Goal: Communication & Community: Answer question/provide support

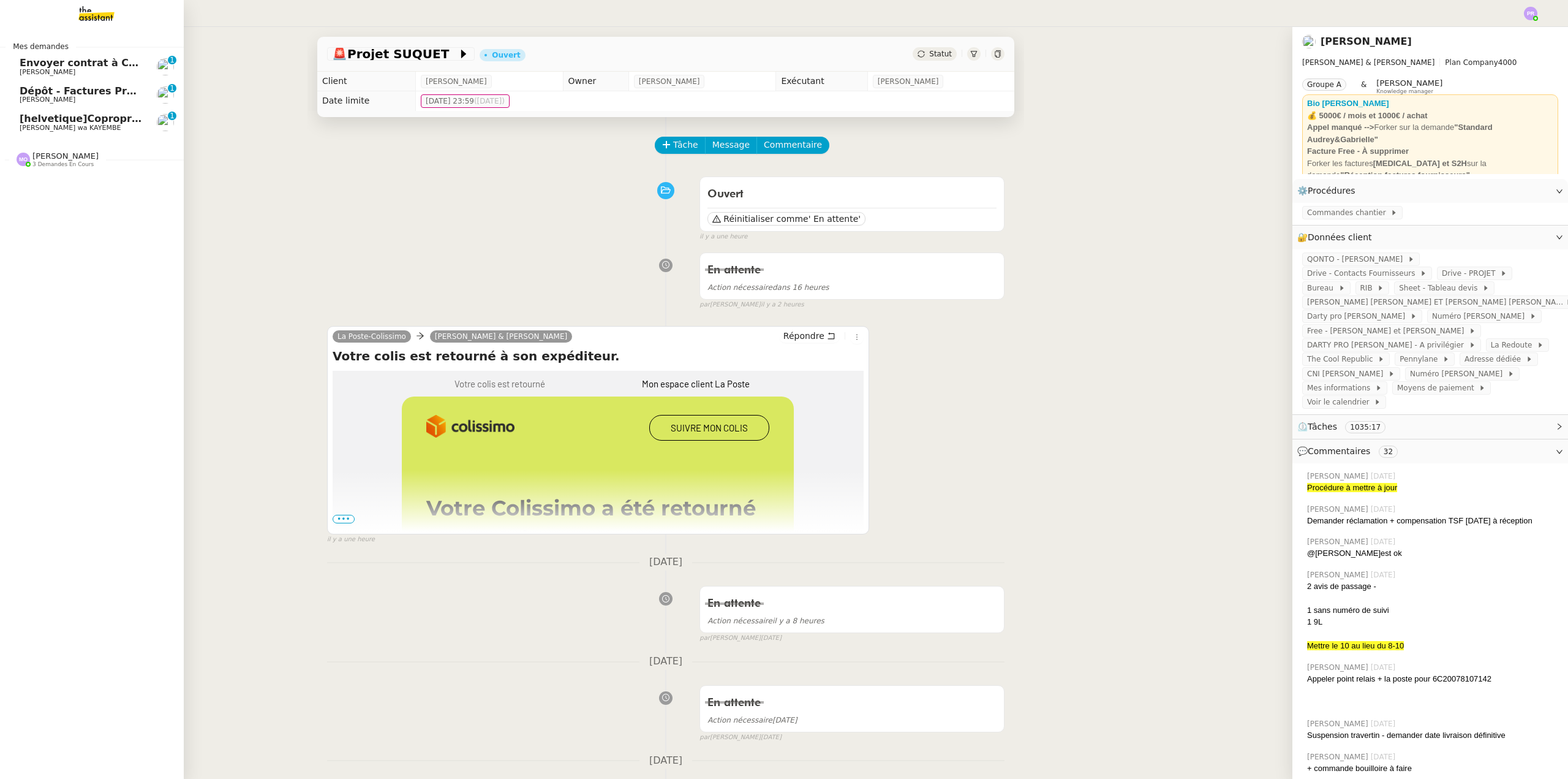
click at [62, 91] on span "Dépôt - Factures Projets" at bounding box center [86, 91] width 134 height 11
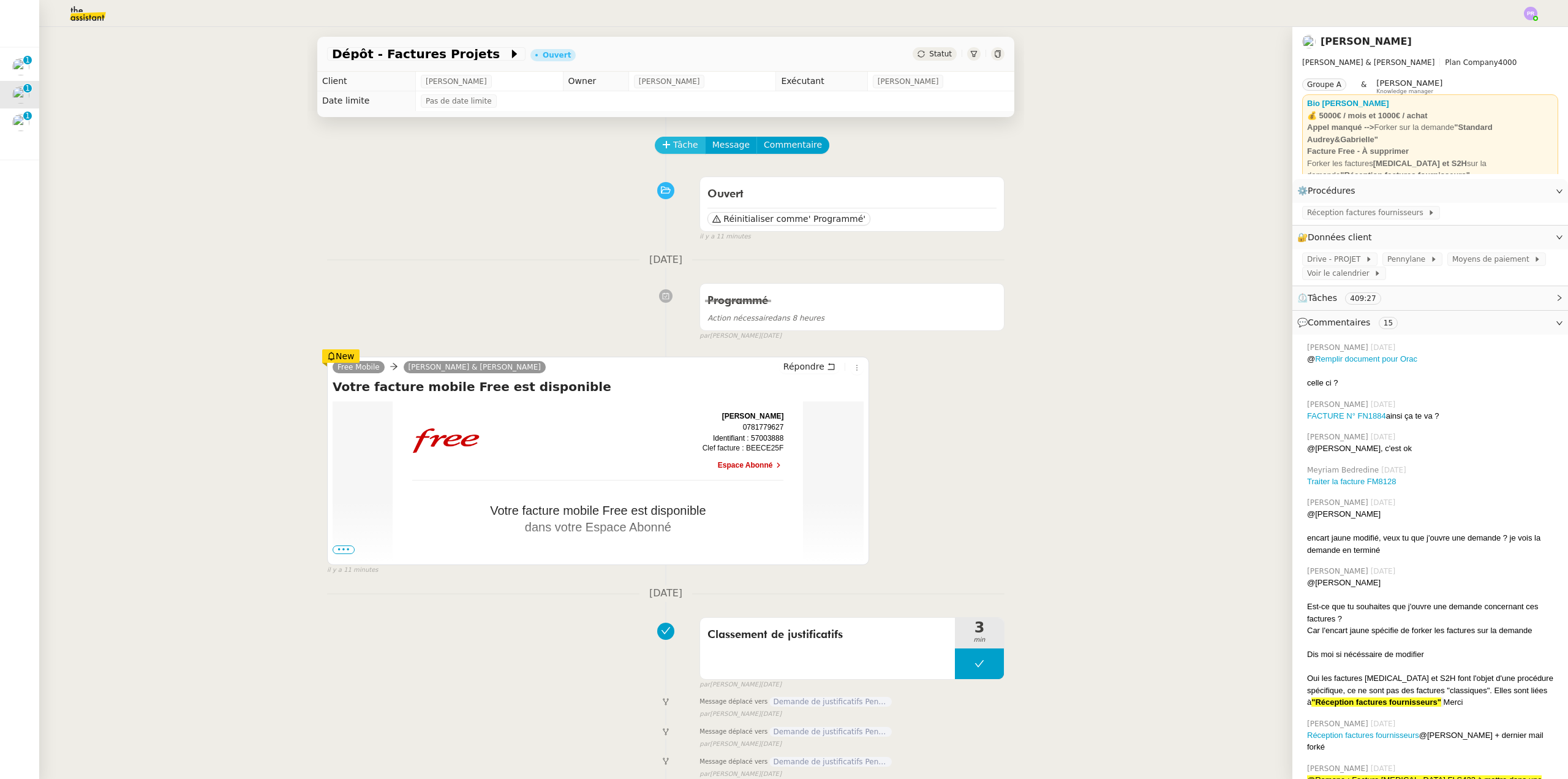
click at [673, 148] on span "Tâche" at bounding box center [685, 145] width 25 height 14
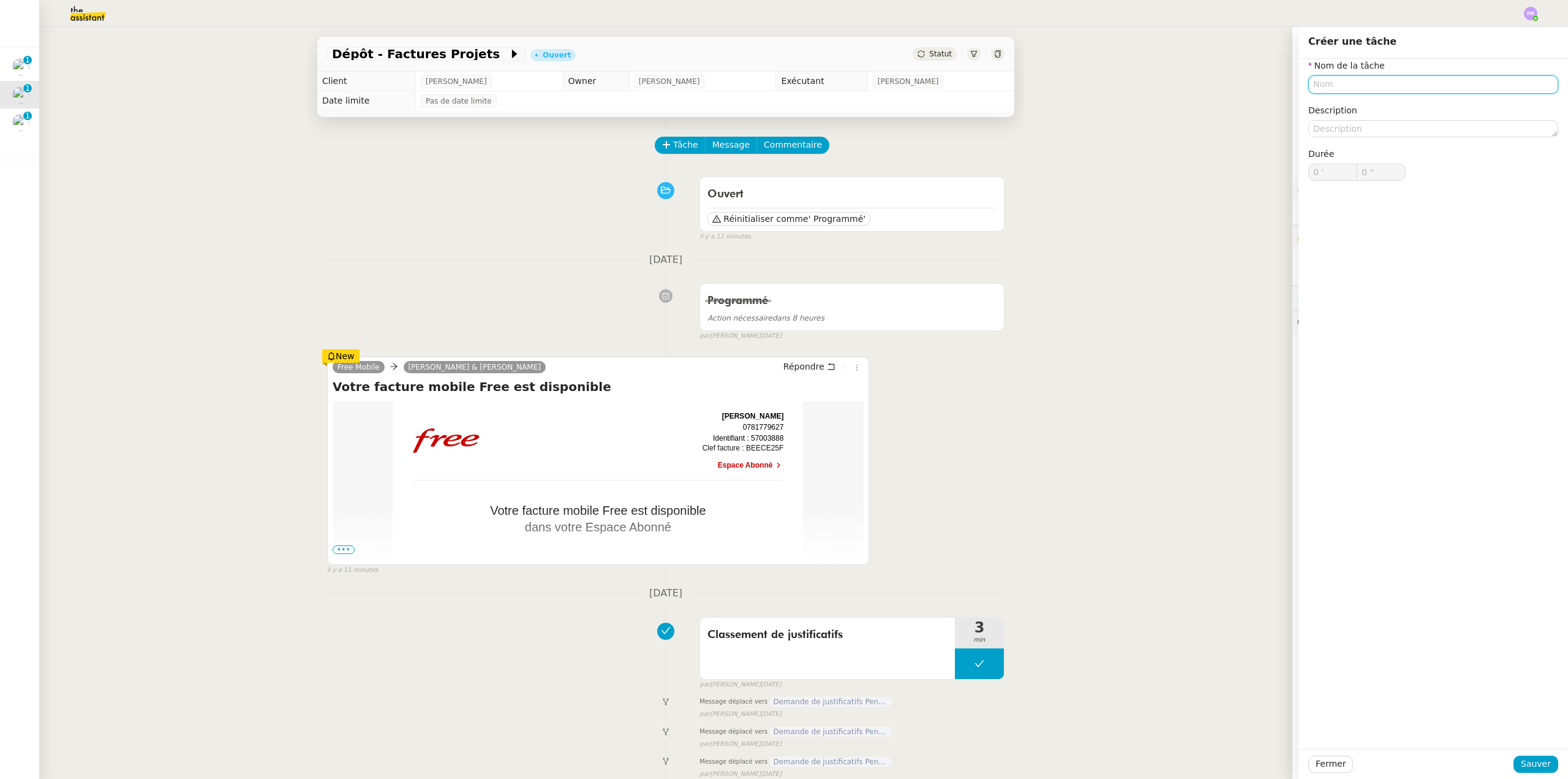
click at [1343, 89] on input "text" at bounding box center [1433, 84] width 250 height 18
click at [1354, 106] on div "Facture" at bounding box center [1424, 107] width 240 height 11
type input "Facture"
click at [1527, 765] on span "Sauver" at bounding box center [1536, 764] width 30 height 14
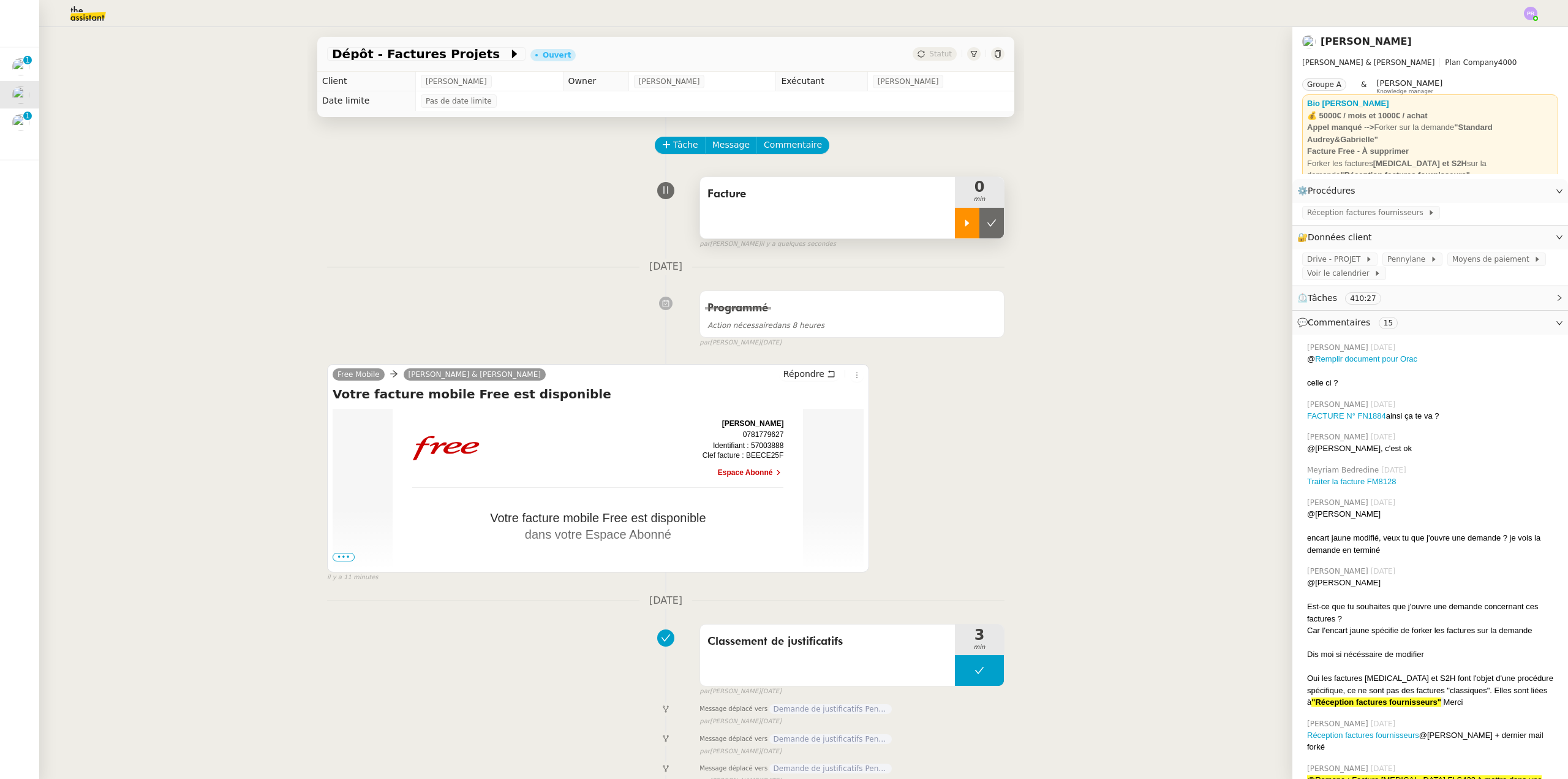
click at [963, 224] on icon at bounding box center [968, 223] width 10 height 10
click at [339, 559] on span "•••" at bounding box center [344, 557] width 22 height 9
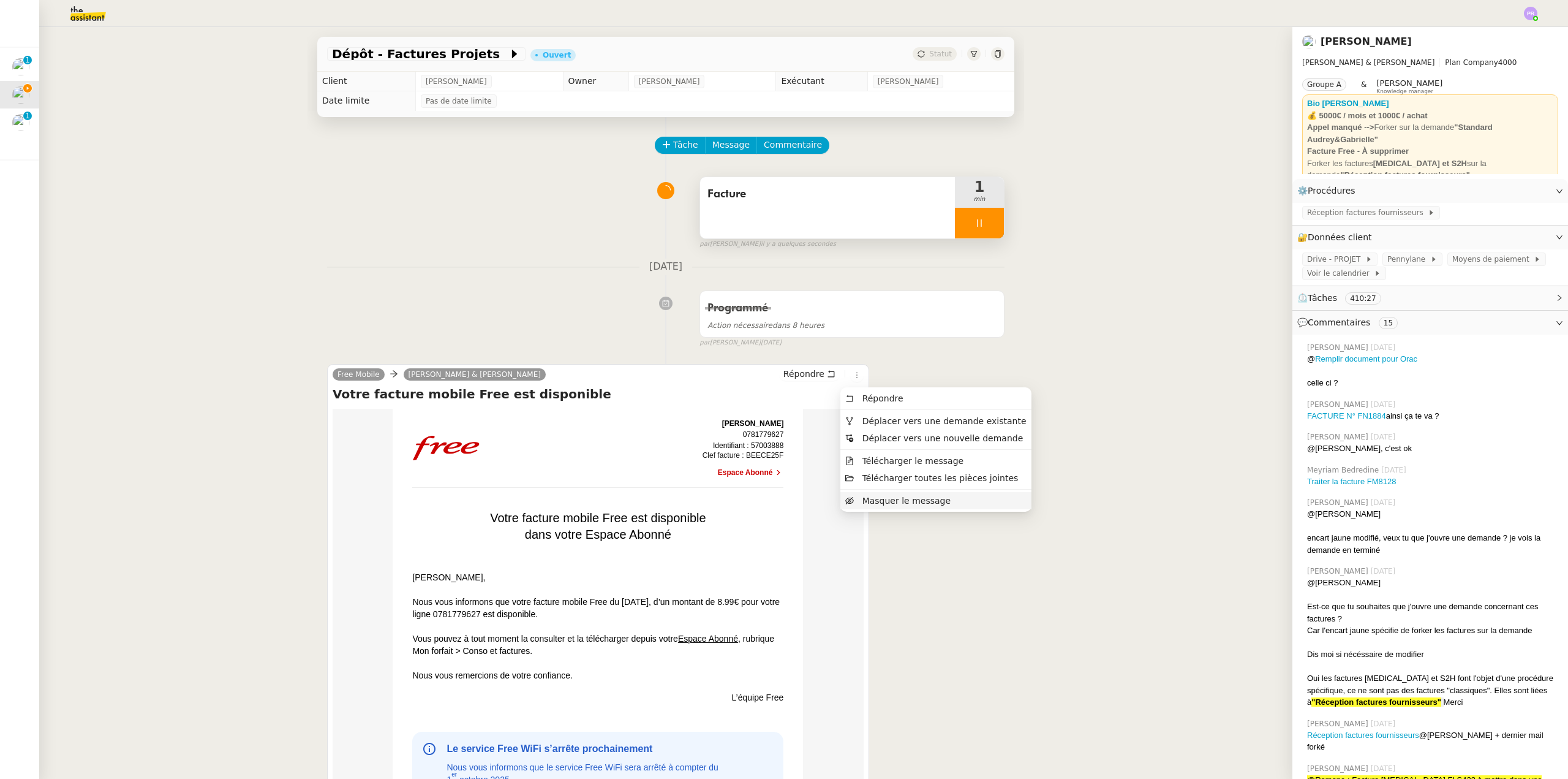
click at [891, 501] on span "Masquer le message" at bounding box center [907, 501] width 88 height 10
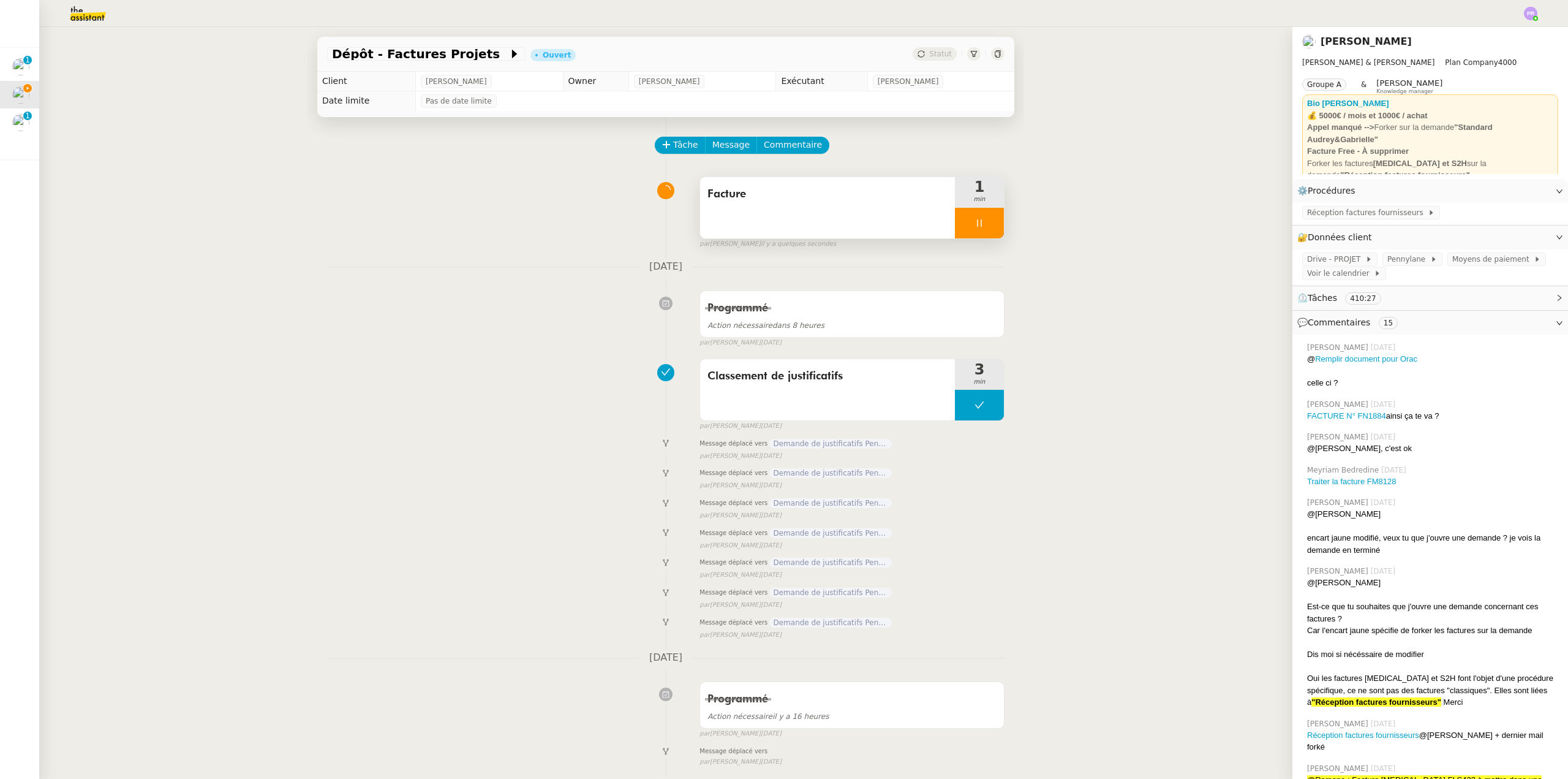
click at [981, 227] on div at bounding box center [979, 223] width 49 height 31
click at [987, 228] on icon at bounding box center [992, 223] width 10 height 10
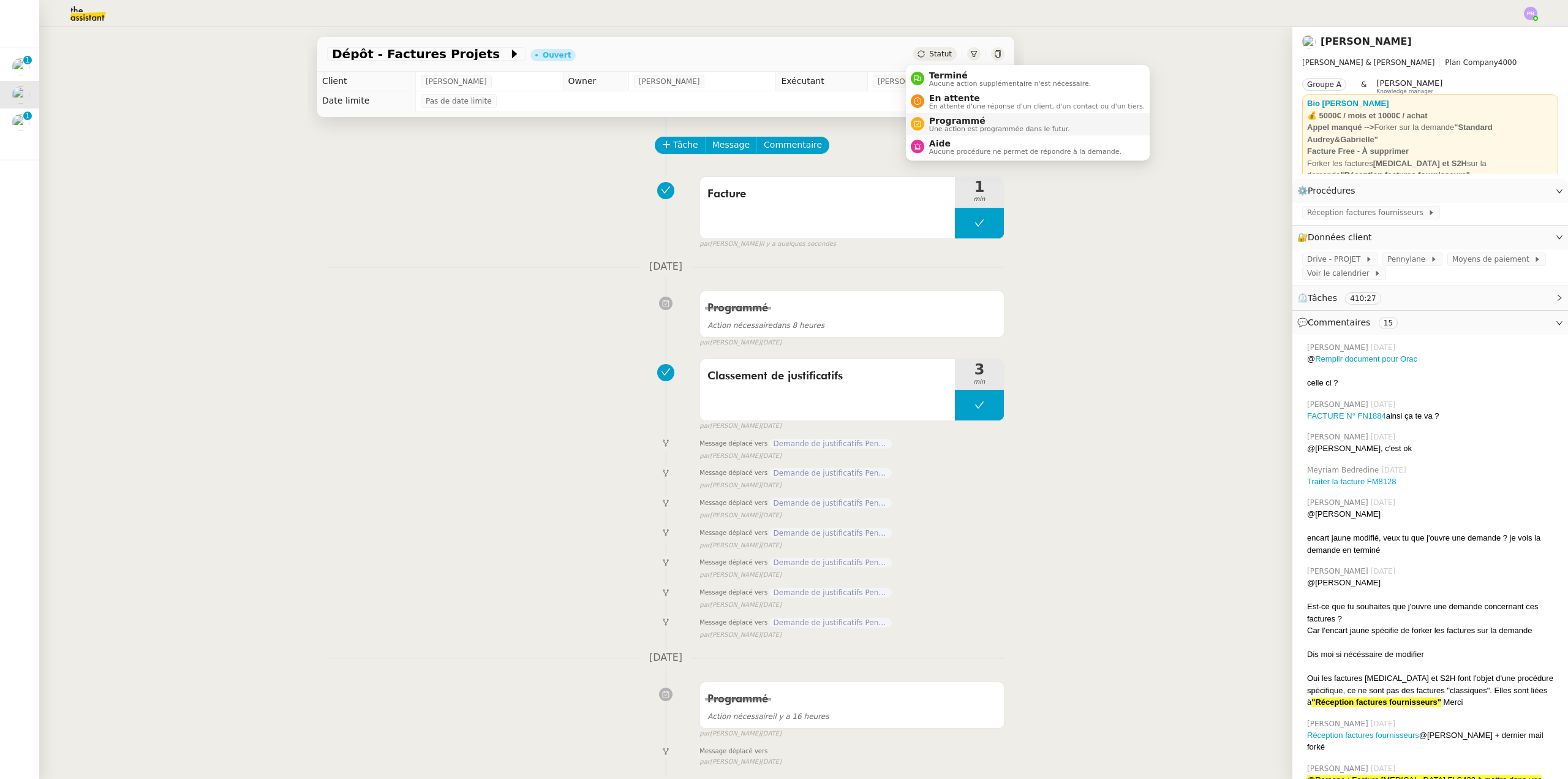
click at [966, 121] on span "Programmé" at bounding box center [1000, 121] width 141 height 10
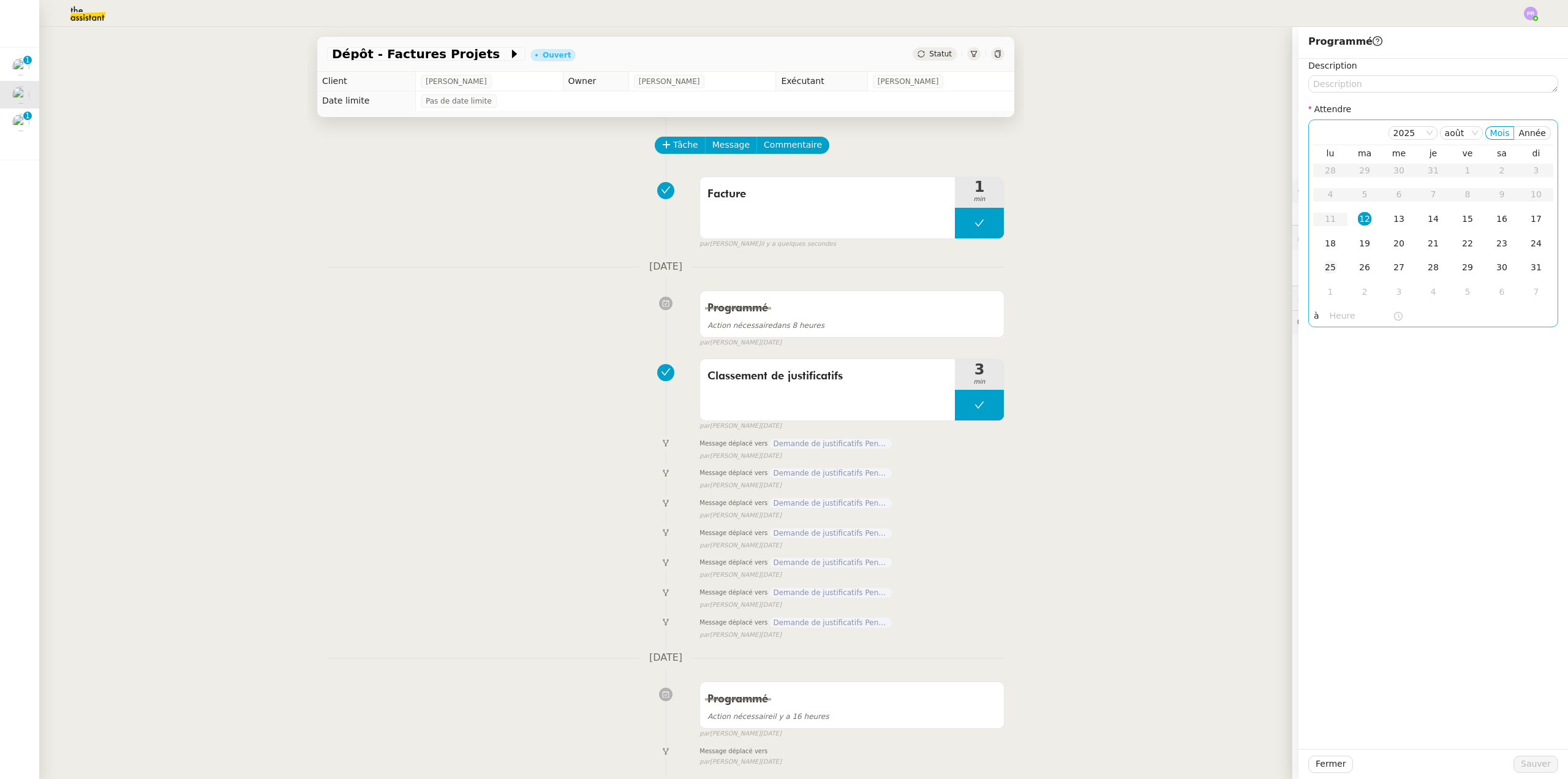
click at [1325, 265] on div "25" at bounding box center [1331, 267] width 14 height 14
click at [1528, 750] on div "Fermer Sauver" at bounding box center [1433, 764] width 270 height 30
click at [1531, 760] on span "Sauver" at bounding box center [1536, 764] width 30 height 14
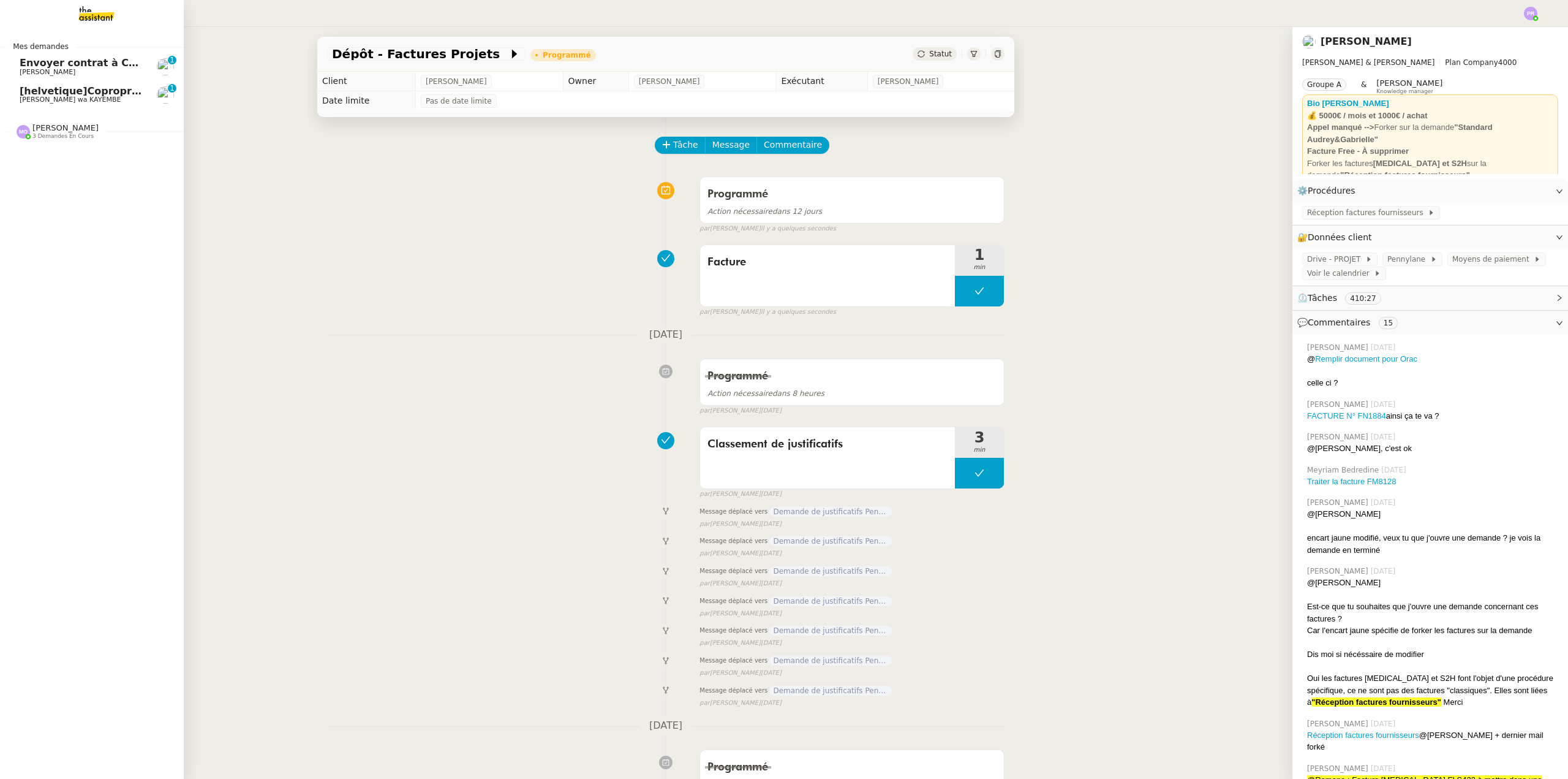
click at [107, 61] on span "Envoyer contrat à Charlotte pour signature" at bounding box center [138, 63] width 239 height 11
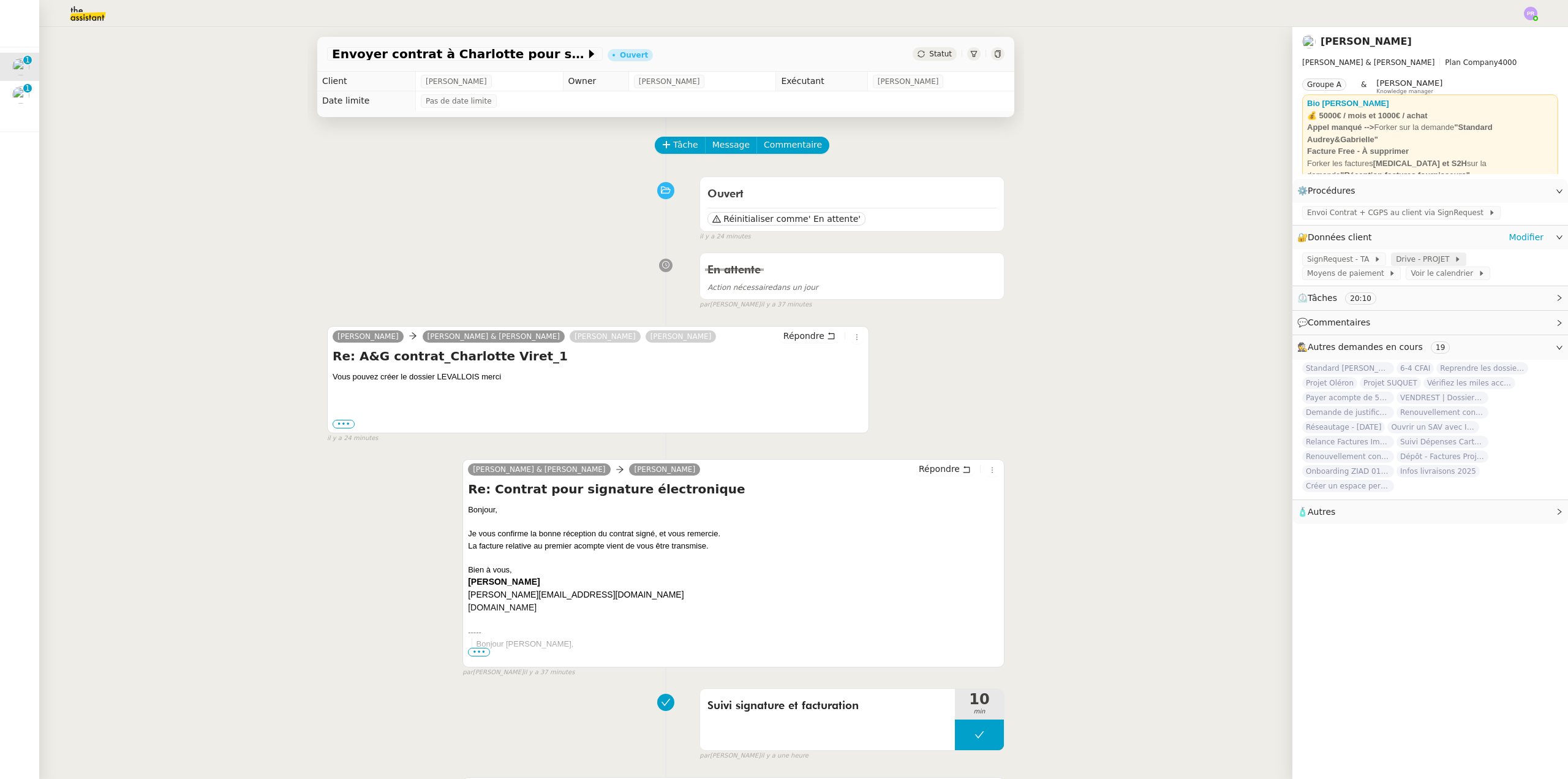
click at [1399, 259] on span "Drive - PROJET" at bounding box center [1425, 259] width 58 height 12
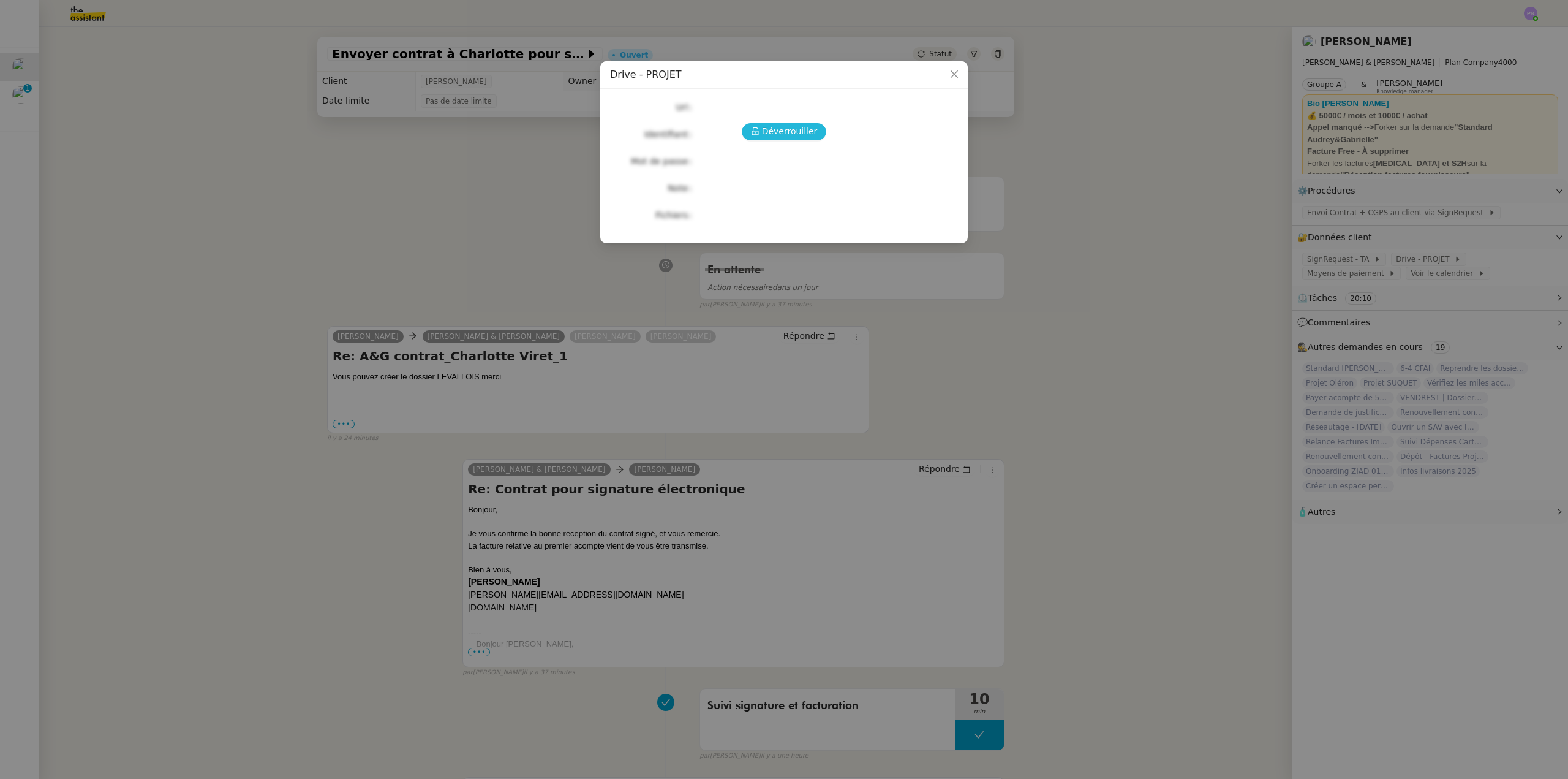
click at [788, 128] on span "Déverrouiller" at bounding box center [790, 131] width 56 height 14
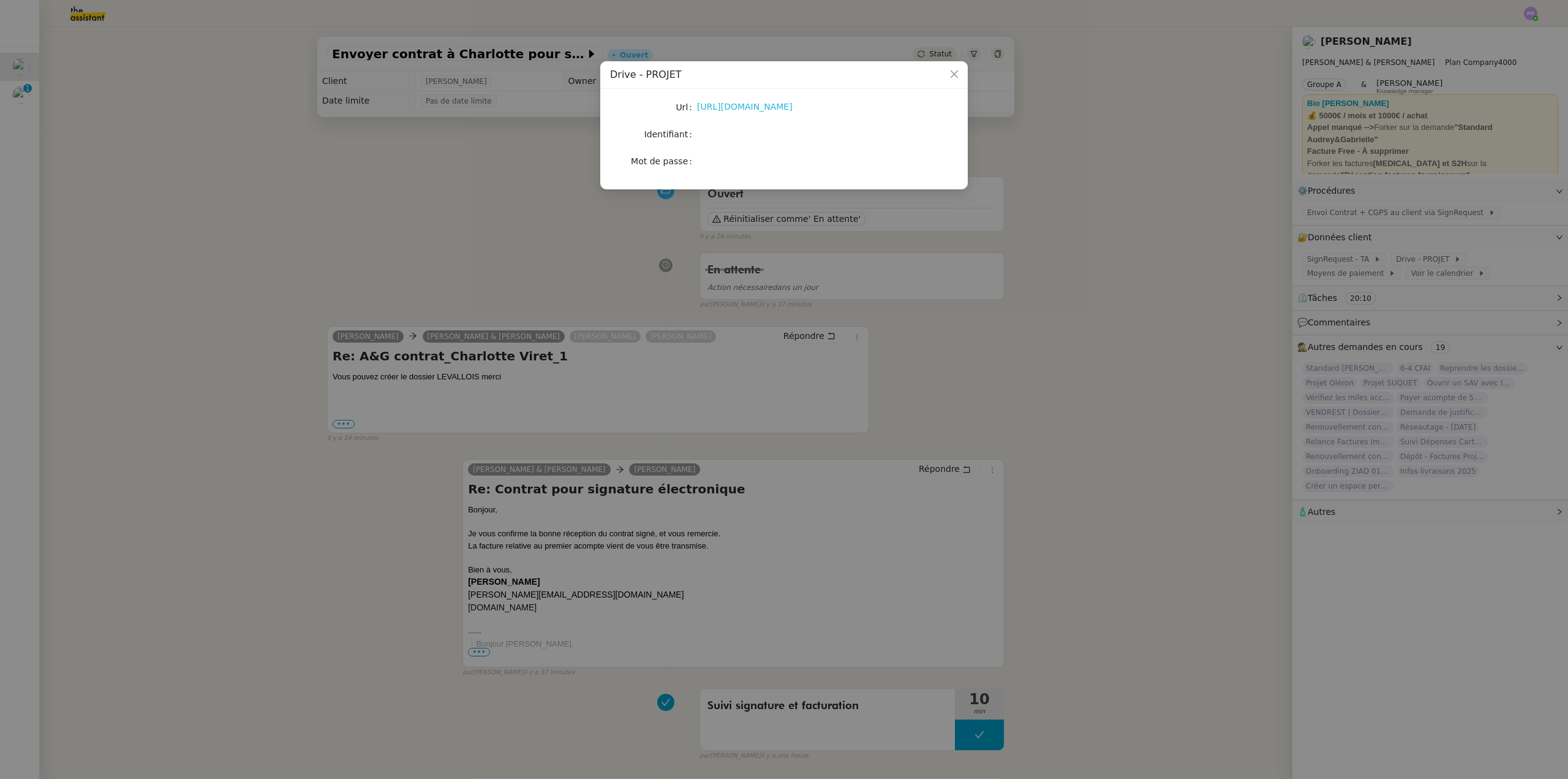
click at [793, 103] on link "[URL][DOMAIN_NAME]" at bounding box center [745, 107] width 96 height 10
click at [893, 586] on nz-modal-container "Drive - PROJET Url [URL][DOMAIN_NAME] Identifiant Mot de passe" at bounding box center [784, 390] width 1568 height 779
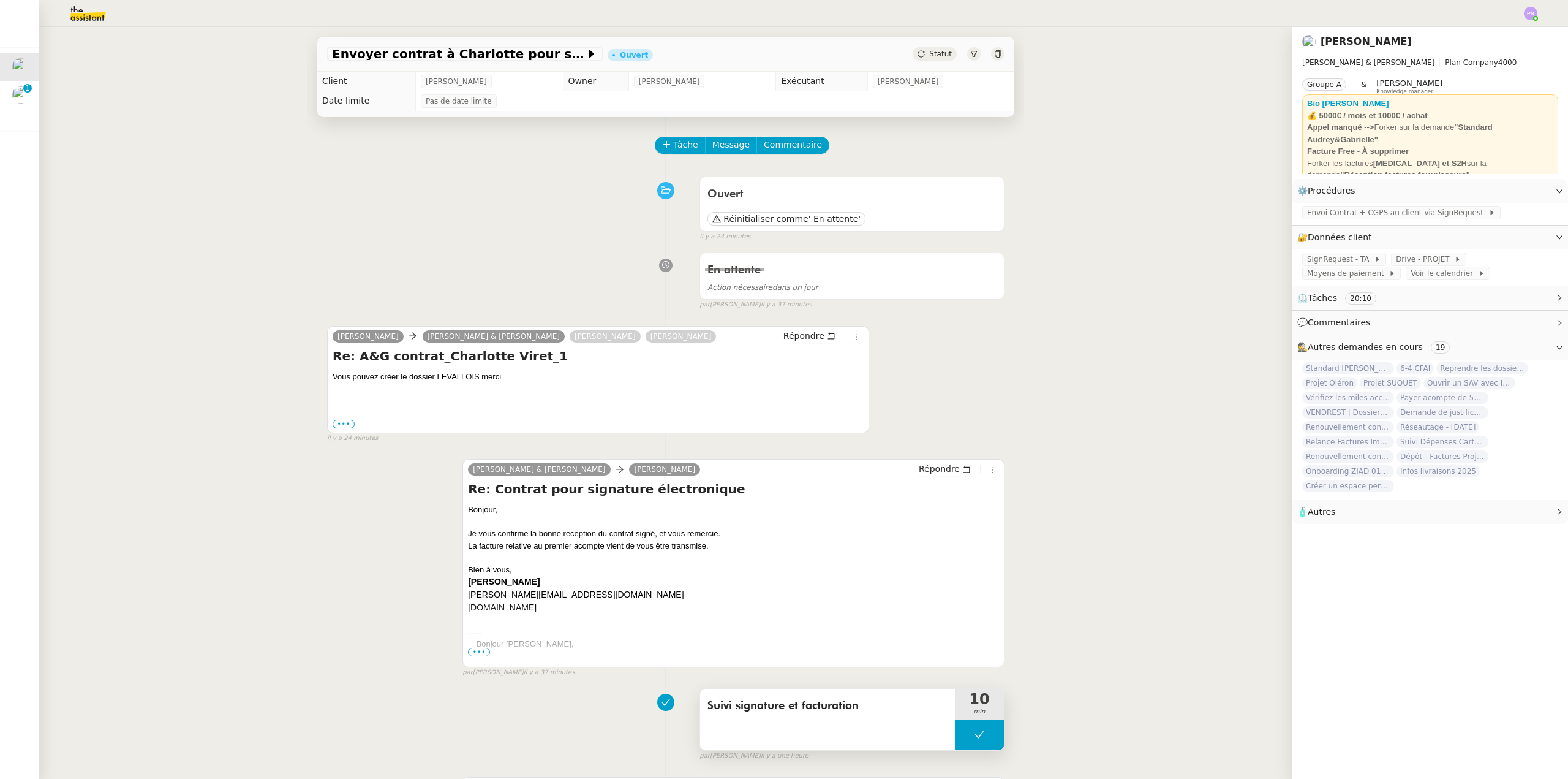
click at [955, 743] on button at bounding box center [979, 735] width 49 height 31
click at [955, 743] on div at bounding box center [967, 735] width 24 height 31
click at [801, 333] on span "Répondre" at bounding box center [804, 335] width 41 height 12
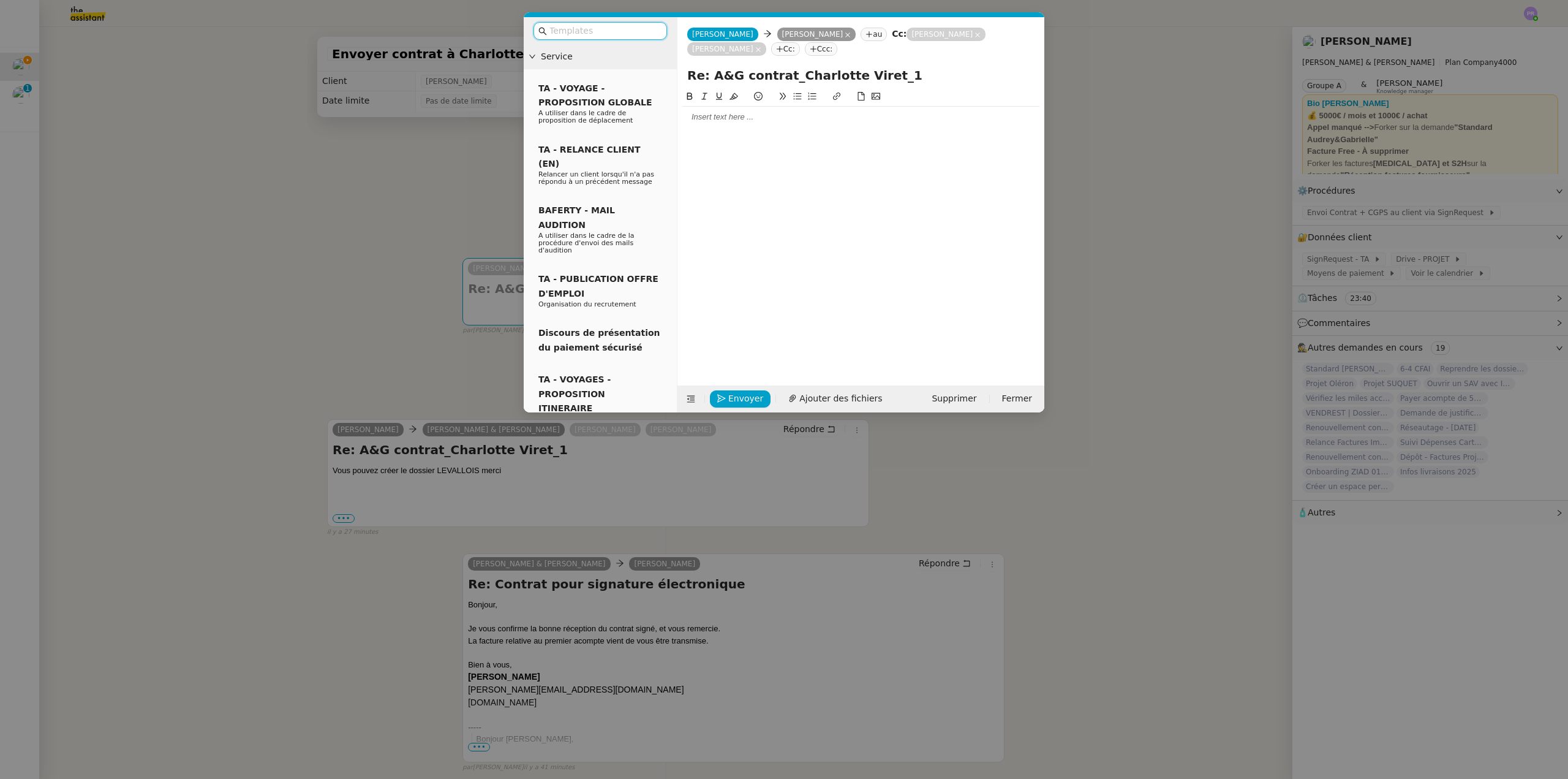
click at [591, 31] on input "text" at bounding box center [605, 31] width 111 height 14
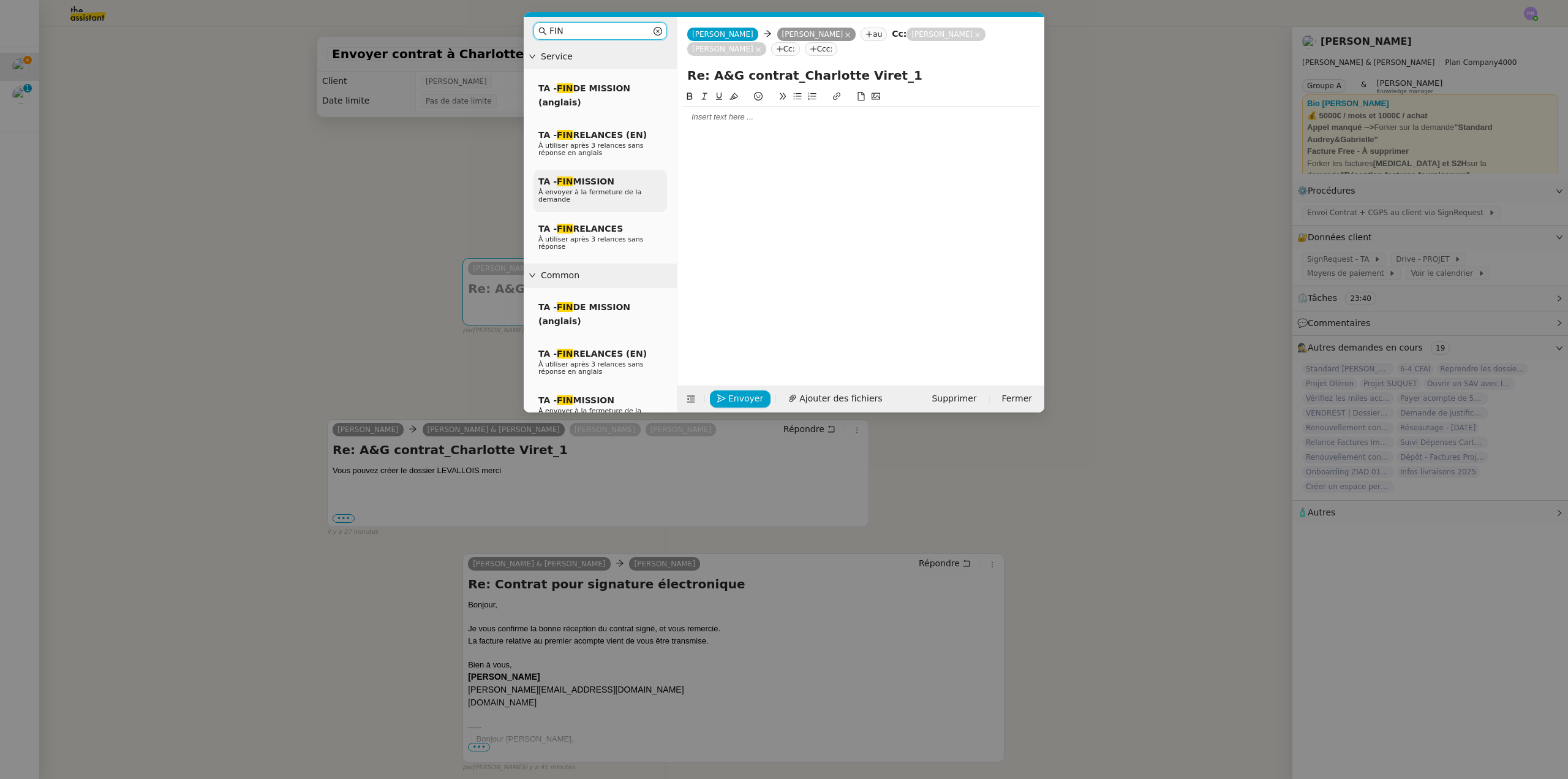
type input "FIN"
click at [607, 197] on span "À envoyer à la fermeture de la demande" at bounding box center [590, 195] width 103 height 15
click at [742, 119] on div "﻿[PERSON_NAME]﻿," at bounding box center [861, 116] width 357 height 11
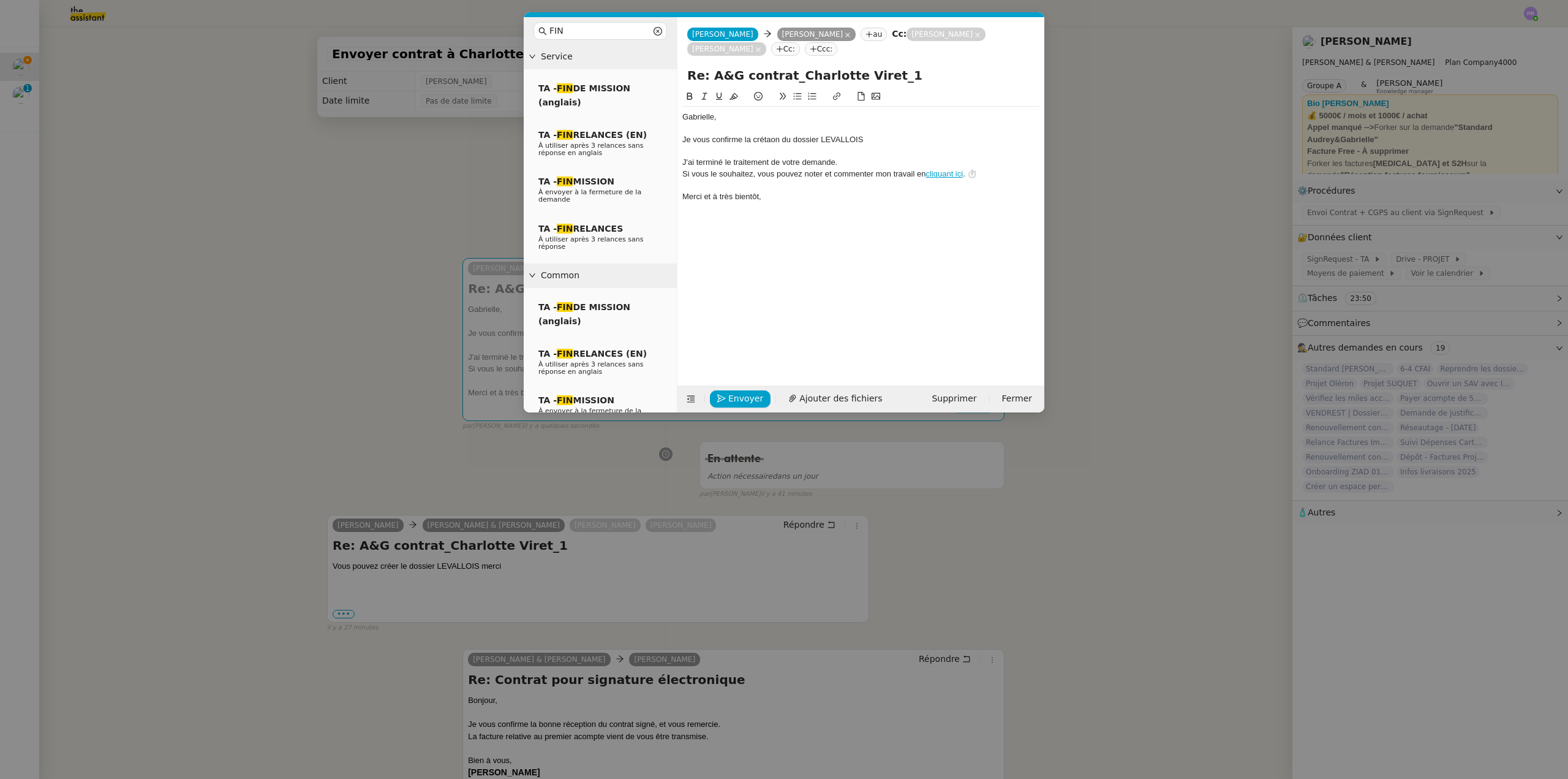
click at [772, 141] on div "Je vous confirme la crétaon du dossier LEVALLOIS" at bounding box center [861, 139] width 357 height 11
click at [772, 134] on div "Je vous confirme la crétaon du dossier LEVALLOIS" at bounding box center [861, 139] width 357 height 11
drag, startPoint x: 781, startPoint y: 138, endPoint x: 764, endPoint y: 138, distance: 17.0
click at [764, 138] on div "Je vous confirme la crétaon du dossier LEVALLOIS" at bounding box center [861, 139] width 357 height 11
click at [881, 139] on div "Je vous confirme la création du dossier LEVALLOIS" at bounding box center [861, 139] width 357 height 11
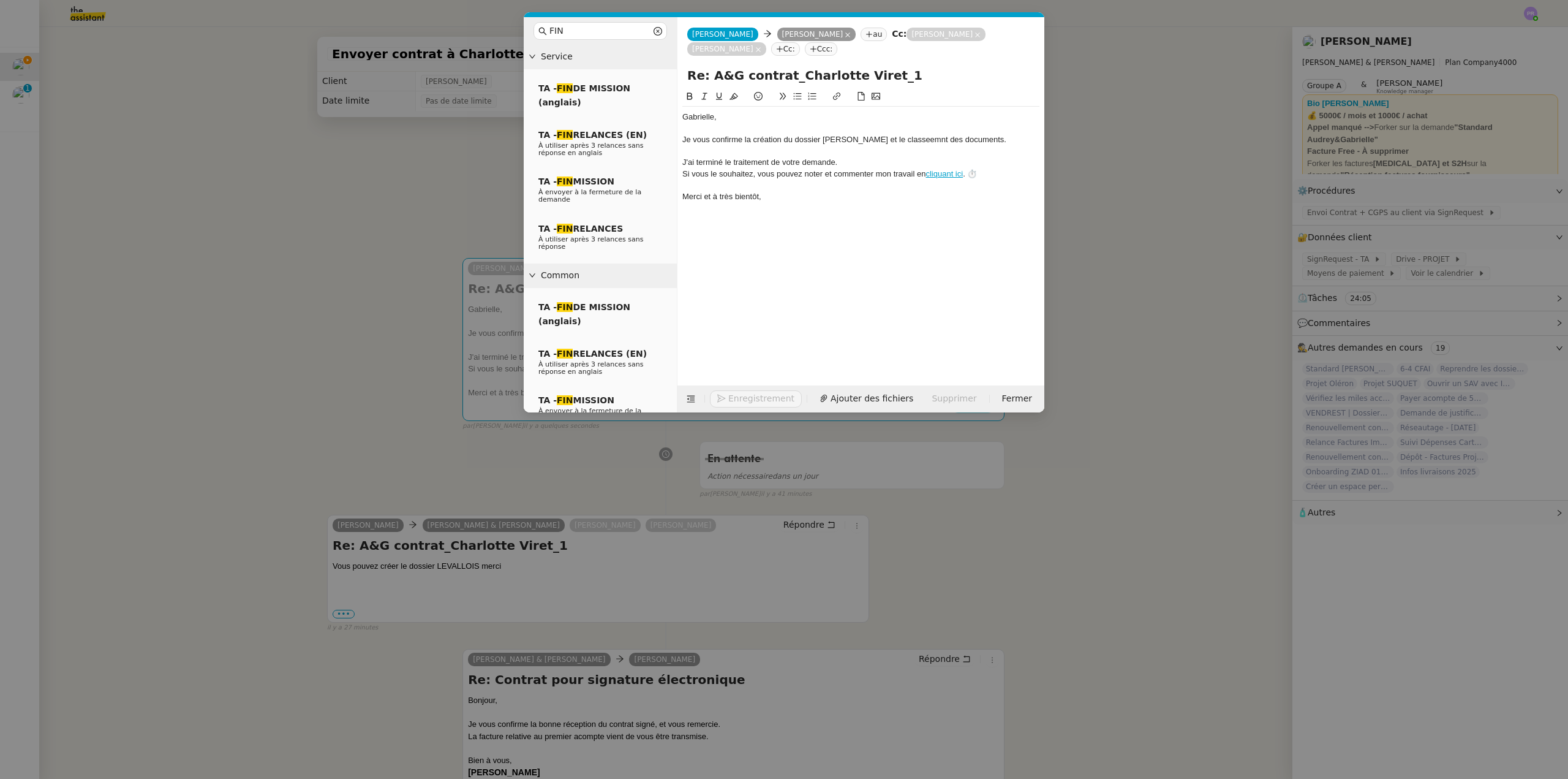
click at [886, 141] on div "Je vous confirme la création du dossier [PERSON_NAME] et le classeemnt des docu…" at bounding box center [861, 139] width 357 height 11
click at [0, 0] on lt-strong "me" at bounding box center [0, 0] width 0 height 0
drag, startPoint x: 996, startPoint y: 141, endPoint x: 678, endPoint y: 141, distance: 318.0
click at [678, 141] on nz-spin "﻿[PERSON_NAME]﻿, Je vous confirme la création du dossier [PERSON_NAME] et le cl…" at bounding box center [861, 230] width 367 height 282
click at [705, 94] on icon at bounding box center [704, 96] width 6 height 6
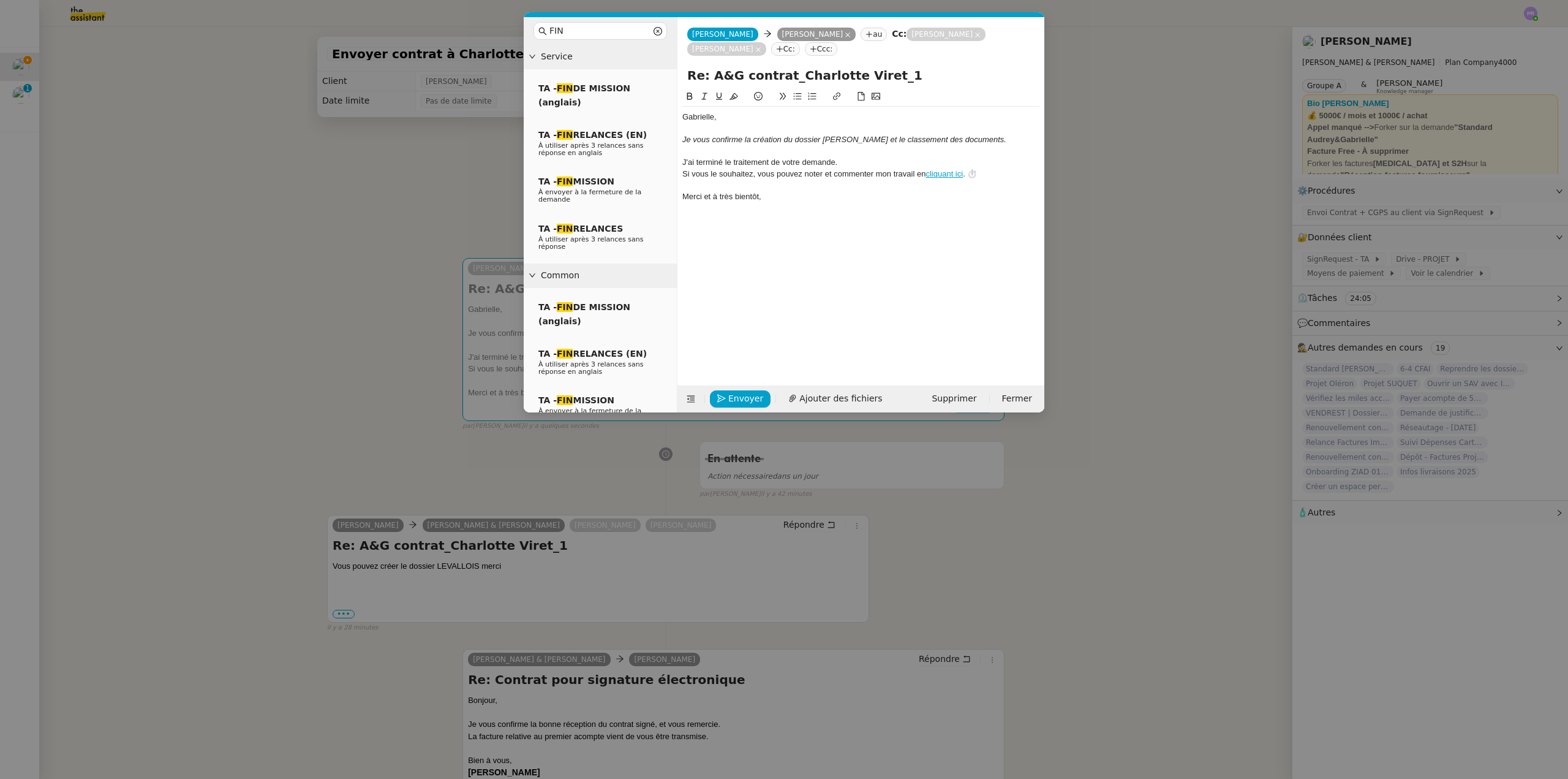
click at [760, 124] on div at bounding box center [861, 128] width 357 height 11
click at [744, 394] on span "Envoyer" at bounding box center [746, 399] width 35 height 14
click at [744, 389] on span "Confirmer l'envoi" at bounding box center [765, 382] width 73 height 14
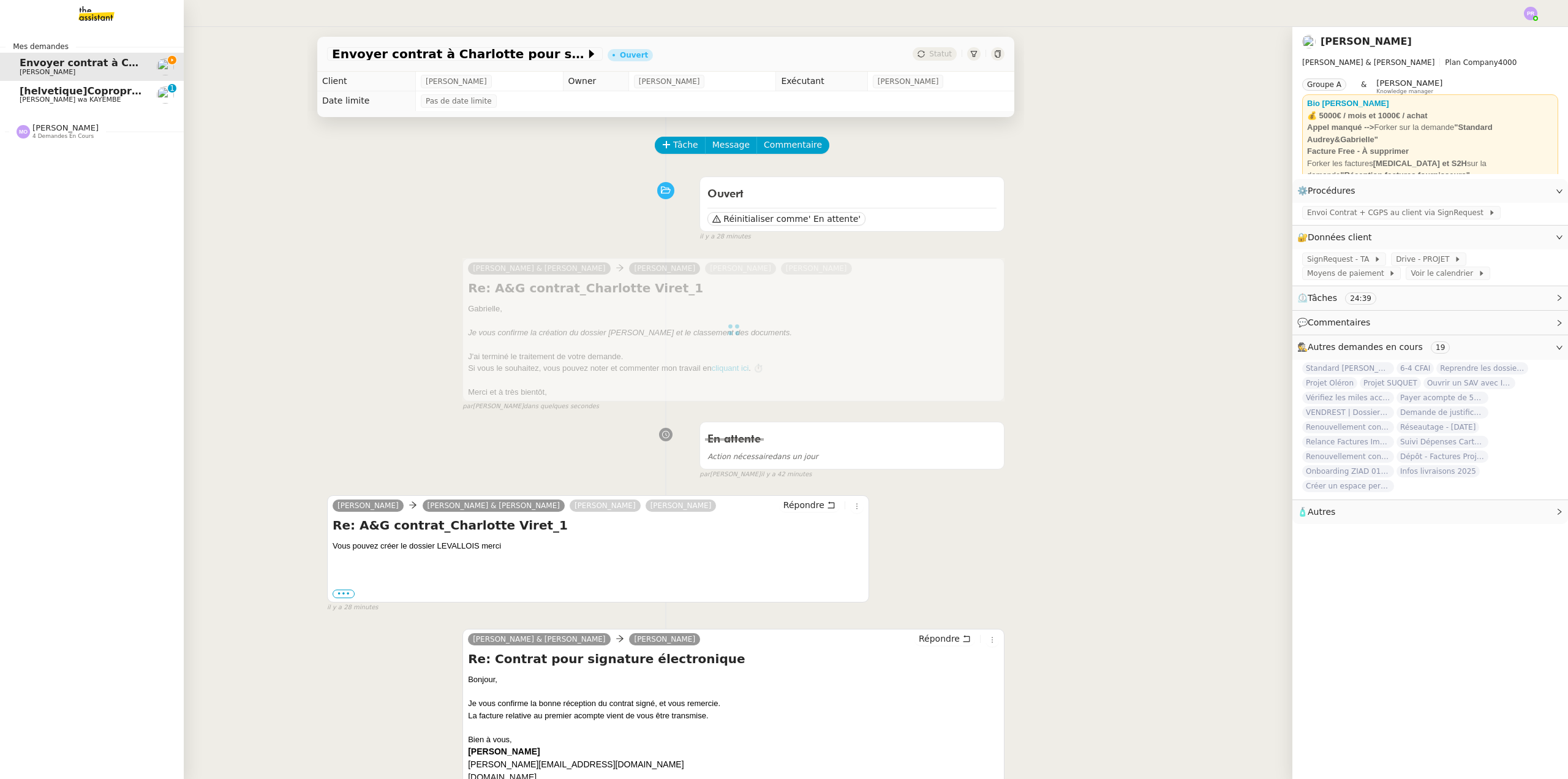
click at [69, 141] on div "[PERSON_NAME] 4 demandes en cours" at bounding box center [92, 126] width 184 height 36
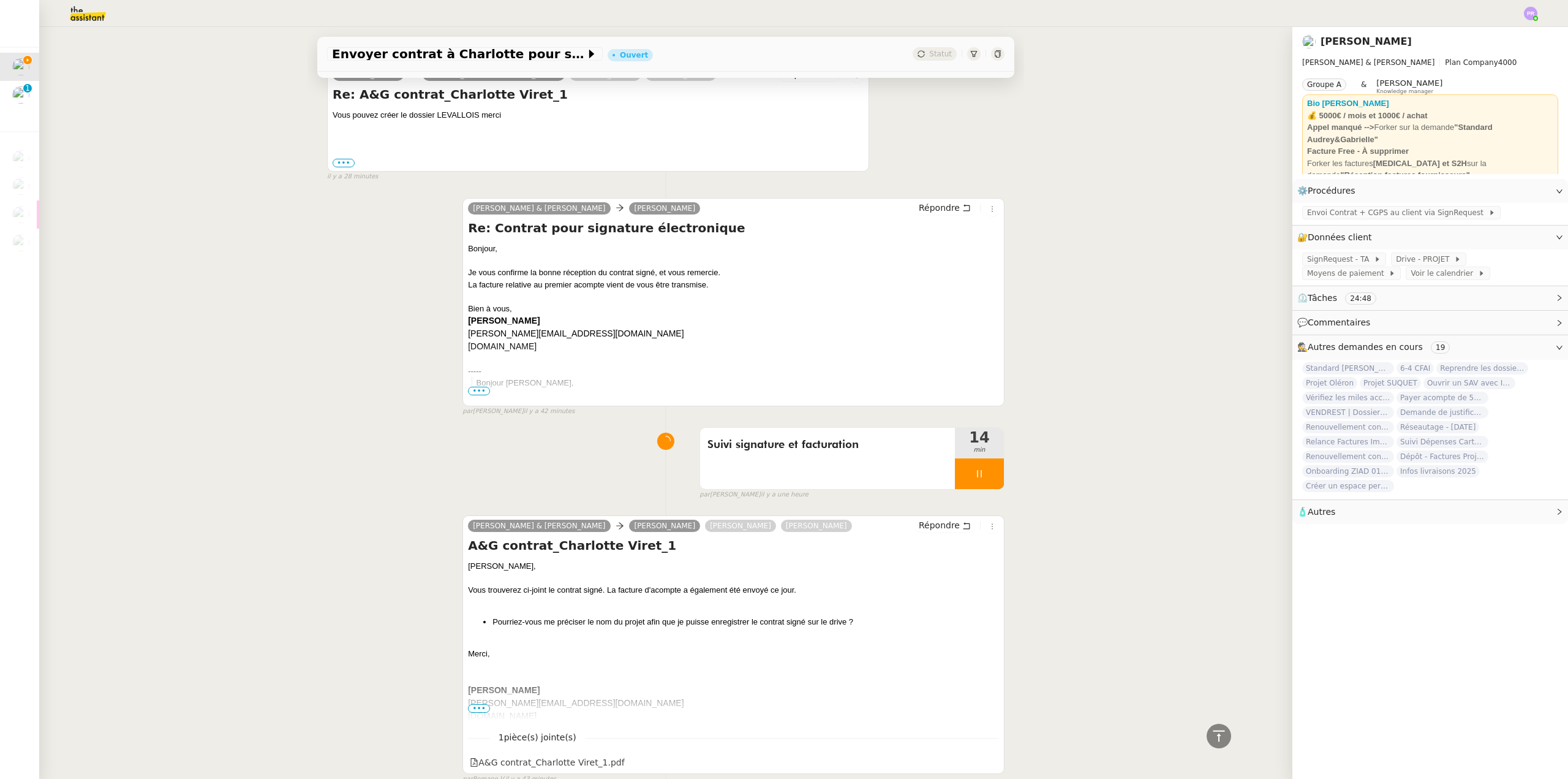
scroll to position [551, 0]
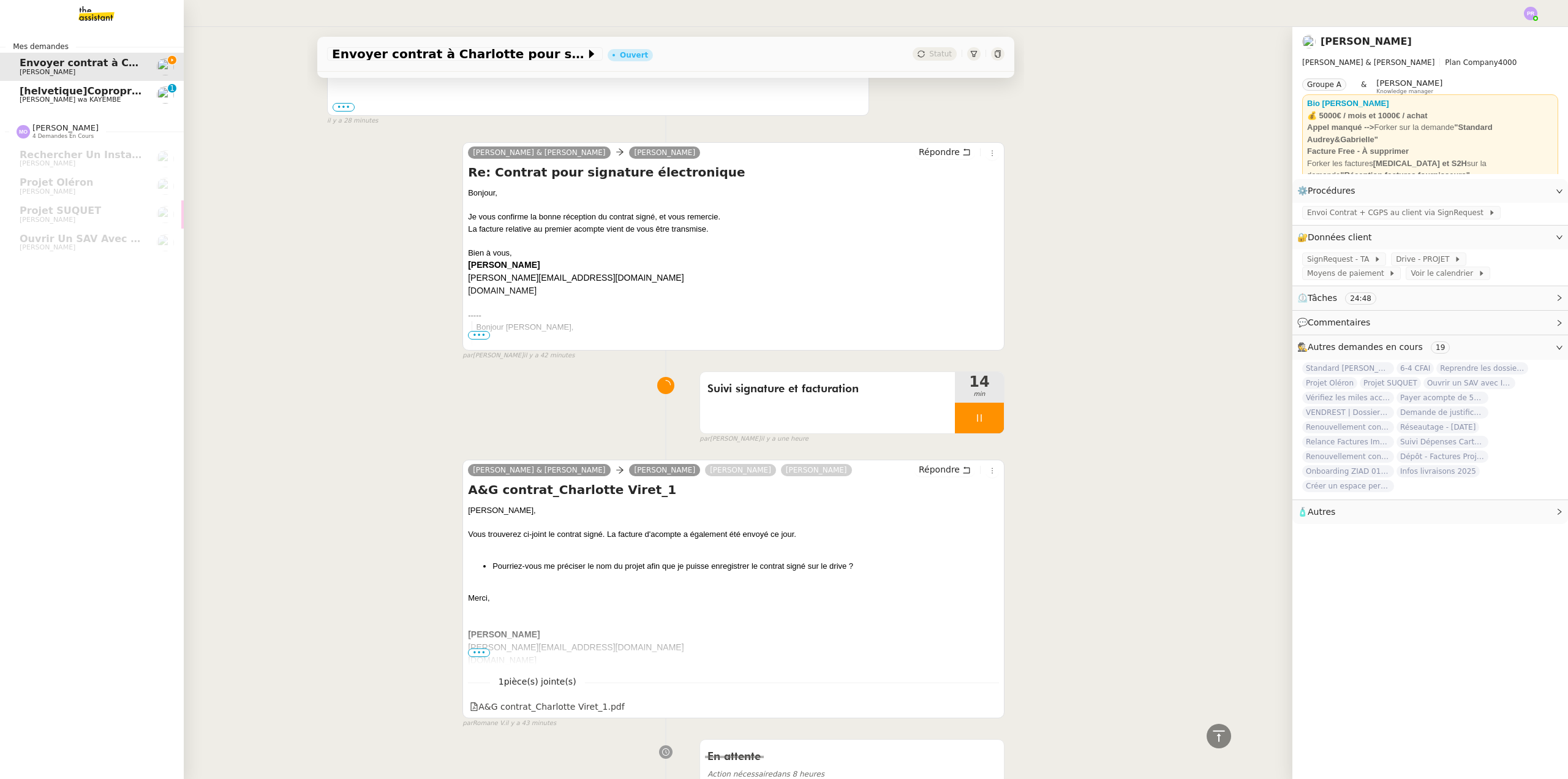
click at [68, 90] on span "[helvetique]Copropriété sise [STREET_ADDRESS] / résiliation prise appartement a…" at bounding box center [283, 91] width 528 height 11
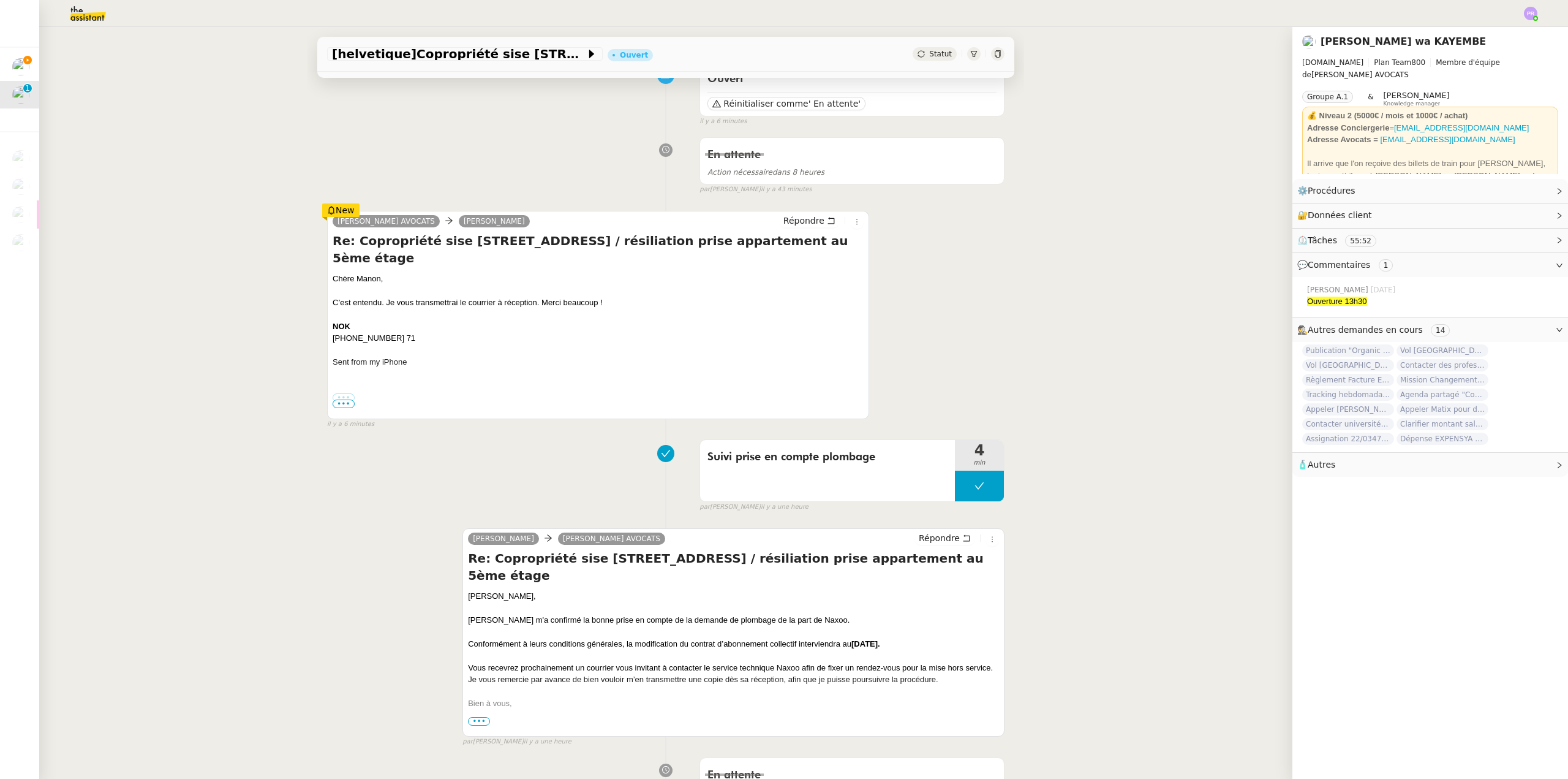
scroll to position [123, 0]
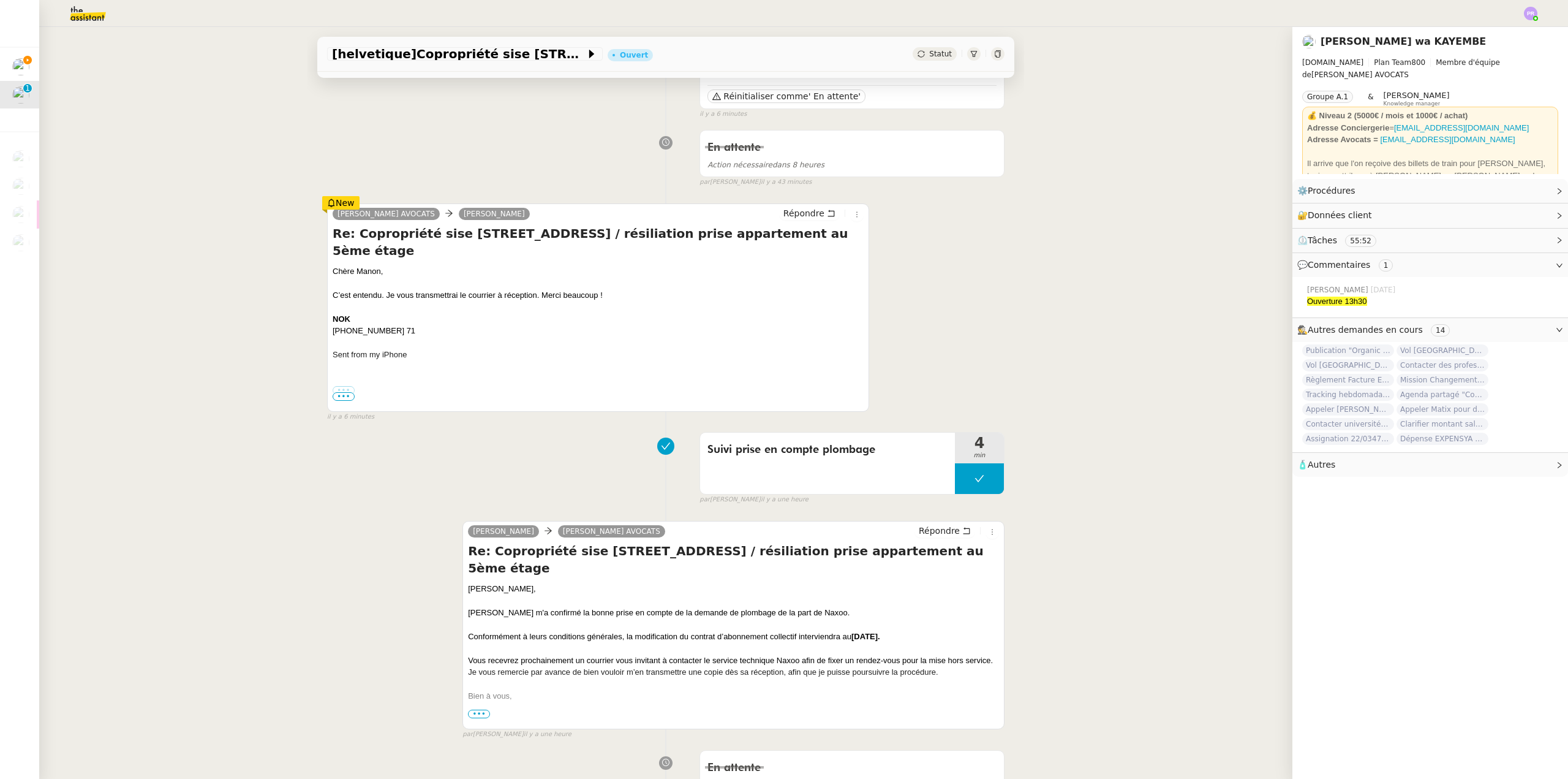
drag, startPoint x: 640, startPoint y: 208, endPoint x: 570, endPoint y: 429, distance: 231.8
click at [570, 429] on div "Suivi prise en compte plombage 4 min false par [PERSON_NAME] il y a une heure" at bounding box center [666, 466] width 677 height 78
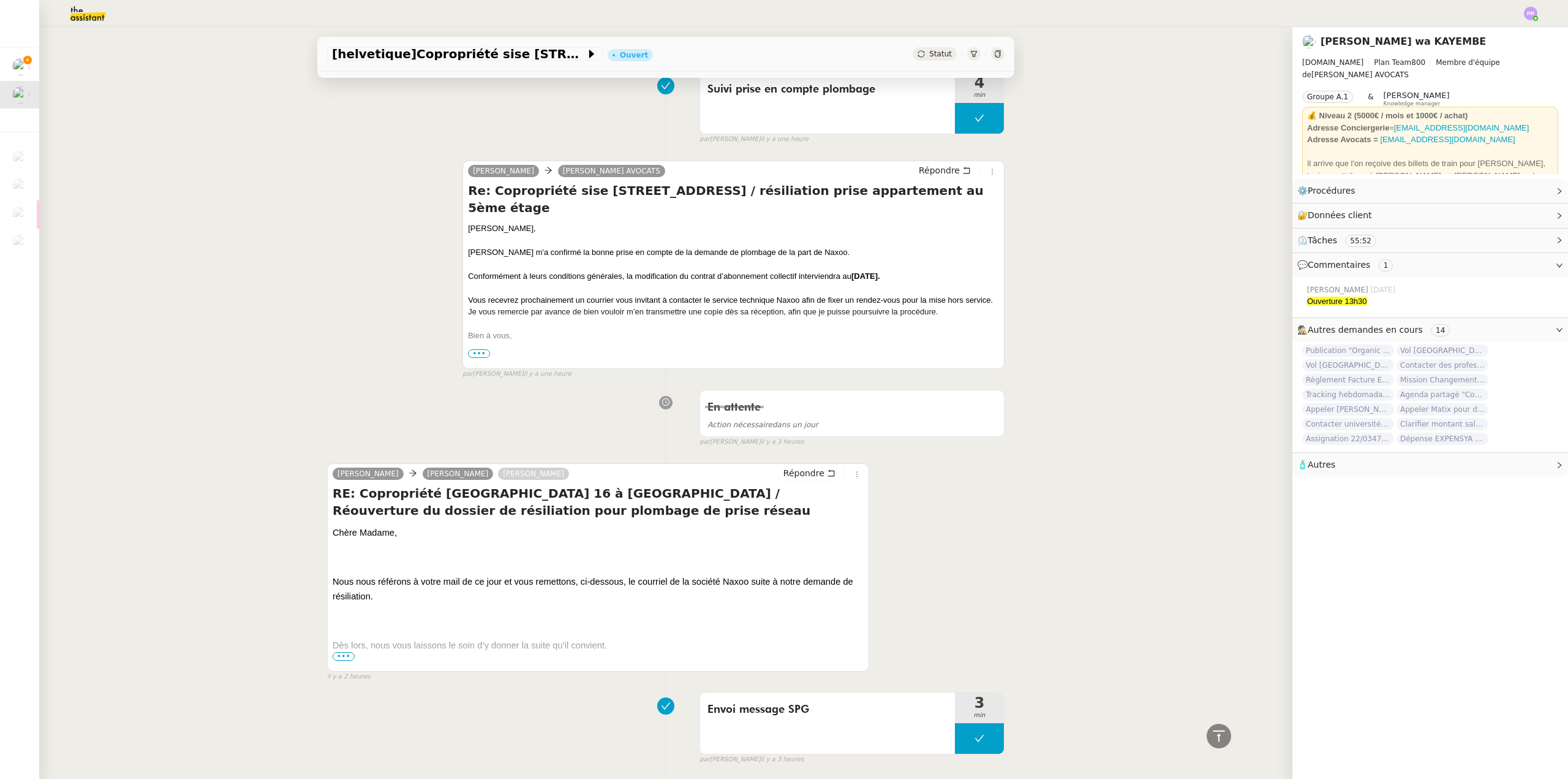
scroll to position [490, 0]
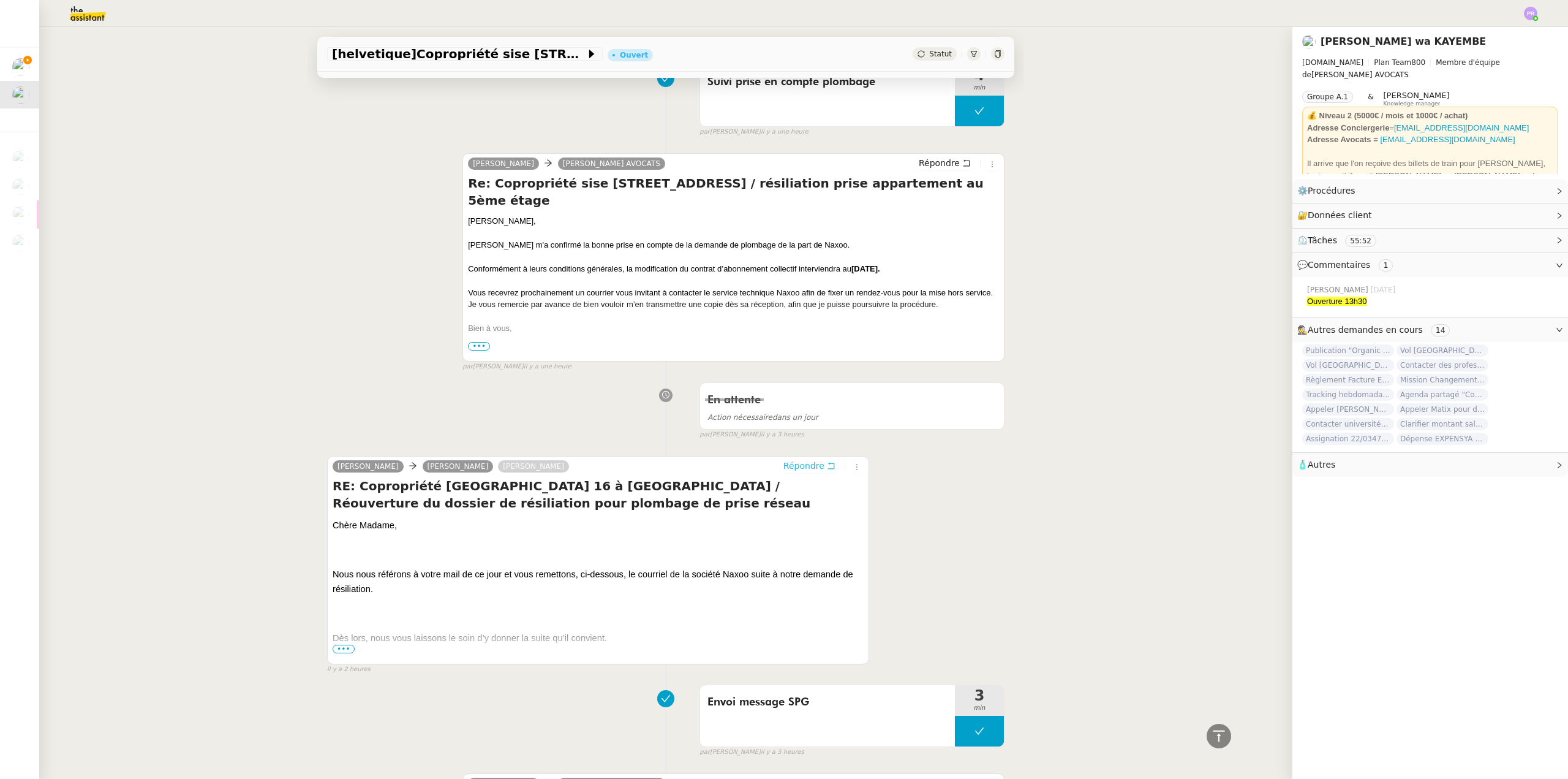
click at [799, 470] on span "Répondre" at bounding box center [804, 465] width 41 height 12
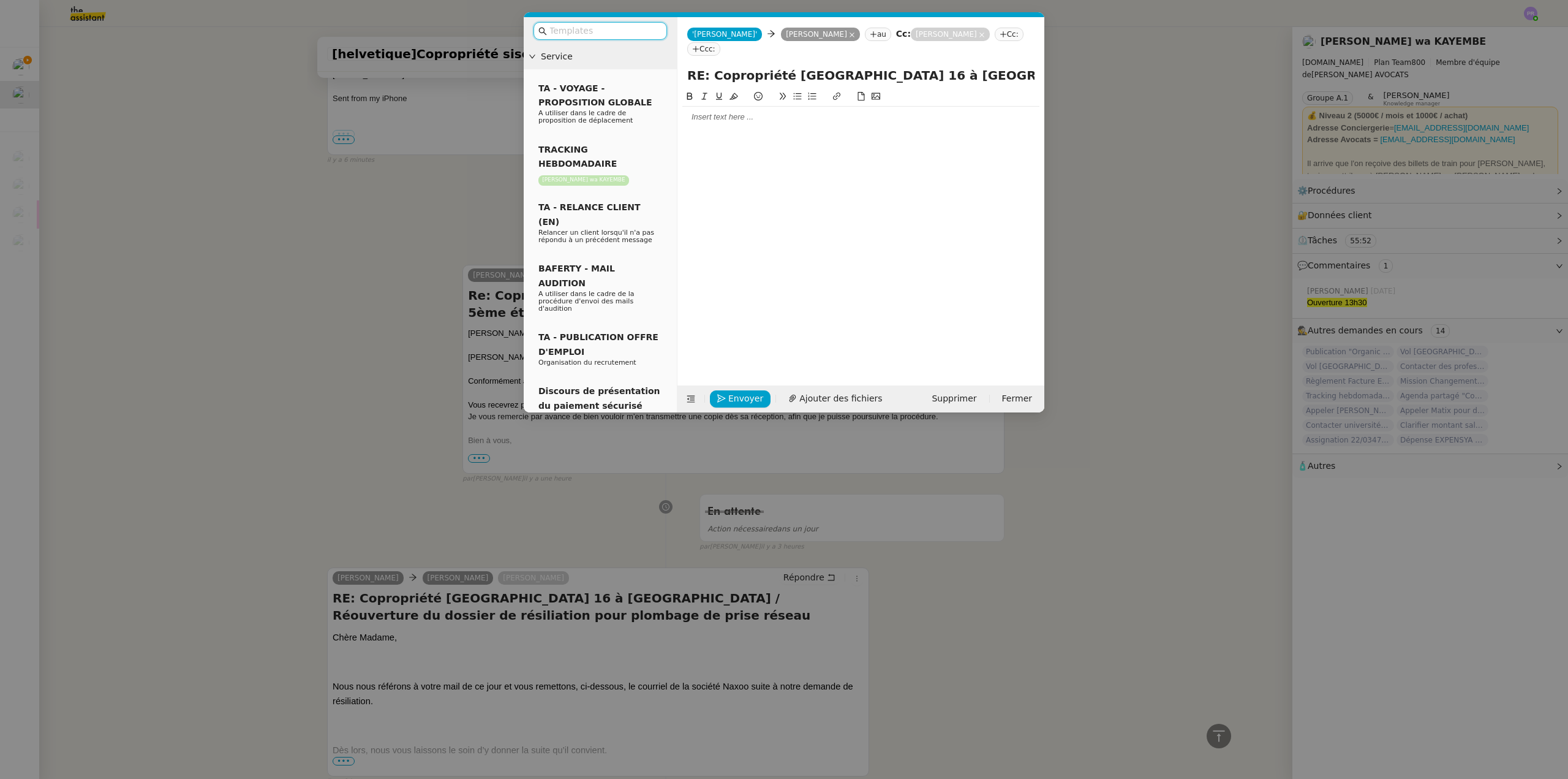
scroll to position [601, 0]
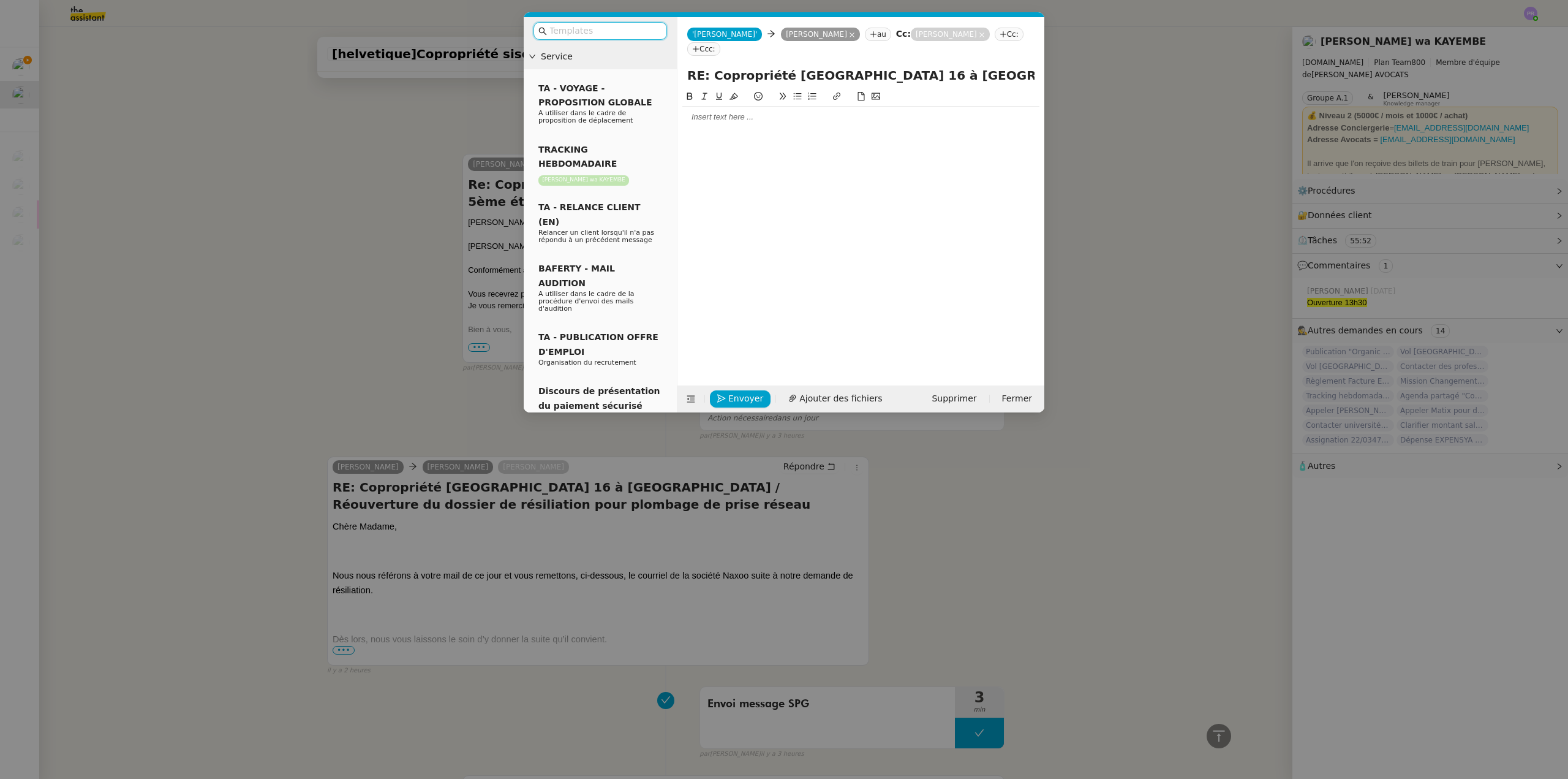
drag, startPoint x: 704, startPoint y: 106, endPoint x: 727, endPoint y: 108, distance: 23.1
click at [705, 111] on div at bounding box center [861, 116] width 357 height 11
click at [737, 134] on div "Je vous remecie pour ces informastions." at bounding box center [861, 139] width 357 height 11
click at [0, 0] on lt-span "reme r cie" at bounding box center [0, 0] width 0 height 0
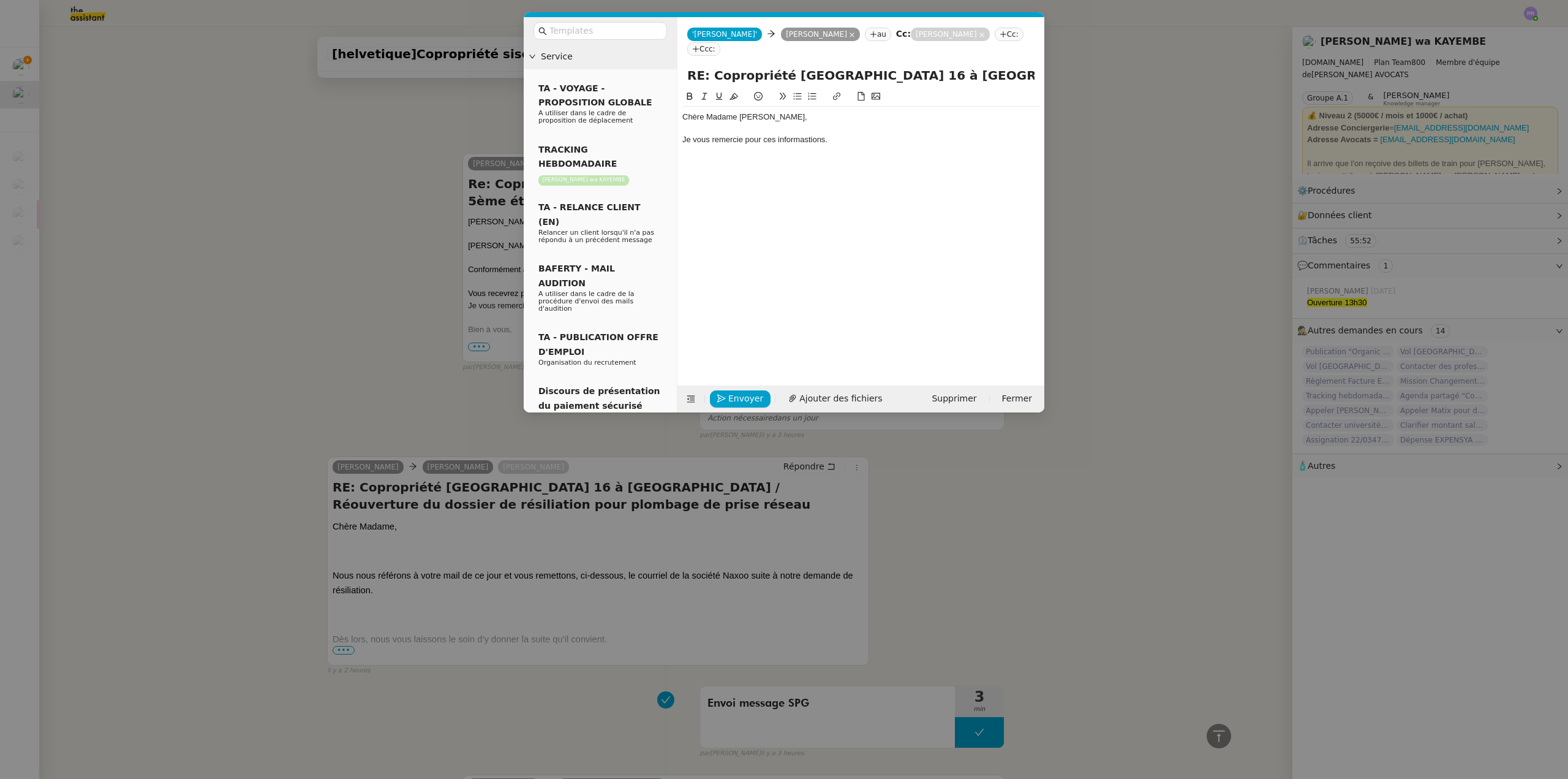
click at [834, 134] on div "Je vous remercie pour ces informastions." at bounding box center [861, 139] width 357 height 11
click at [779, 157] on div "Avec mes meilleurs messaes," at bounding box center [861, 162] width 357 height 11
click at [765, 134] on div "Je vous remercie pour ces informastions." at bounding box center [861, 139] width 357 height 11
click at [857, 134] on div "Je vous remercie pour la confirmation de prise enc ompte de notre demande. ces …" at bounding box center [861, 139] width 357 height 11
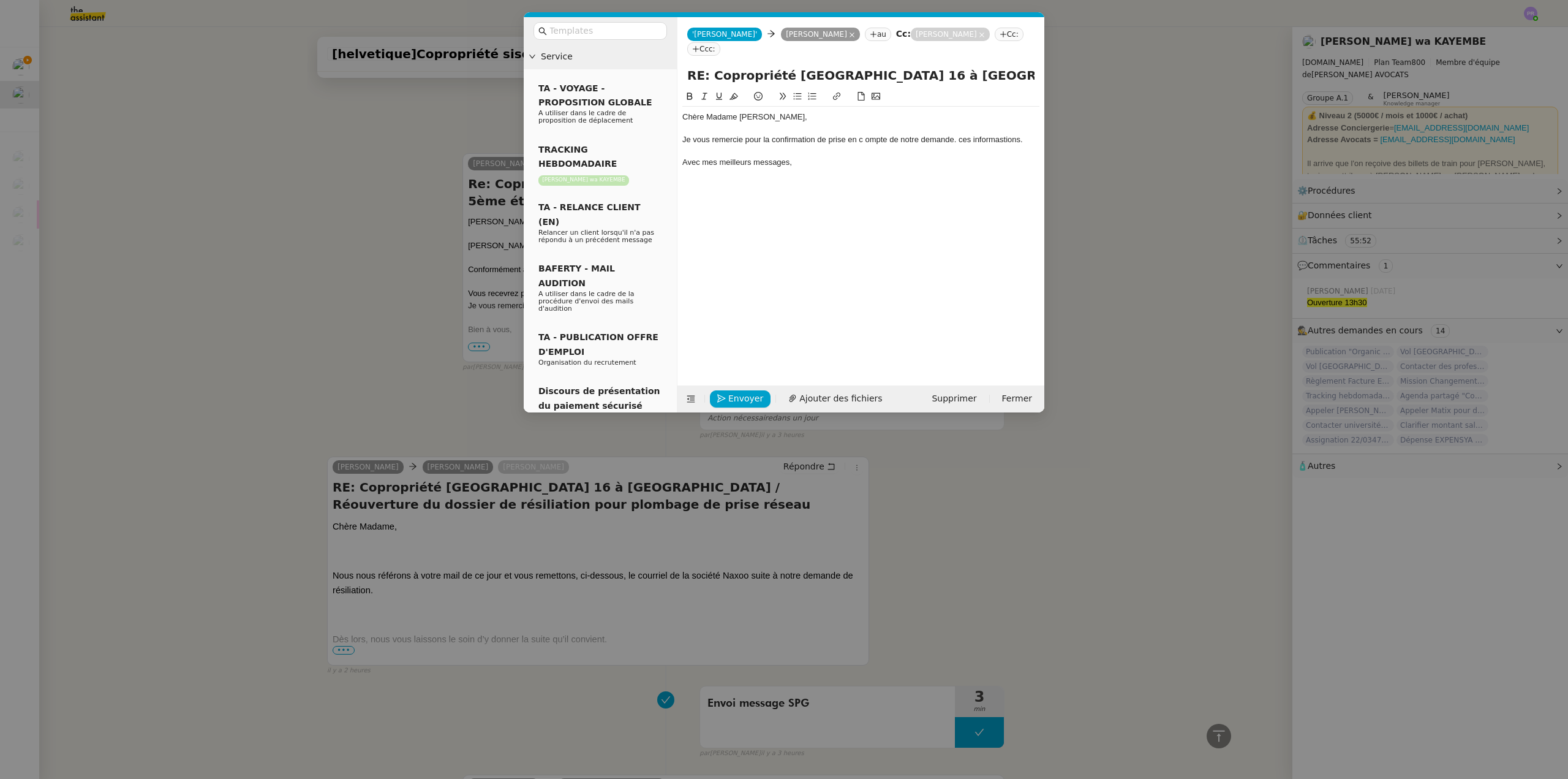
click at [864, 134] on div "Je vous remercie pour la confirmation de prise en c ompte de notre demande. ces…" at bounding box center [861, 139] width 357 height 11
drag, startPoint x: 170, startPoint y: 144, endPoint x: 93, endPoint y: 118, distance: 81.3
click at [172, 144] on nz-modal-container "Service TA - VOYAGE - PROPOSITION GLOBALE A utiliser dans le cadre de propositi…" at bounding box center [784, 390] width 1568 height 779
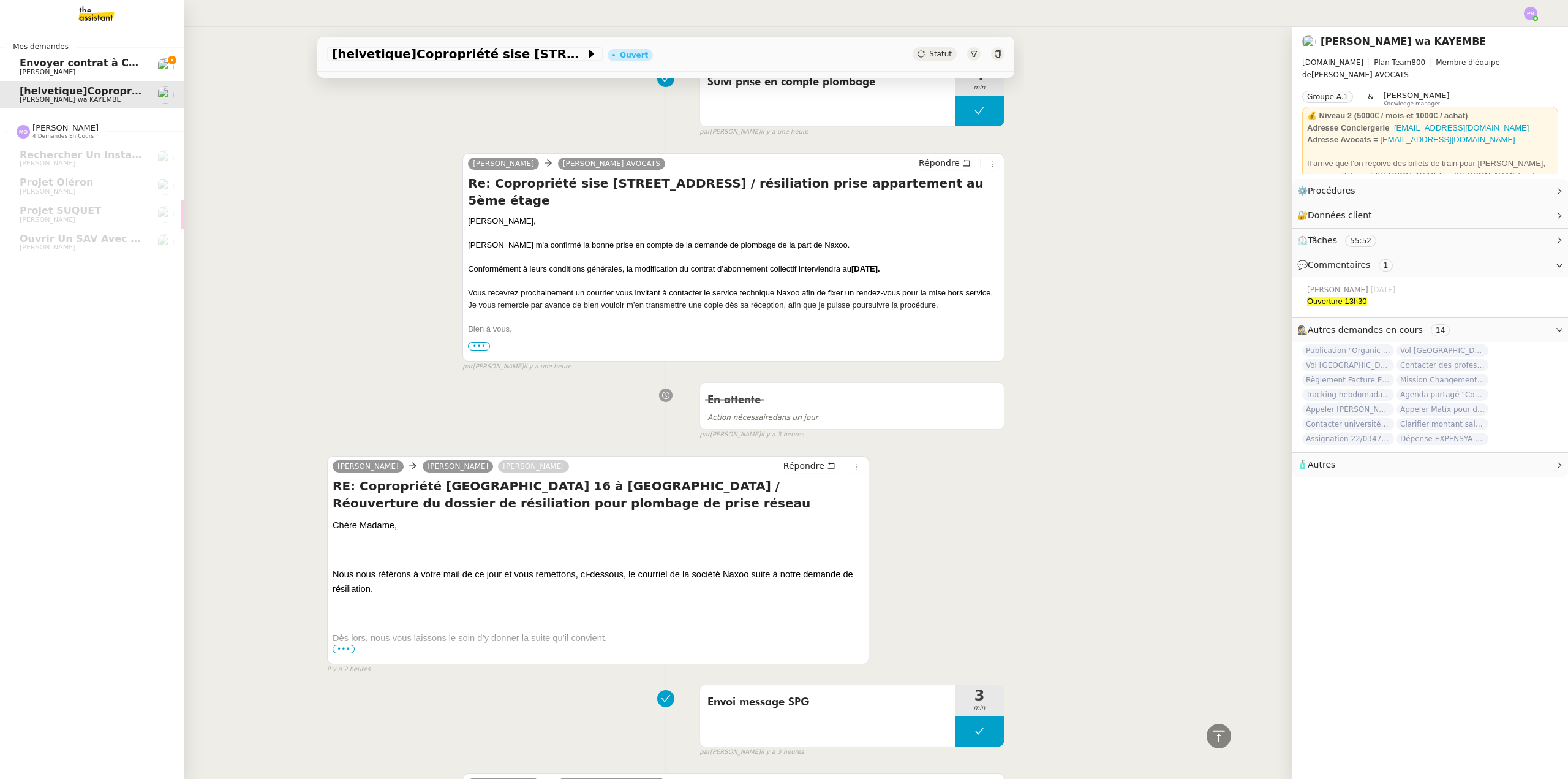
click at [41, 61] on span "Envoyer contrat à Charlotte pour signature" at bounding box center [138, 63] width 239 height 11
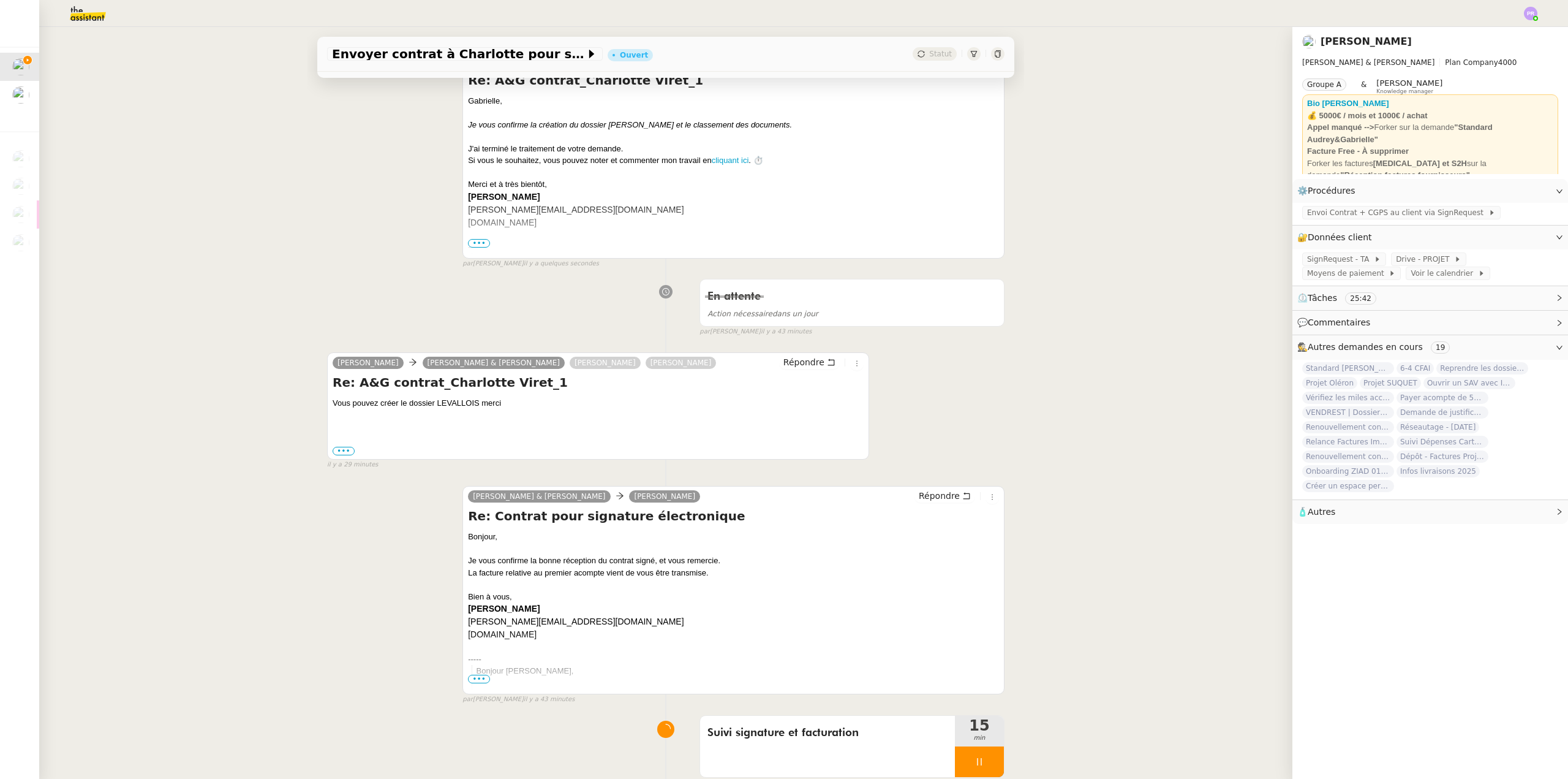
scroll to position [407, 0]
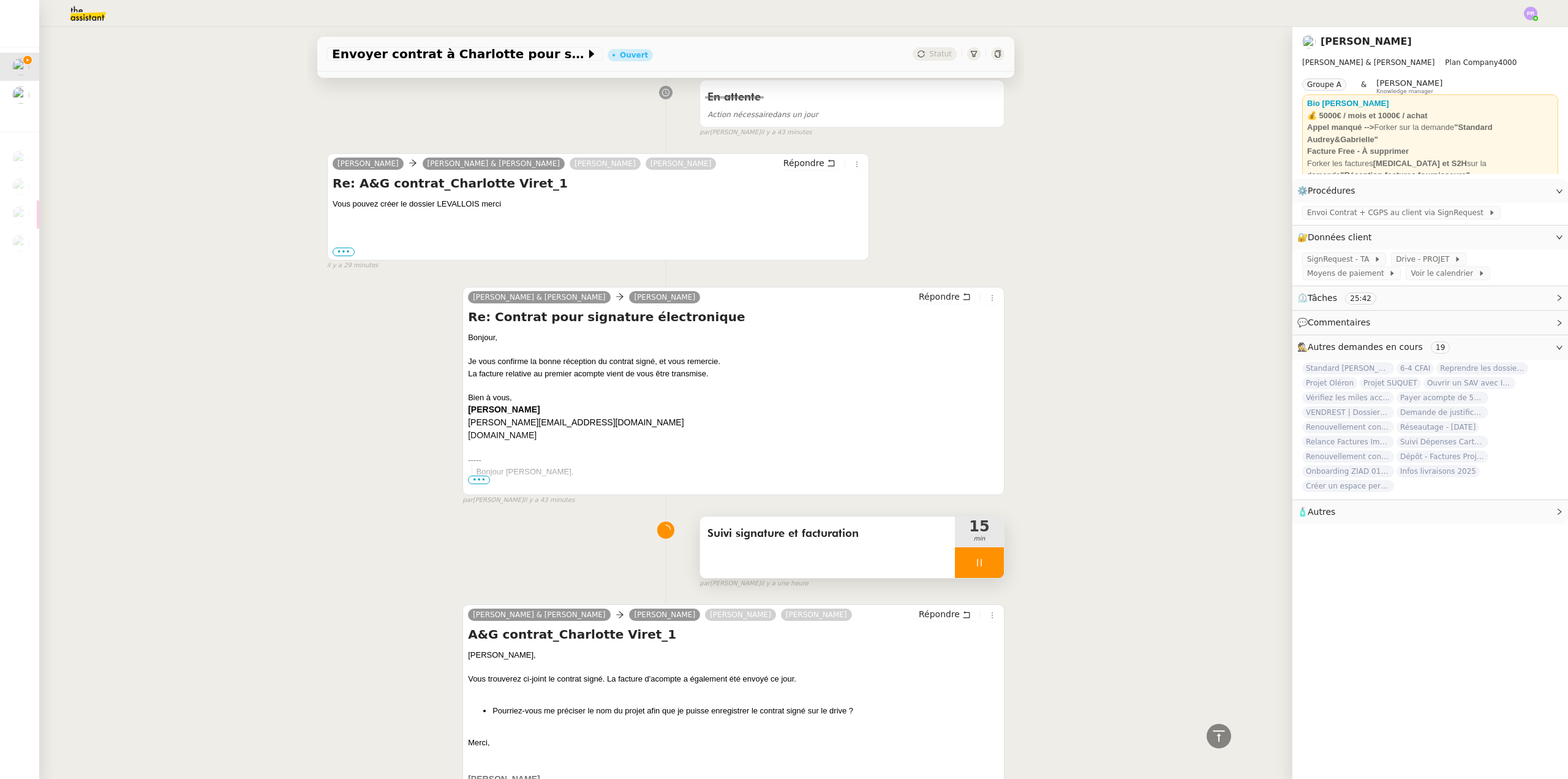
click at [979, 570] on div at bounding box center [979, 562] width 49 height 31
click at [980, 570] on button at bounding box center [992, 562] width 24 height 31
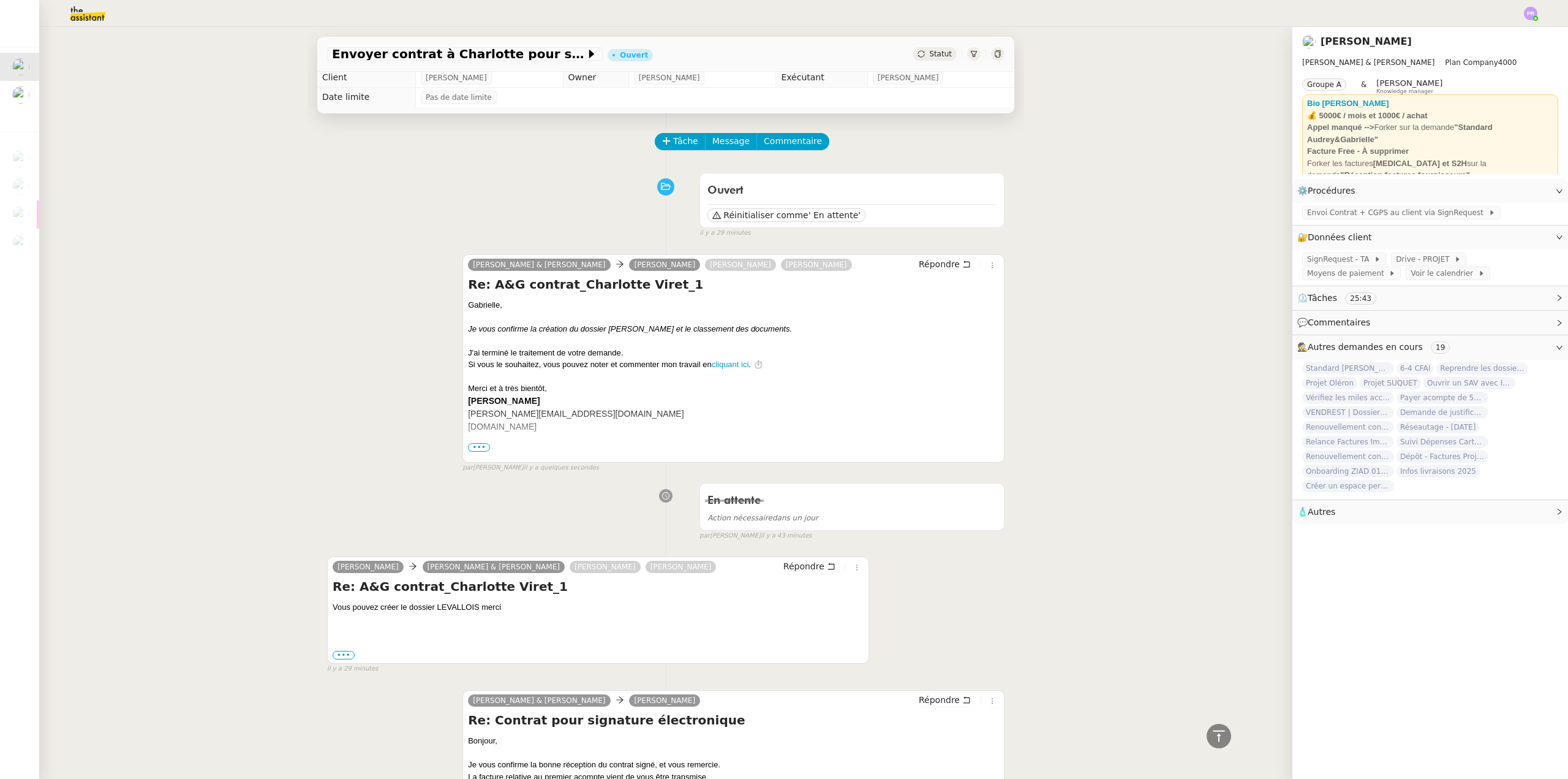
scroll to position [0, 0]
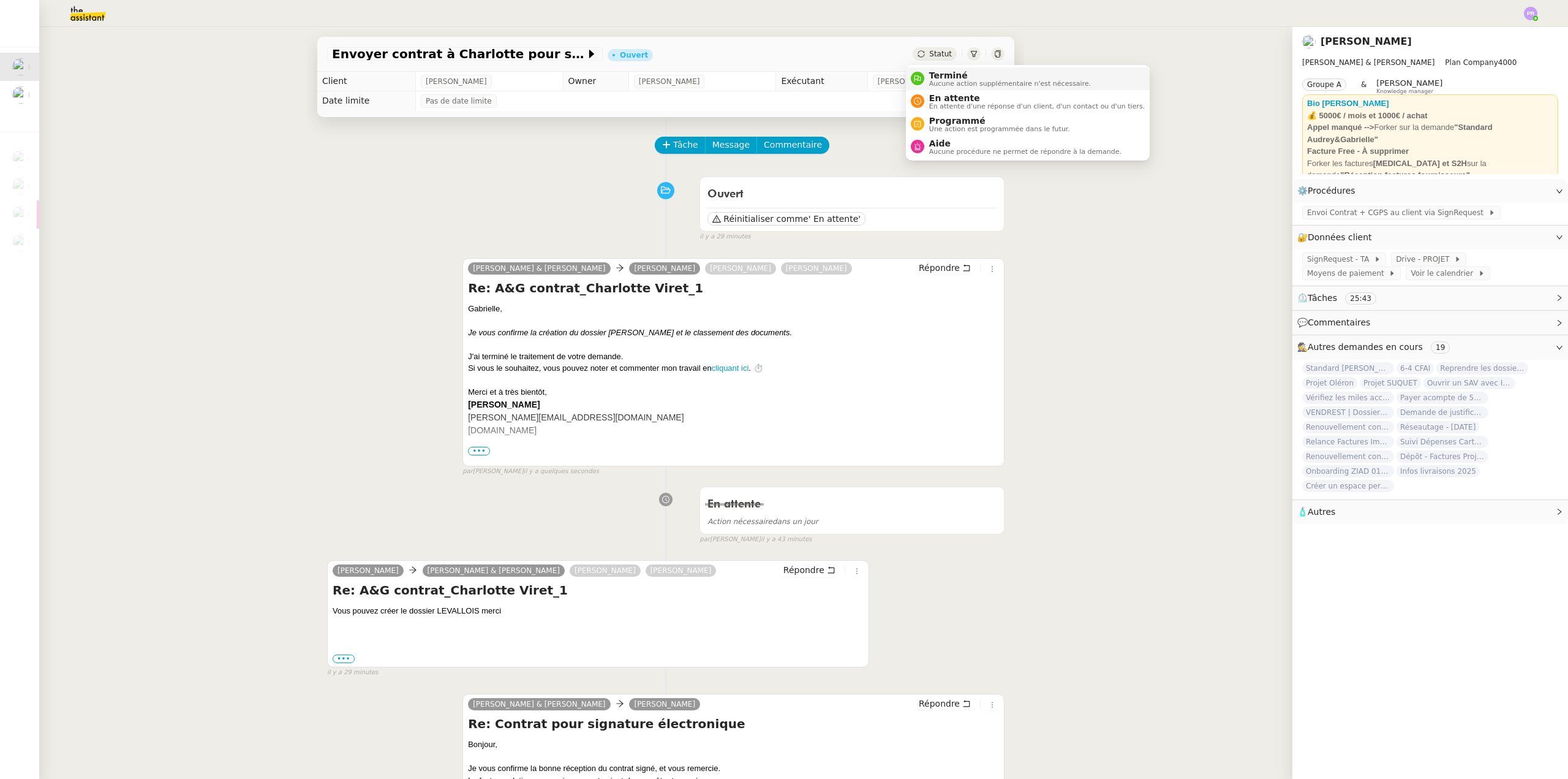
click at [938, 71] on span "Terminé" at bounding box center [1010, 76] width 162 height 10
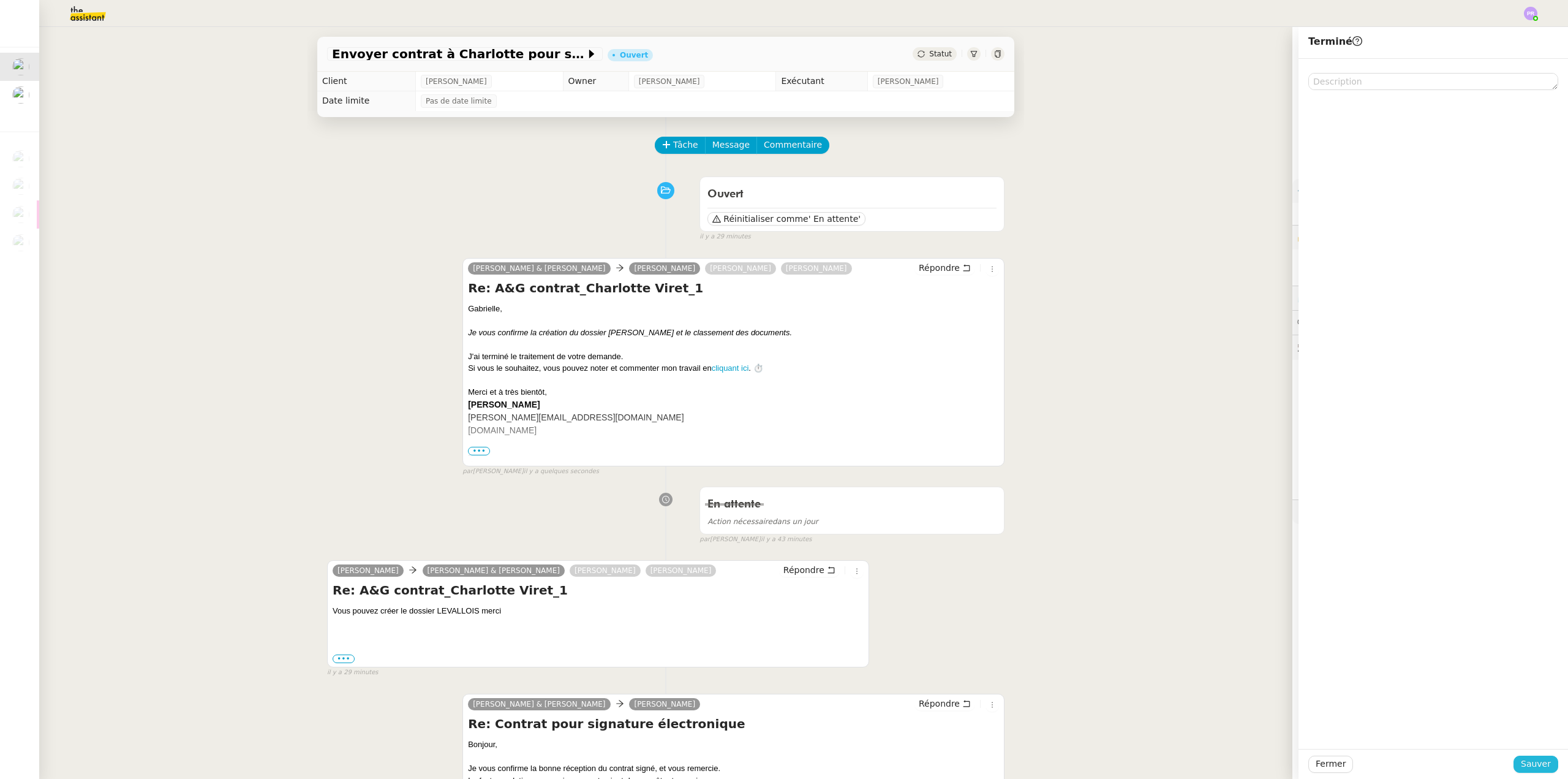
click at [1529, 770] on span "Sauver" at bounding box center [1536, 764] width 30 height 14
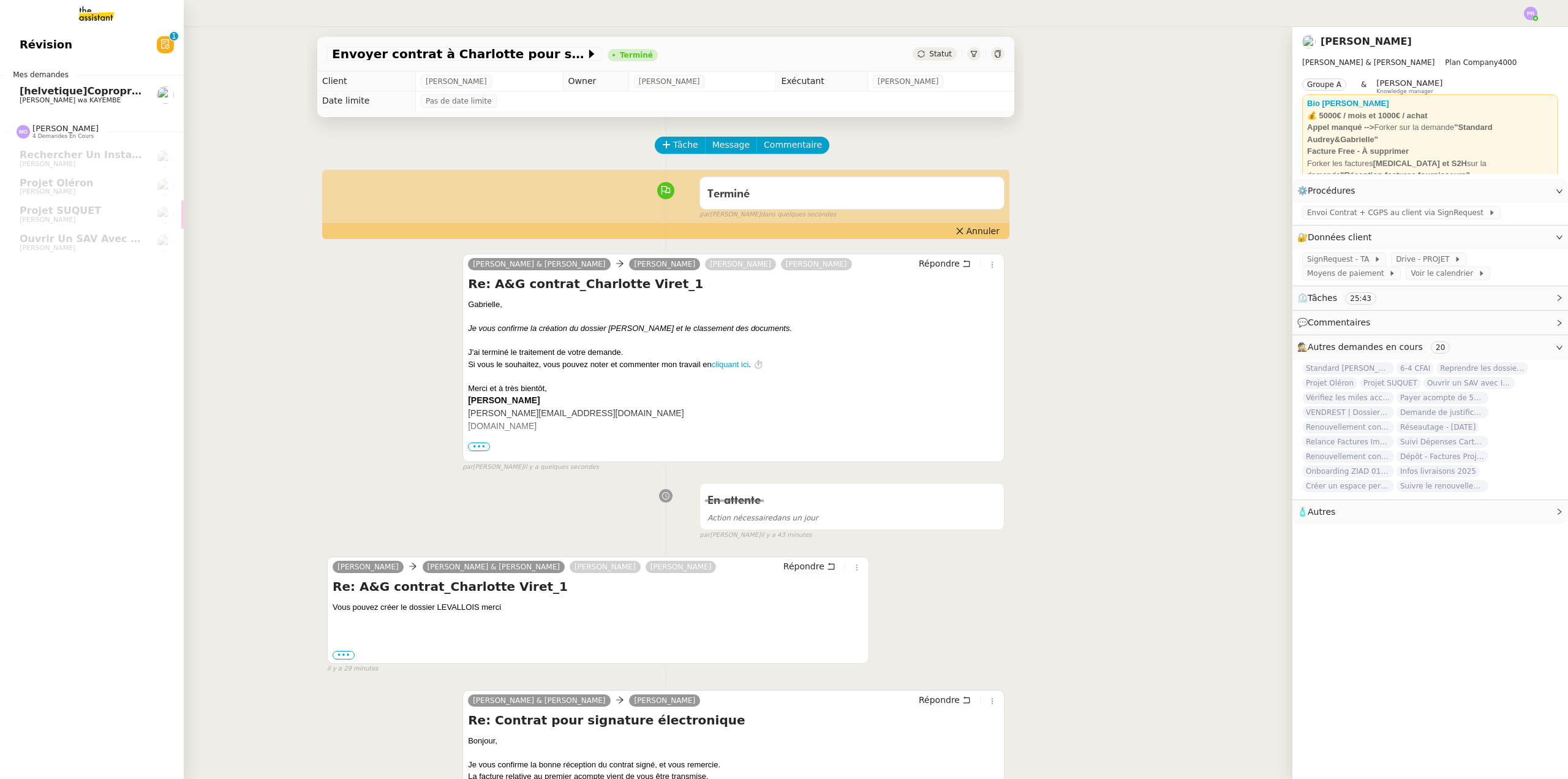
click at [93, 101] on span "[PERSON_NAME] wa KAYEMBE" at bounding box center [70, 100] width 101 height 8
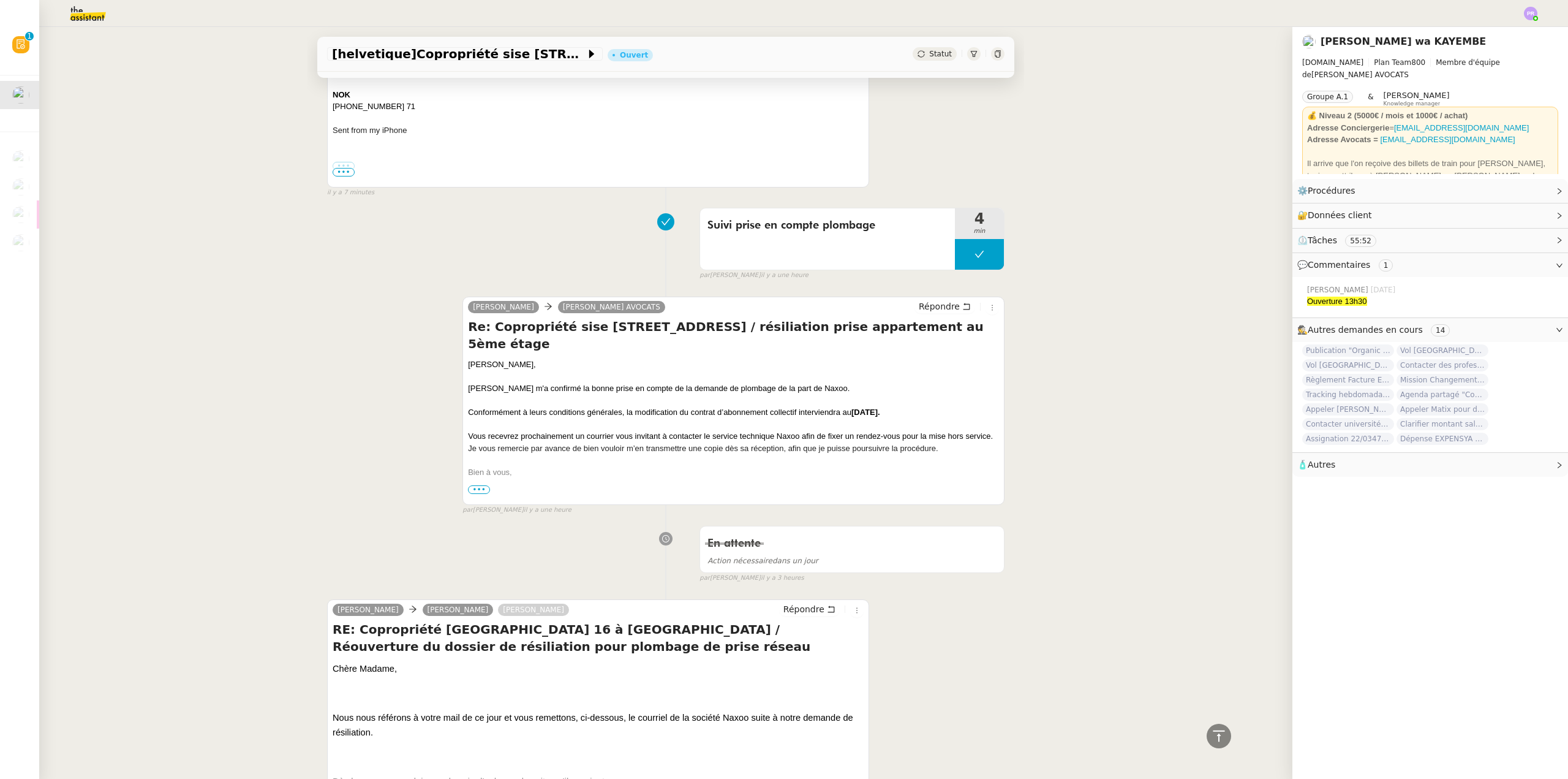
scroll to position [735, 0]
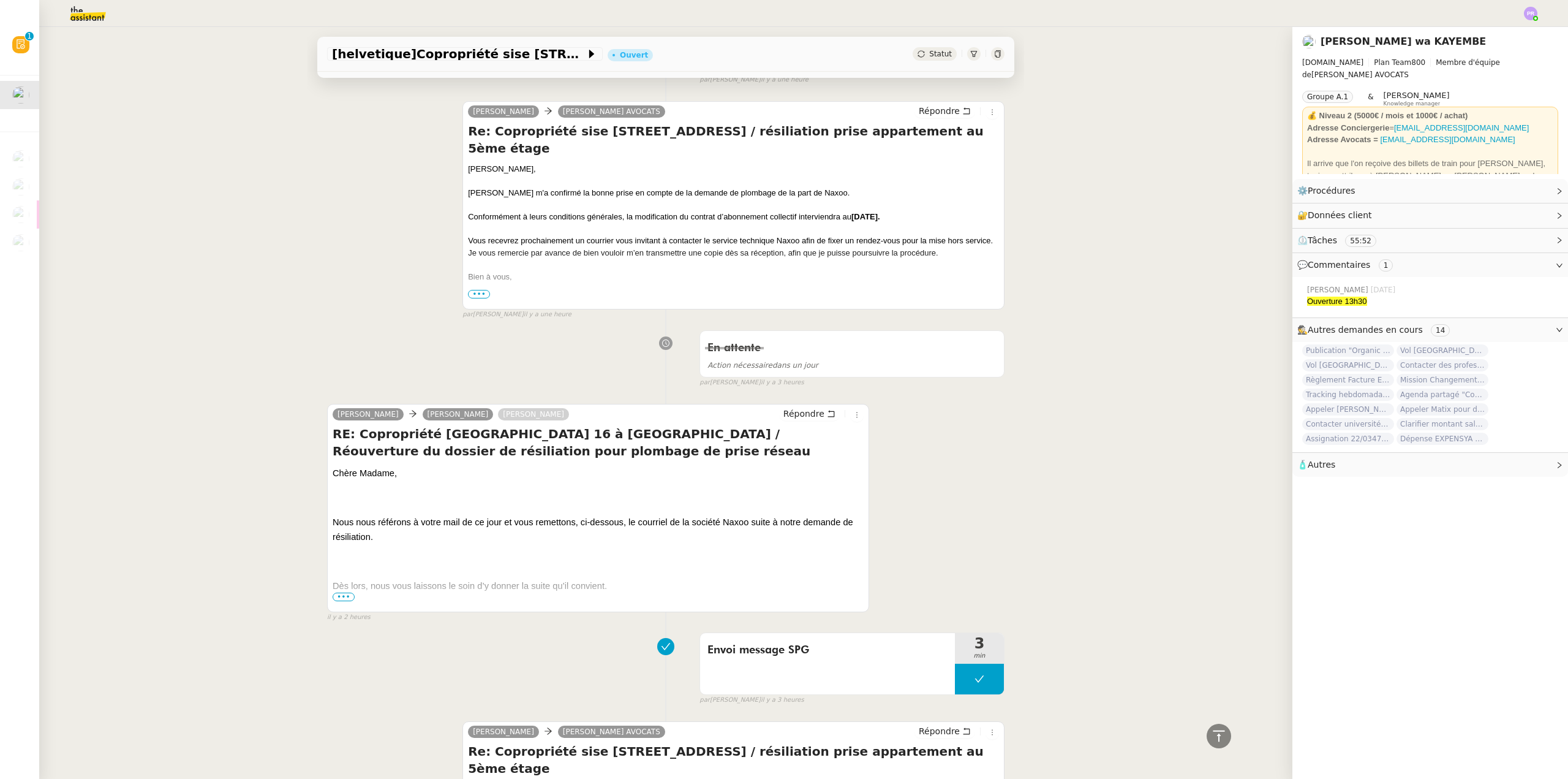
click at [338, 600] on span "•••" at bounding box center [344, 597] width 22 height 9
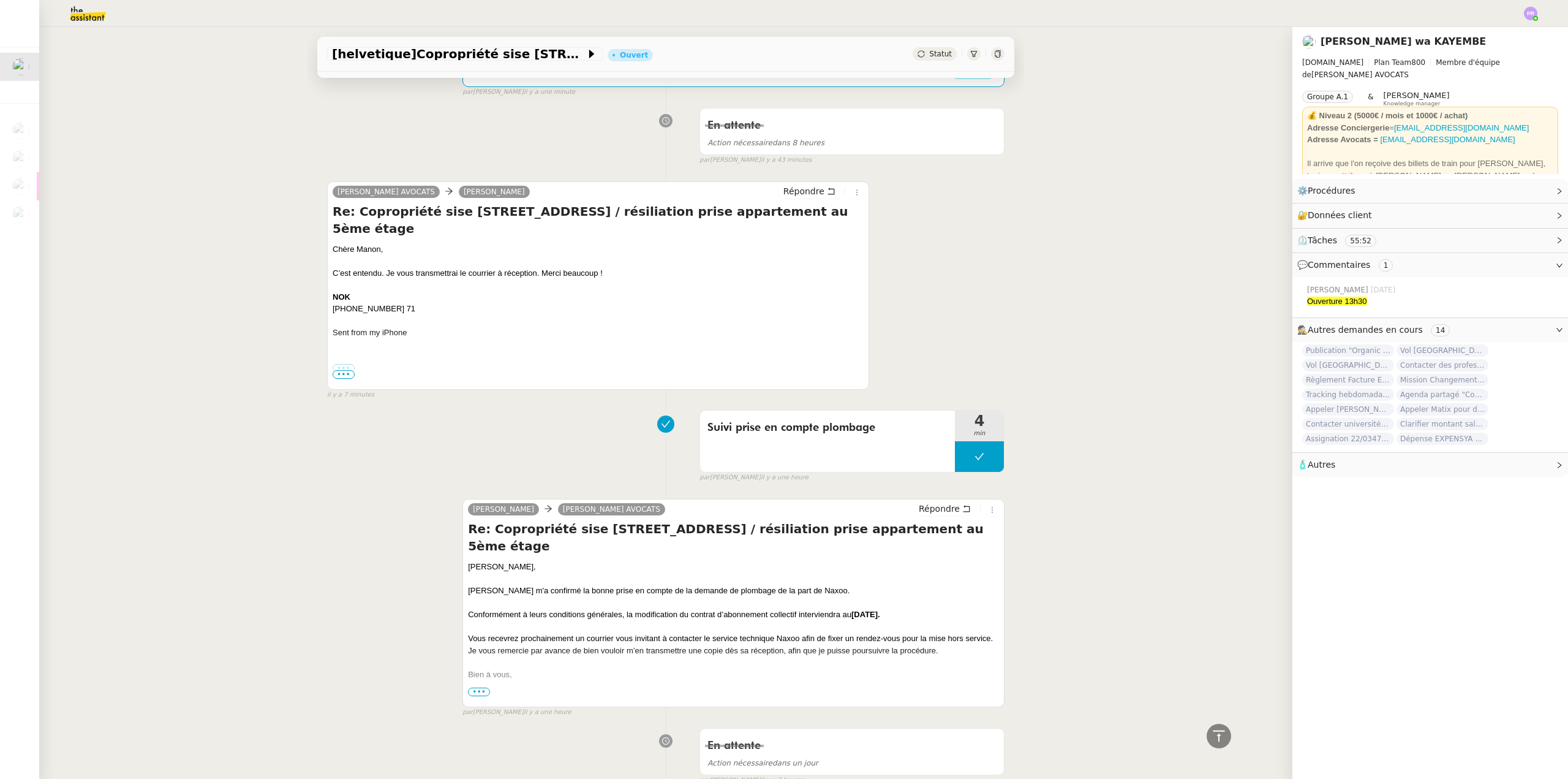
scroll to position [123, 0]
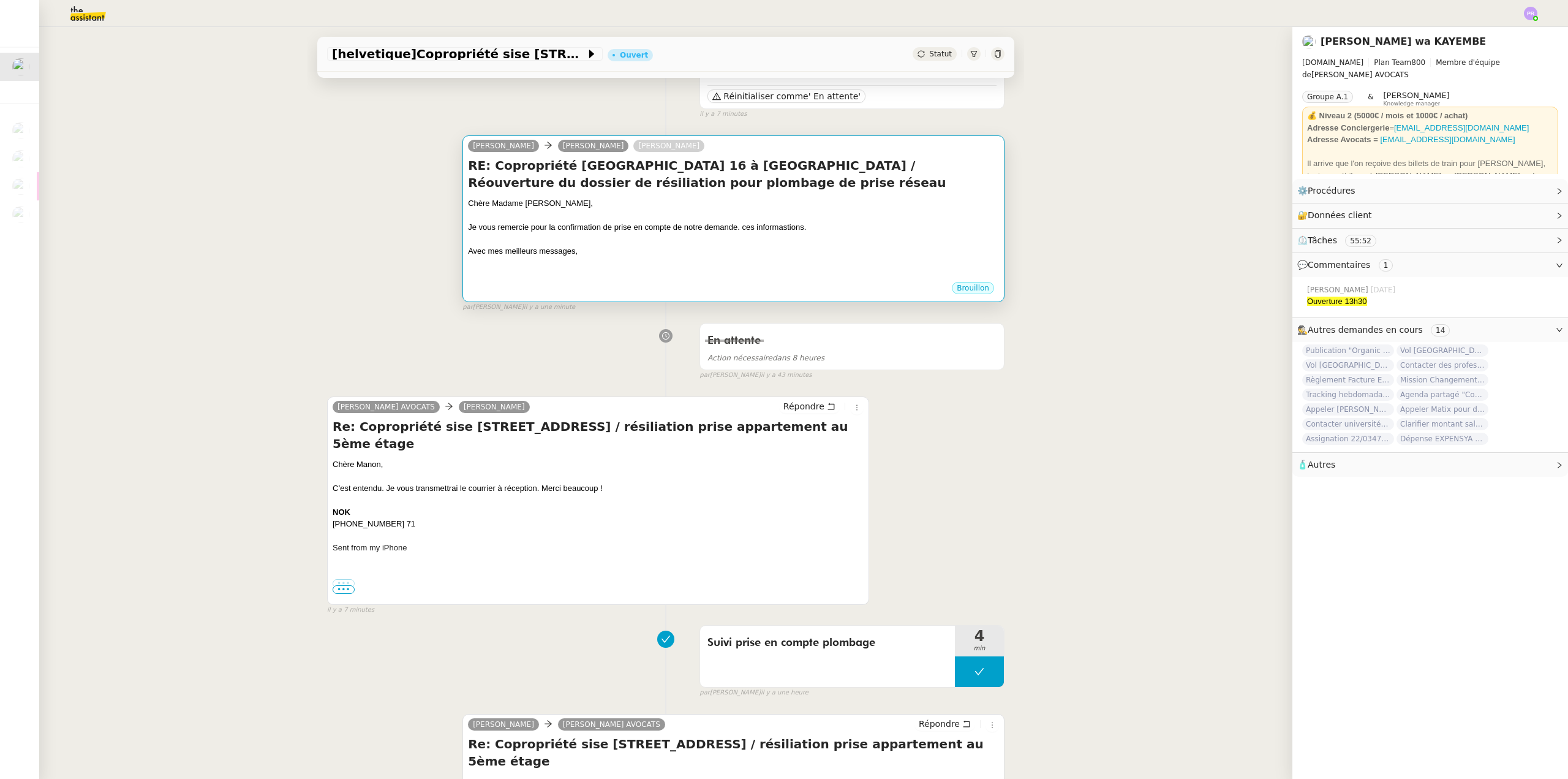
click at [737, 232] on div "Je vous remercie pour la confirmation de prise en compte de notre demande. ces …" at bounding box center [733, 227] width 531 height 12
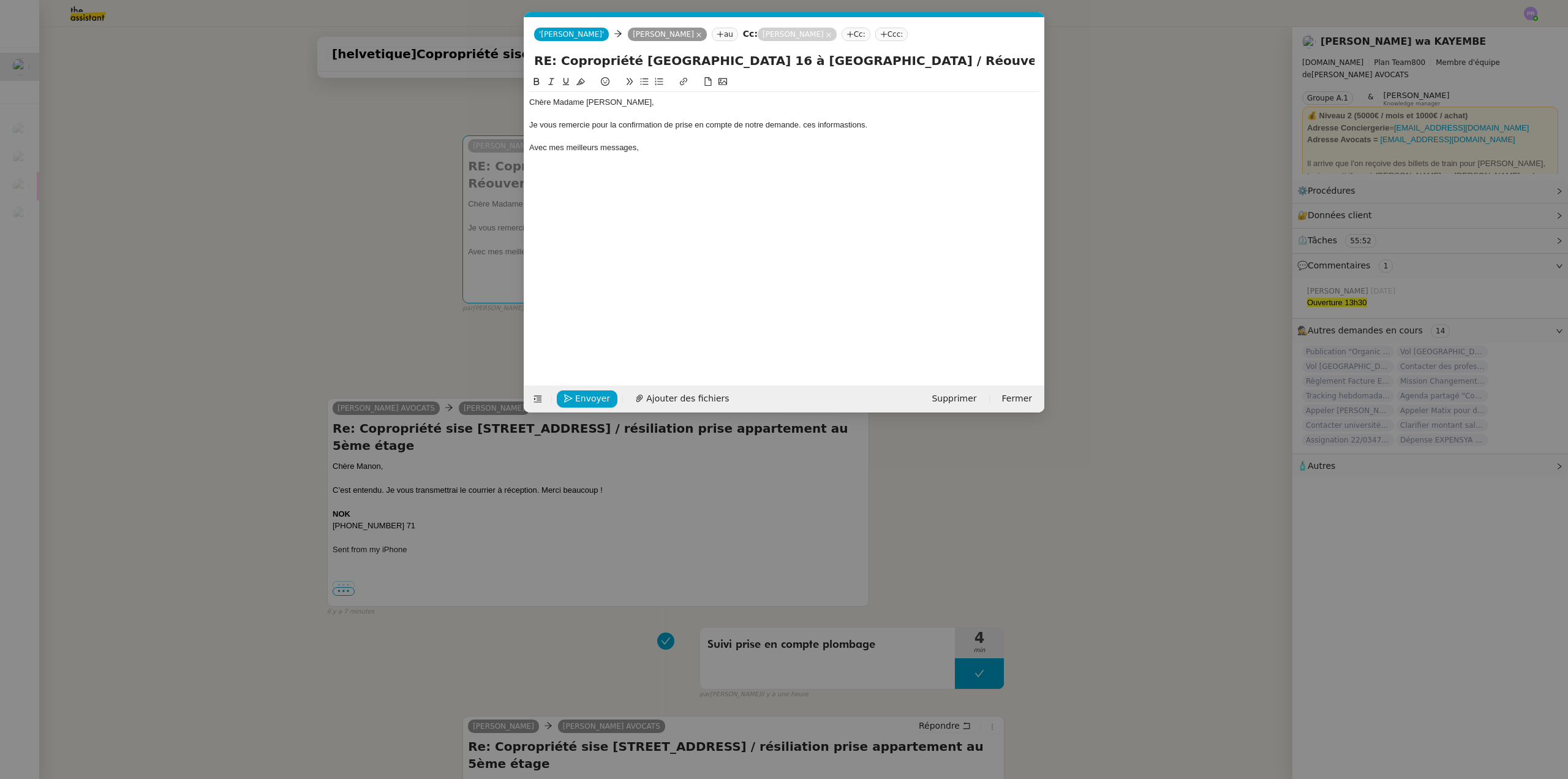
scroll to position [0, 26]
click at [873, 126] on div "Je vous remercie pour la confirmation de prise en compte de notre demande. ces …" at bounding box center [784, 125] width 511 height 11
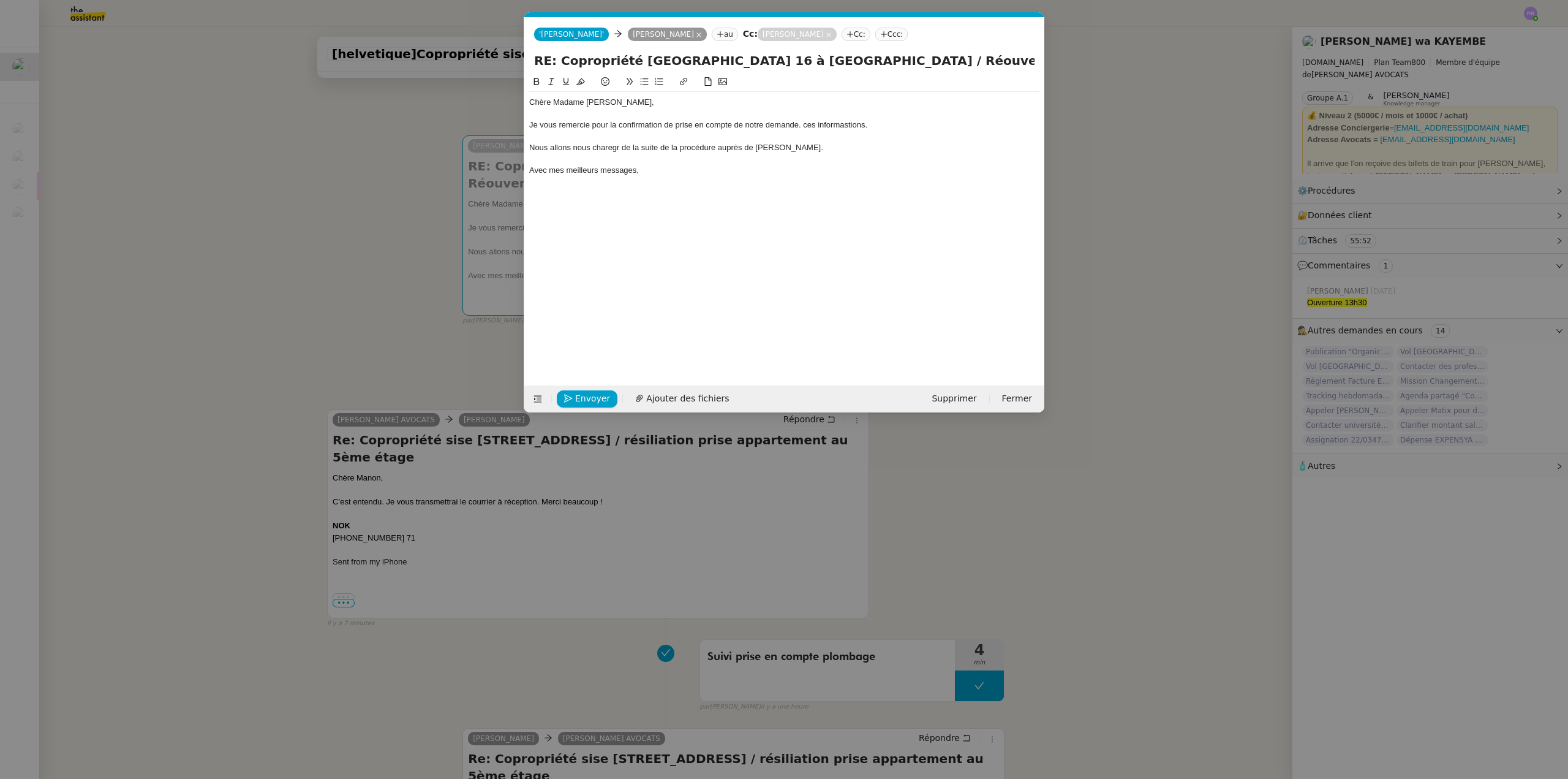
click at [610, 146] on div "Nous allons nous charegr de la suite de la procédure auprès de [PERSON_NAME]." at bounding box center [784, 147] width 511 height 11
click at [0, 0] on lt-span "char ge r" at bounding box center [0, 0] width 0 height 0
click at [845, 122] on div "Je vous remercie pour la confirmation de prise en compte de notre demande. ces …" at bounding box center [784, 125] width 511 height 11
click at [792, 141] on div at bounding box center [784, 136] width 511 height 11
drag, startPoint x: 803, startPoint y: 123, endPoint x: 959, endPoint y: 140, distance: 156.9
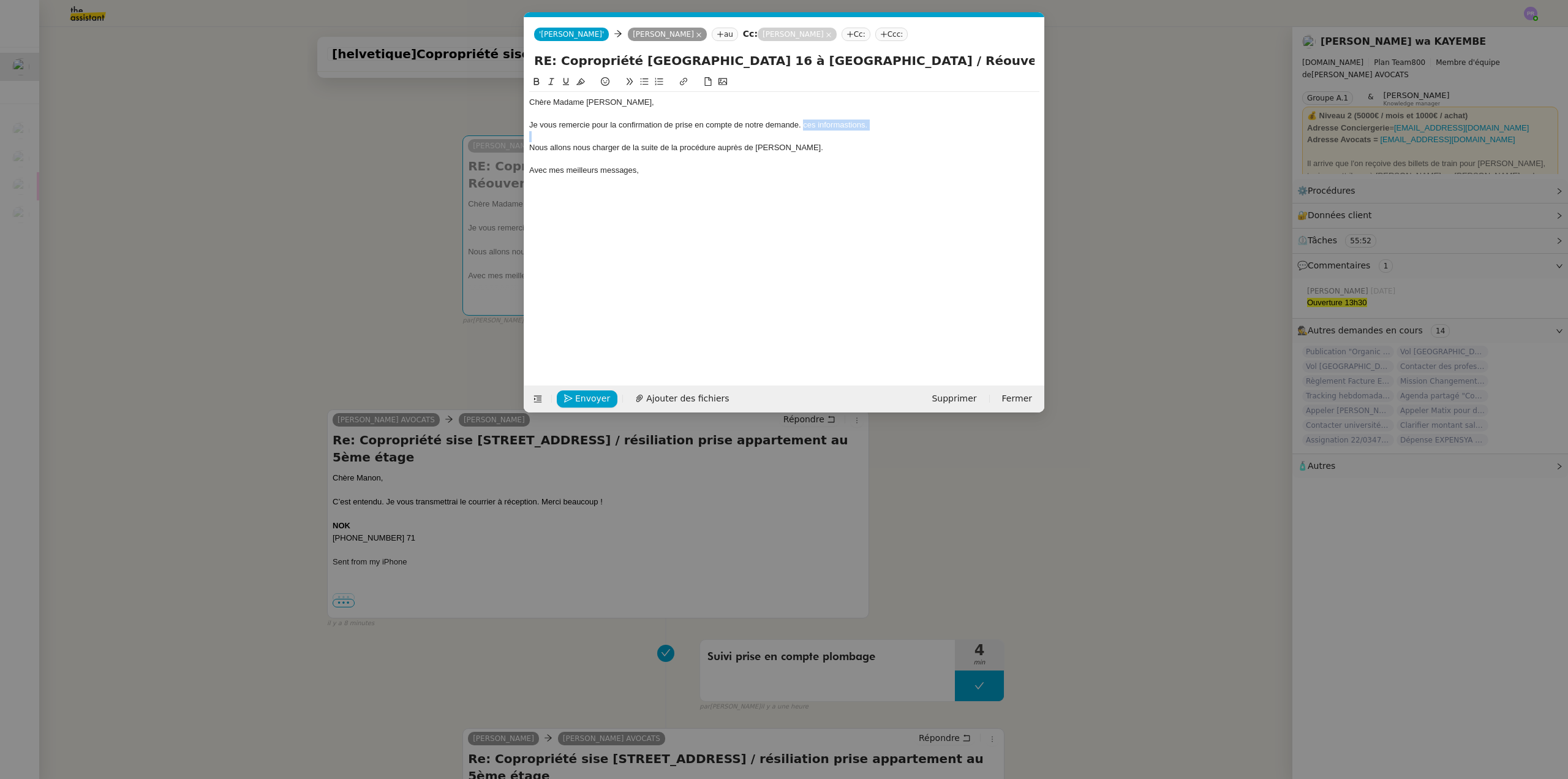
click at [955, 140] on div "Chère [PERSON_NAME], Je vous remercie pour la confirmation de prise en compte d…" at bounding box center [784, 142] width 511 height 101
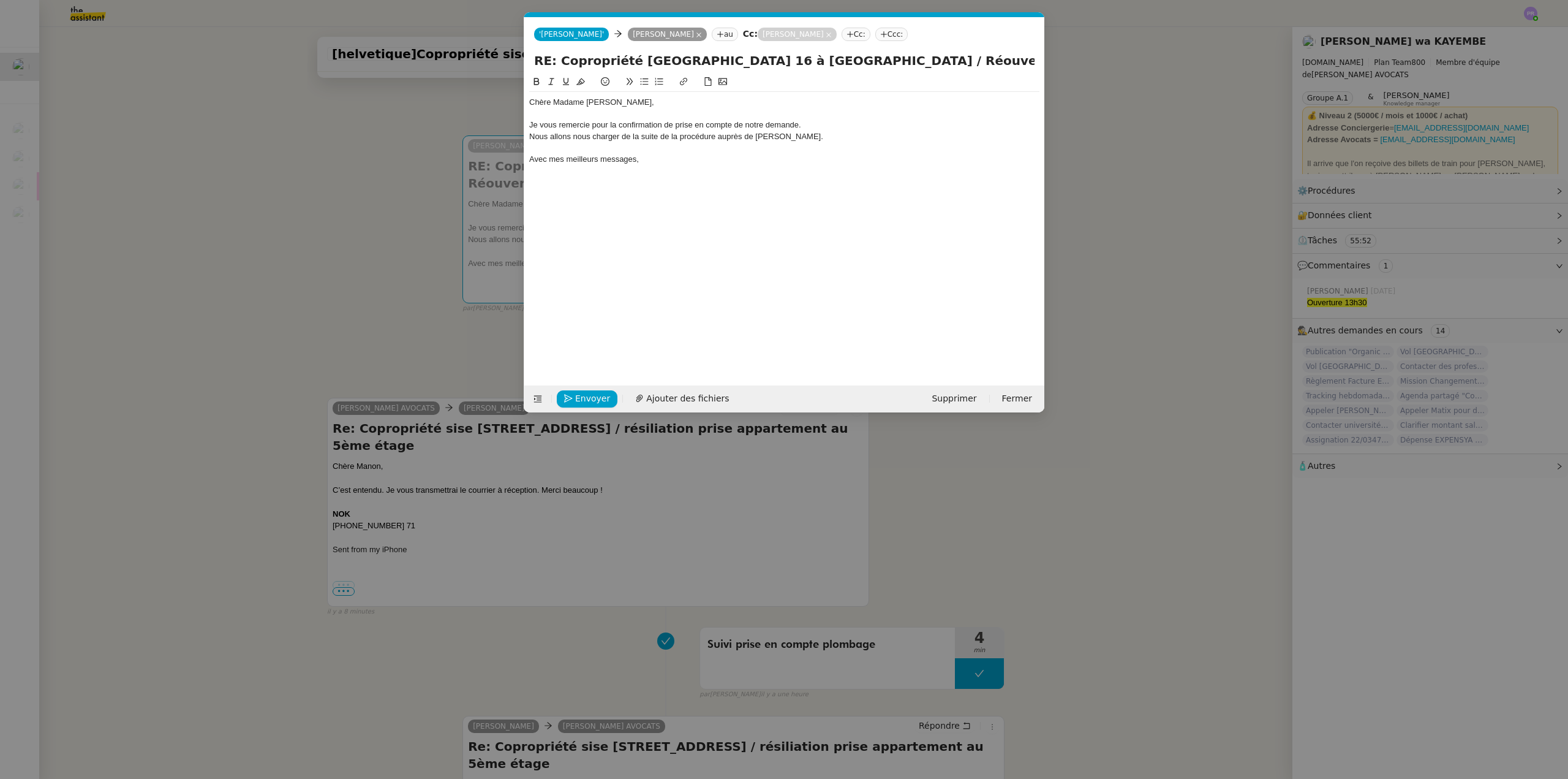
click at [398, 216] on nz-modal-container "Service TA - VOYAGE - PROPOSITION GLOBALE A utiliser dans le cadre de propositi…" at bounding box center [784, 390] width 1568 height 779
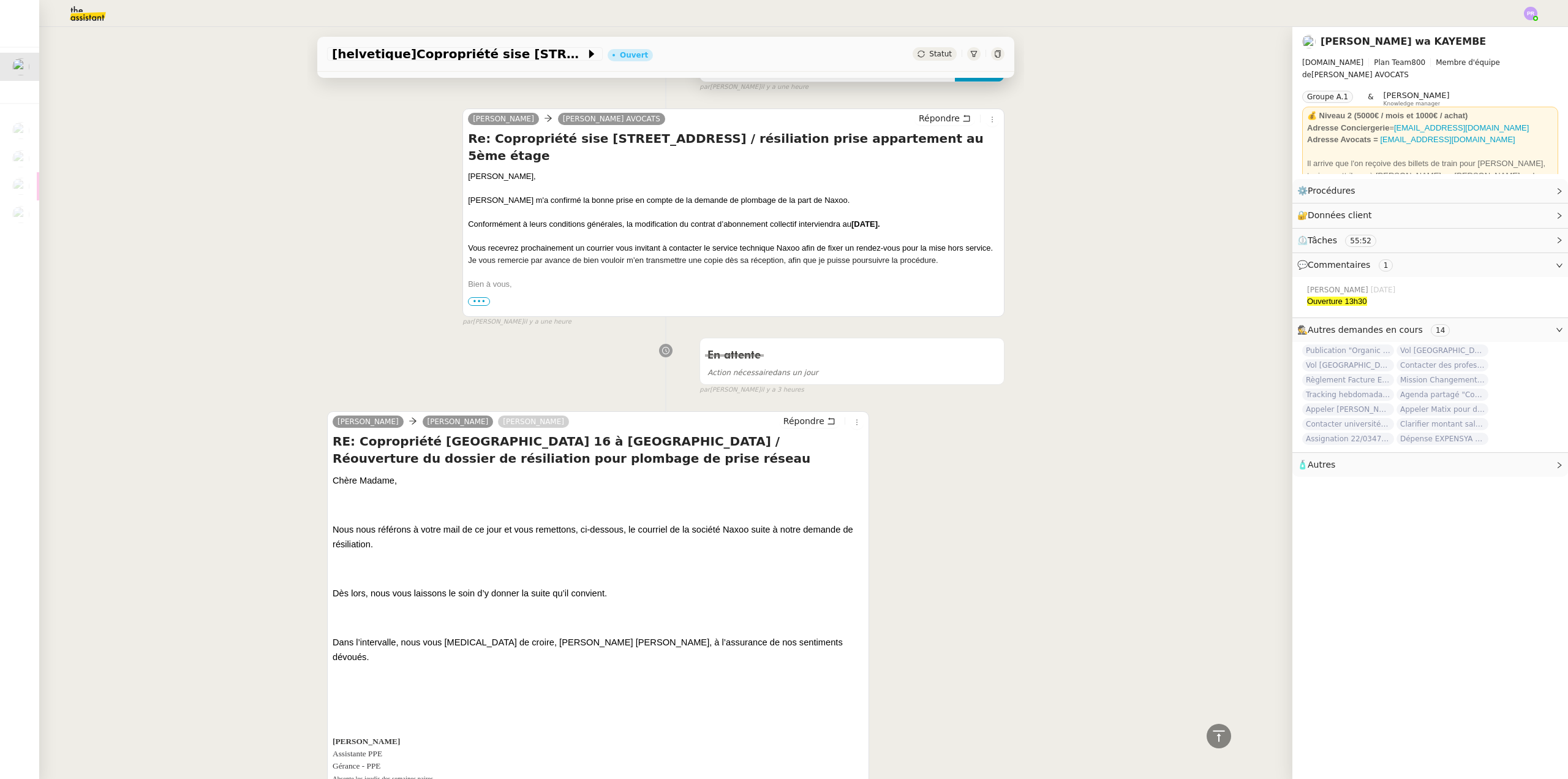
scroll to position [735, 0]
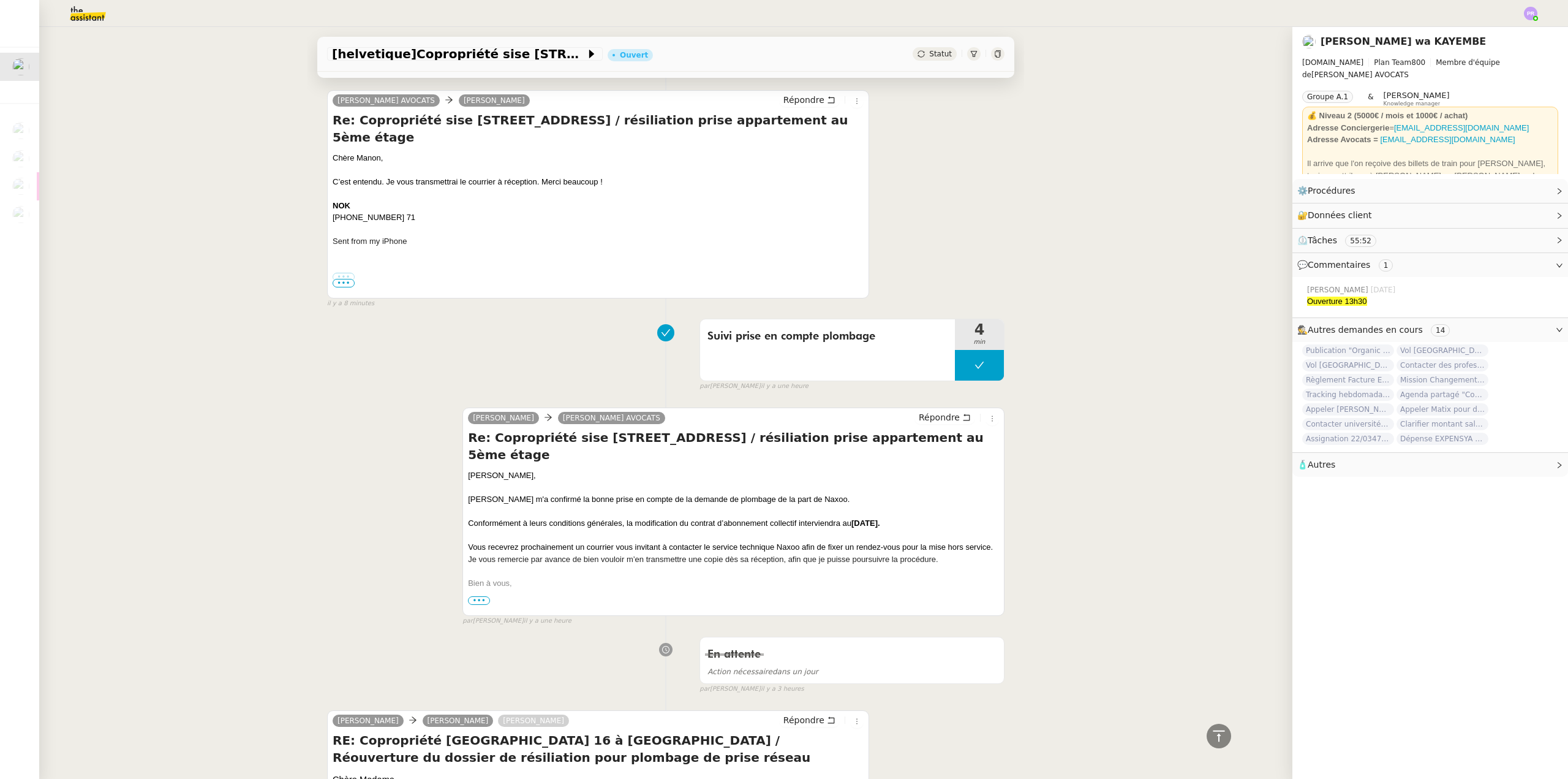
drag, startPoint x: 850, startPoint y: 322, endPoint x: 920, endPoint y: 291, distance: 76.6
click at [920, 291] on div "[PERSON_NAME] AVOCATS [PERSON_NAME] Répondre Re: Copropriété sise [STREET_ADDRE…" at bounding box center [666, 194] width 677 height 230
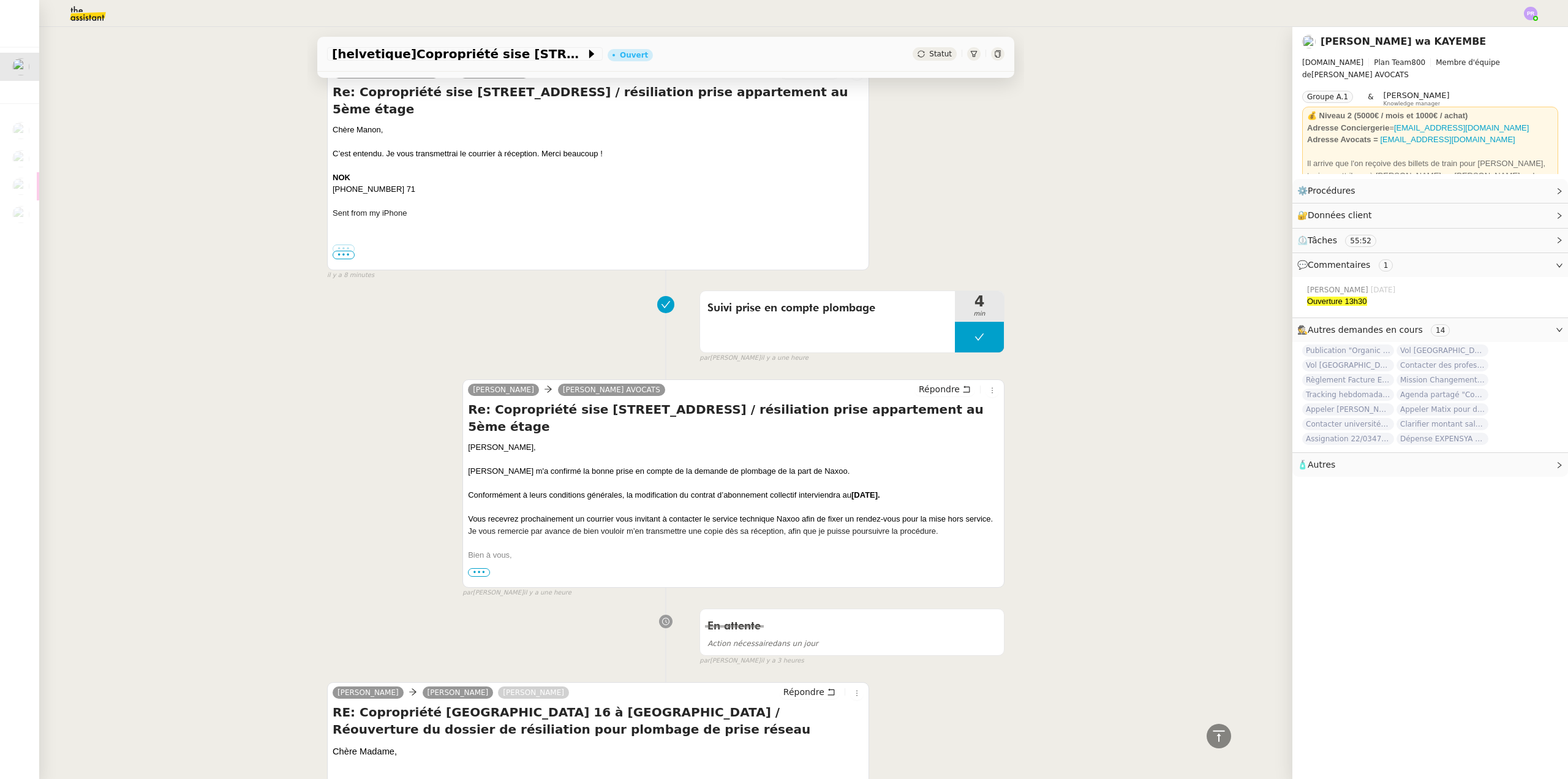
scroll to position [490, 0]
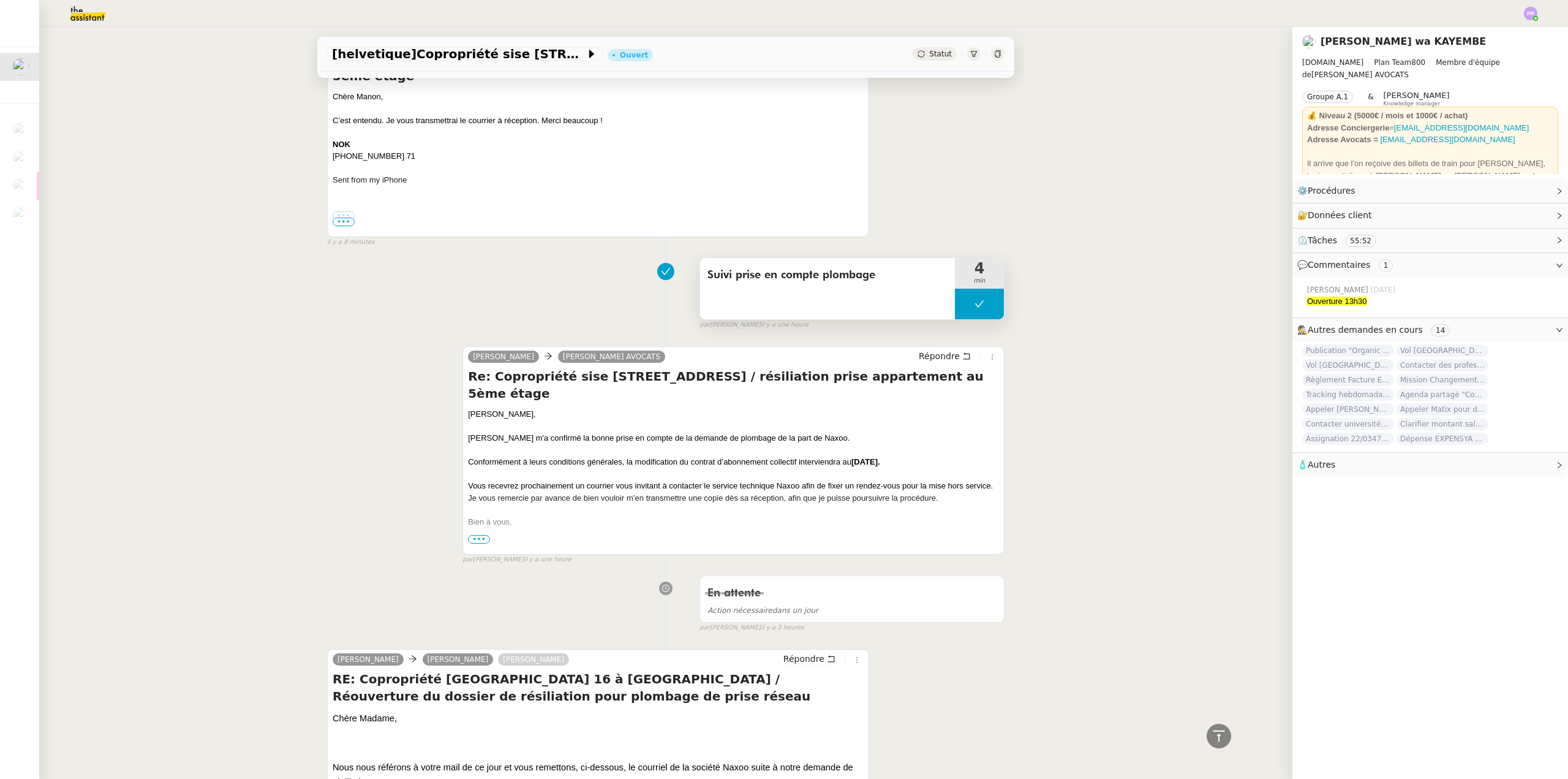
click at [958, 302] on button at bounding box center [979, 304] width 49 height 31
click at [963, 302] on icon at bounding box center [968, 304] width 10 height 10
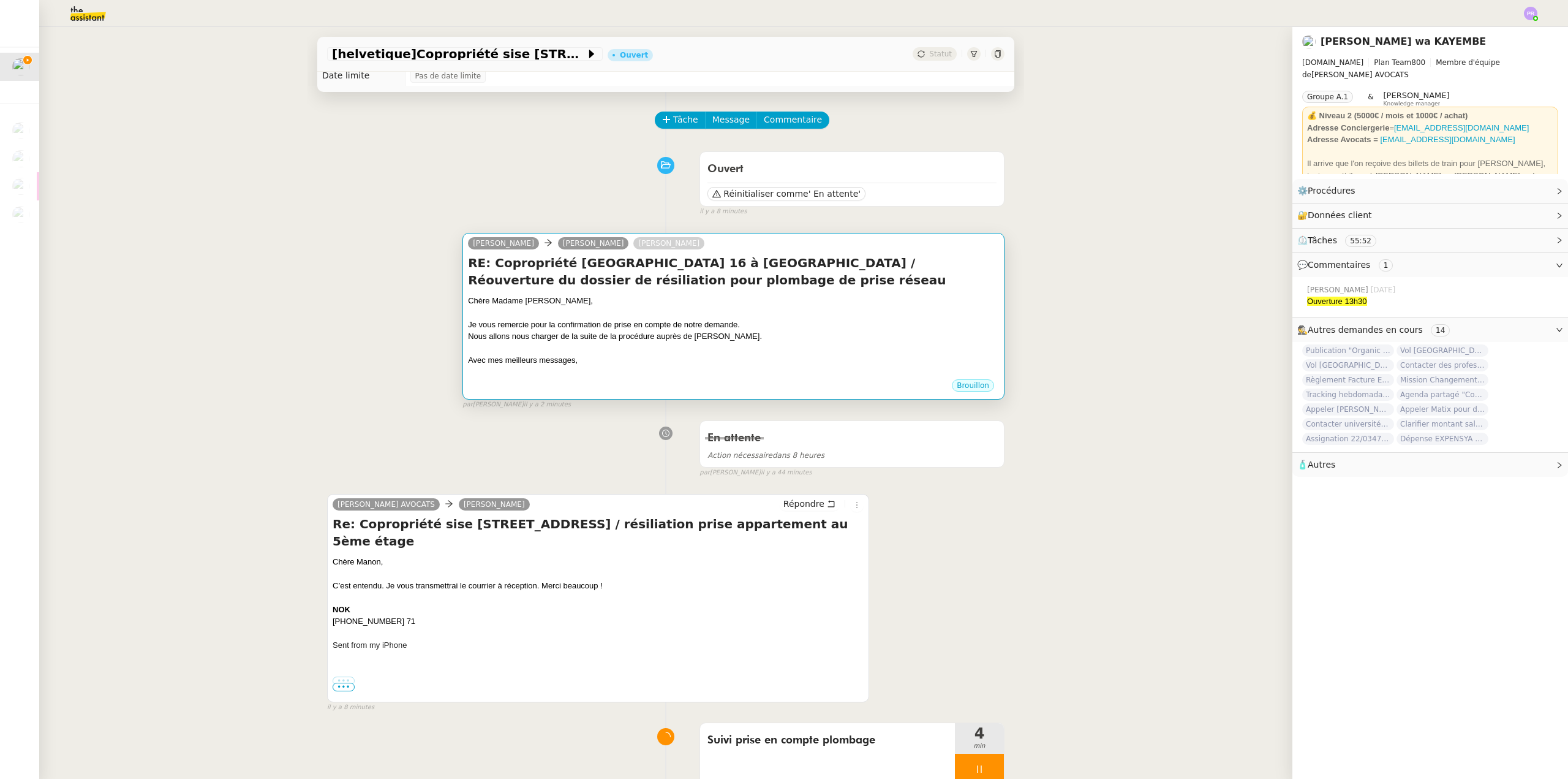
scroll to position [0, 0]
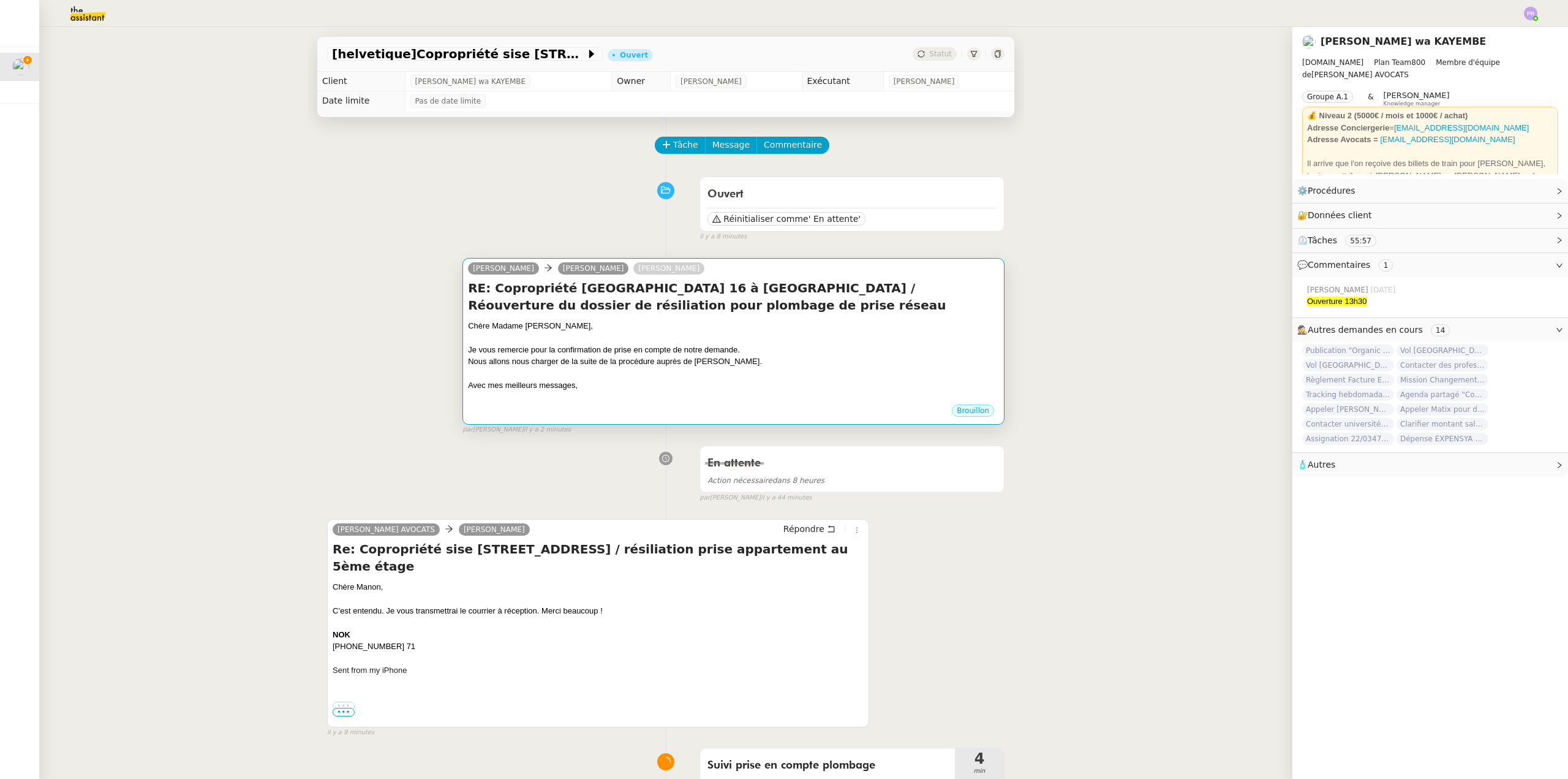
click at [779, 340] on div at bounding box center [733, 337] width 531 height 12
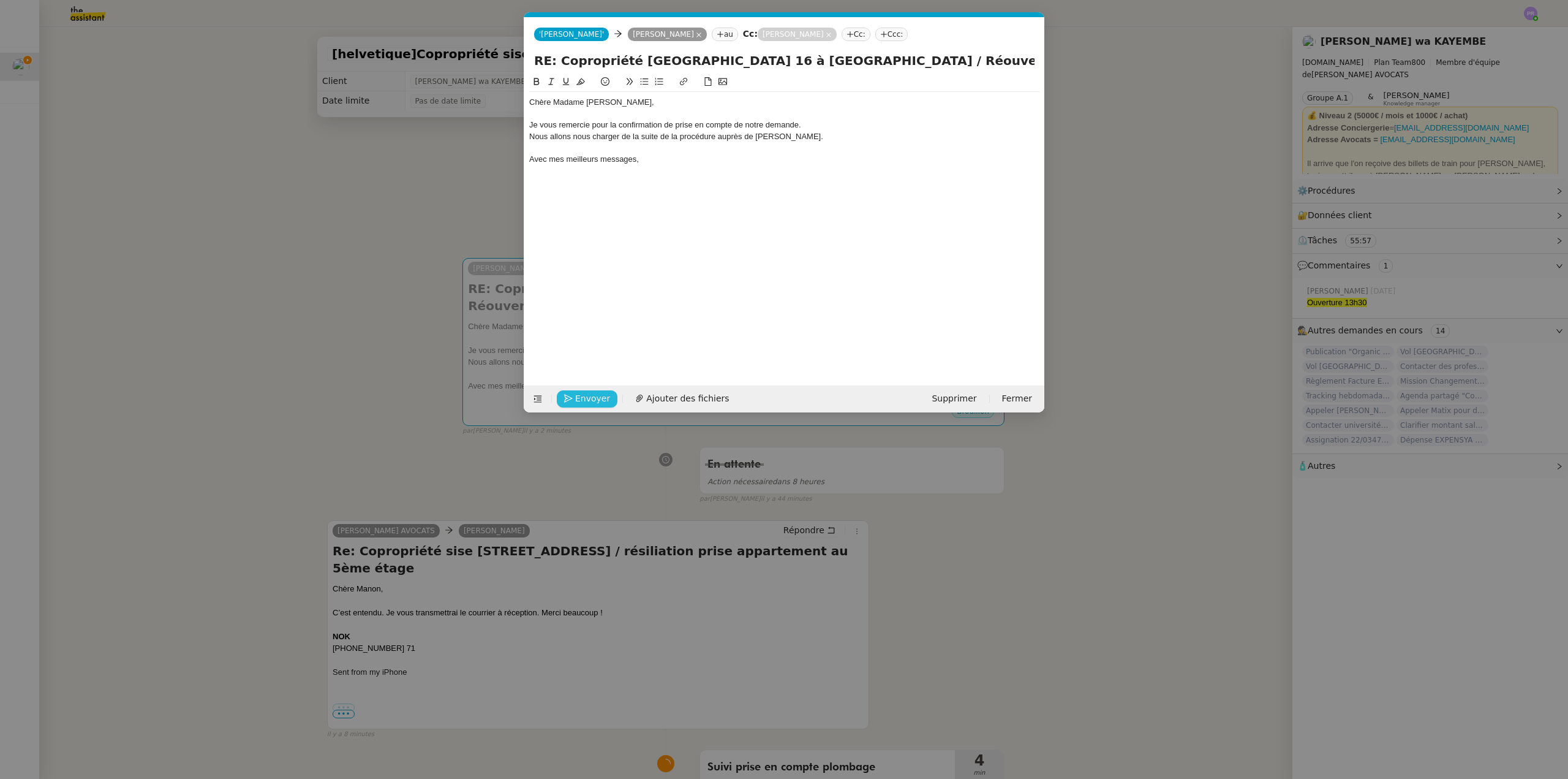
scroll to position [0, 26]
click at [583, 395] on span "Envoyer" at bounding box center [593, 399] width 35 height 14
click at [583, 395] on span "Confirmer l'envoi" at bounding box center [612, 399] width 73 height 14
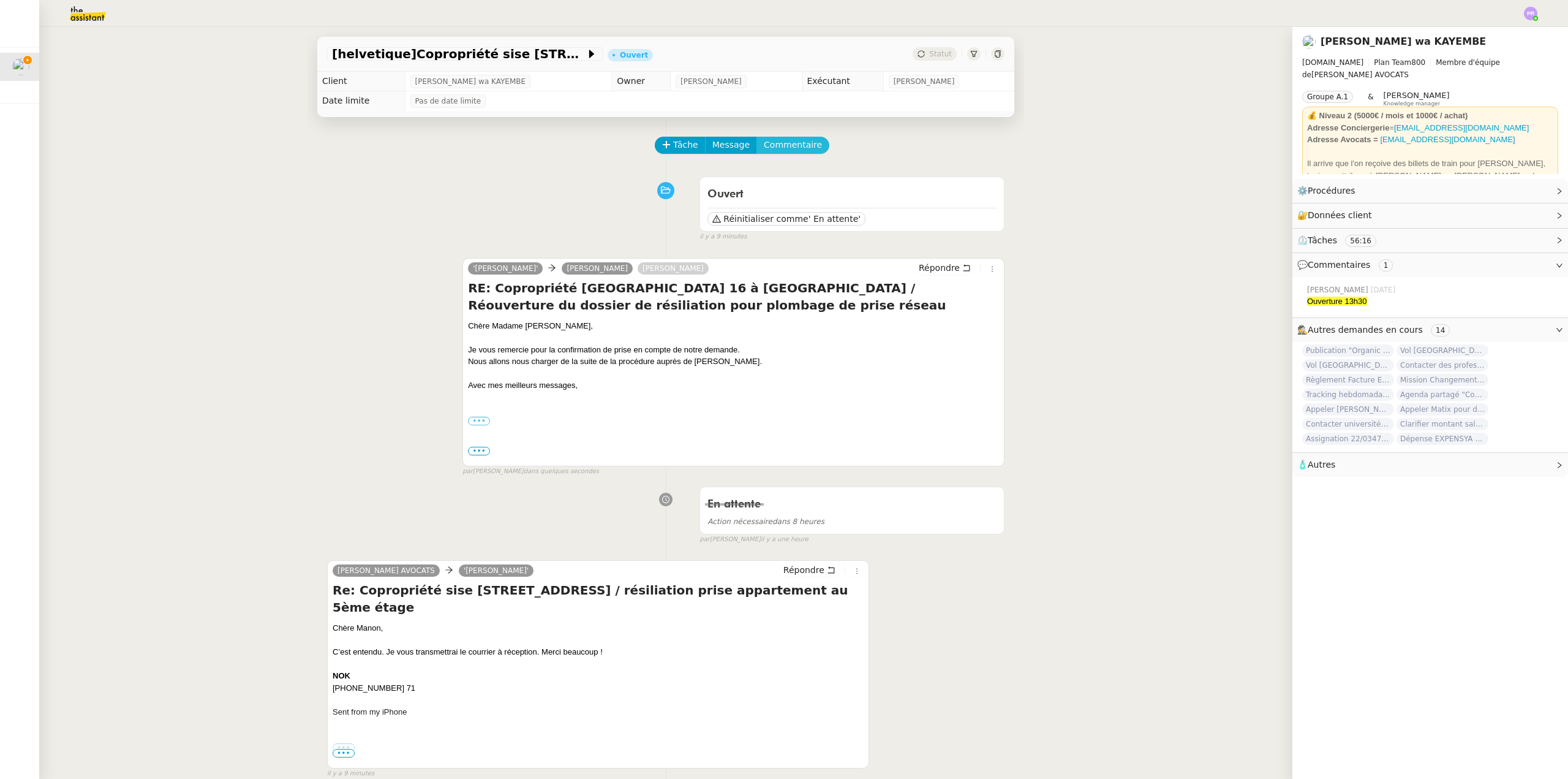
drag, startPoint x: 789, startPoint y: 143, endPoint x: 819, endPoint y: 146, distance: 30.1
click at [789, 143] on span "Commentaire" at bounding box center [793, 145] width 58 height 14
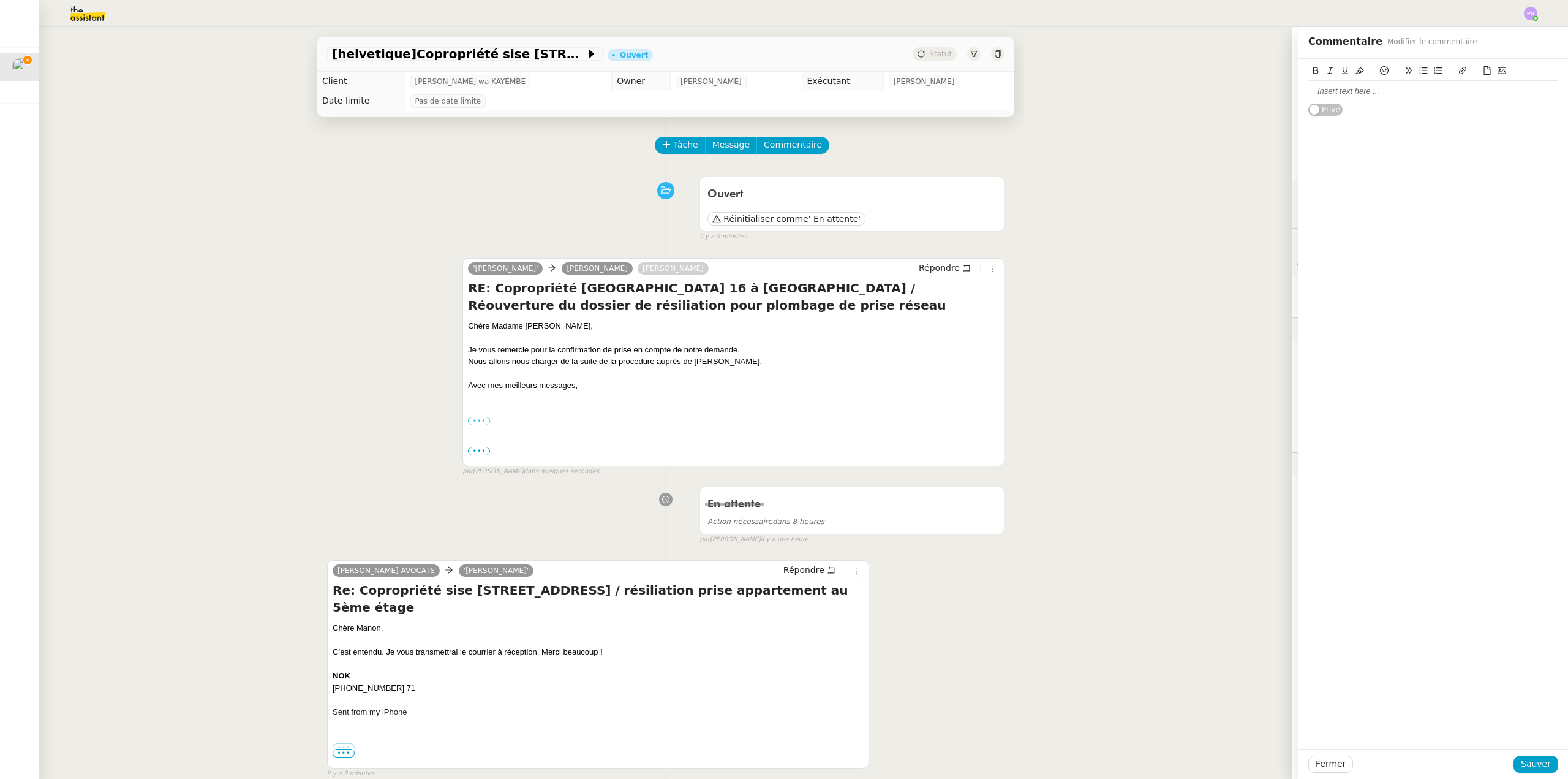
click at [1328, 96] on div at bounding box center [1433, 91] width 250 height 11
drag, startPoint x: 1328, startPoint y: 93, endPoint x: 1293, endPoint y: 94, distance: 35.0
click at [1298, 94] on div "@Marie En attente de la réception du courrier de NAXOO Privé" at bounding box center [1433, 98] width 270 height 81
click at [1356, 72] on icon at bounding box center [1360, 71] width 9 height 9
click at [1356, 88] on div "@Marie" at bounding box center [1433, 91] width 250 height 11
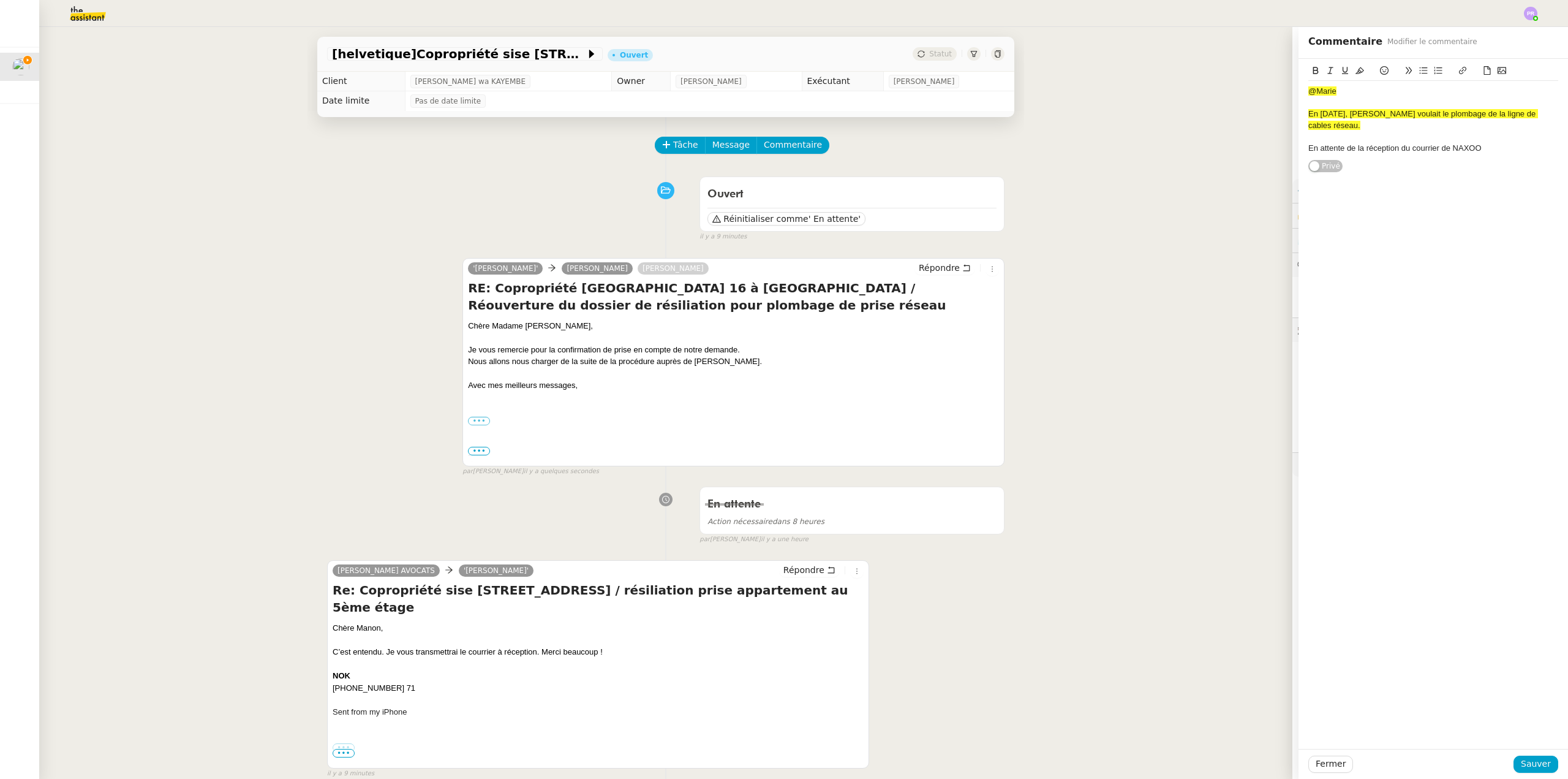
click at [1522, 114] on span "En [DATE], [PERSON_NAME] voulait le plombage de la ligne de cables réseau." at bounding box center [1423, 119] width 230 height 20
click at [0, 0] on lt-span "câbles" at bounding box center [0, 0] width 0 height 0
click at [1351, 122] on div "En [DATE], [PERSON_NAME] voulait le plombage de la ligne de câbles réseau." at bounding box center [1433, 120] width 250 height 23
click at [1325, 127] on span "En [DATE], [PERSON_NAME] voulait le plombage de la ligne de câbles réseau." at bounding box center [1423, 119] width 230 height 20
click at [1354, 155] on span "[PERSON_NAME] a souhaitait réouvrir la demande" at bounding box center [1399, 159] width 181 height 9
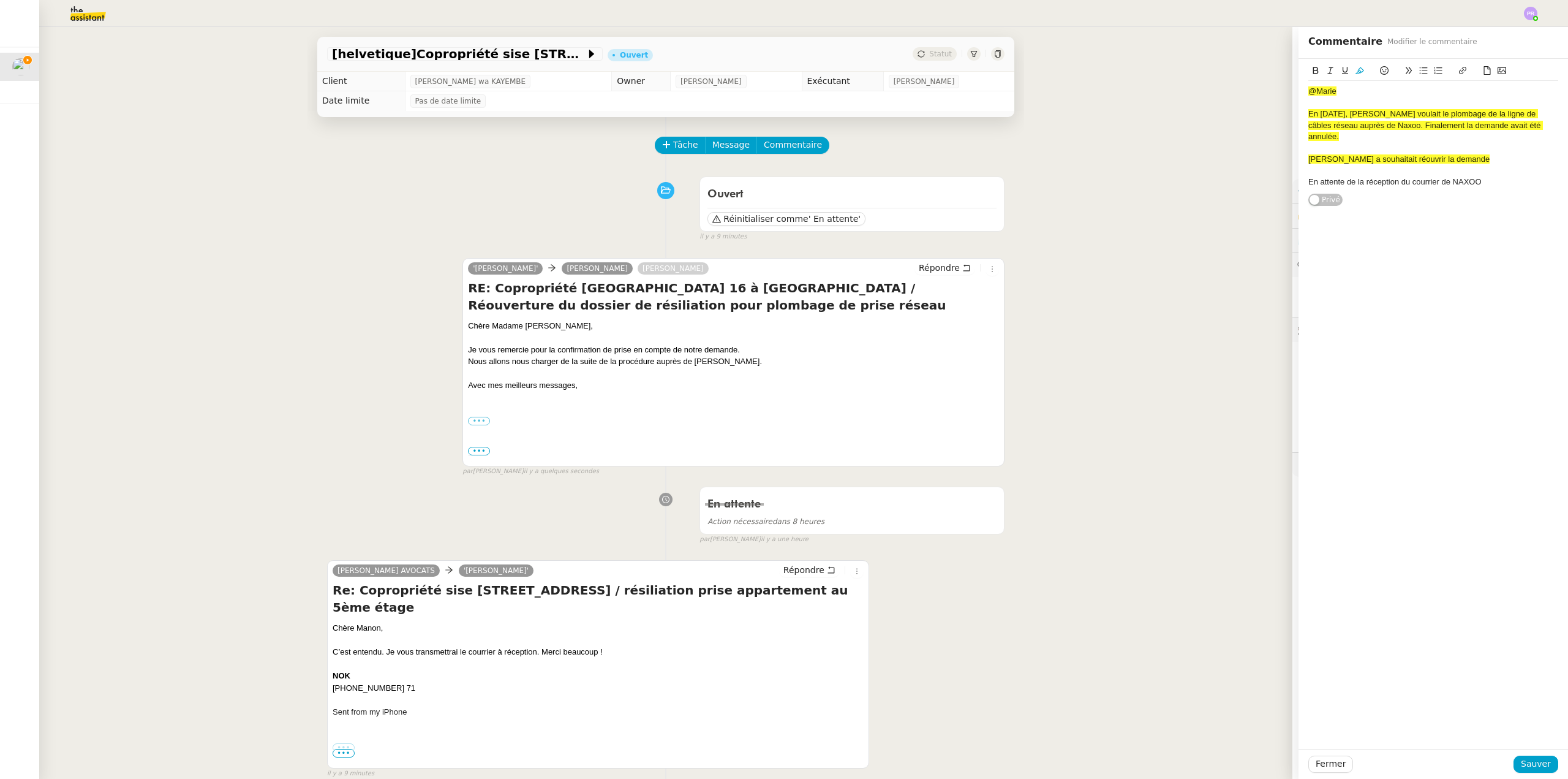
click at [0, 0] on lt-span "souhait é" at bounding box center [0, 0] width 0 height 0
click at [1443, 154] on div "[PERSON_NAME] a souhaité réouvrir la demande" at bounding box center [1433, 159] width 250 height 11
click at [1434, 155] on span "[PERSON_NAME] a souhaité réouvrir la demande" at bounding box center [1397, 159] width 178 height 9
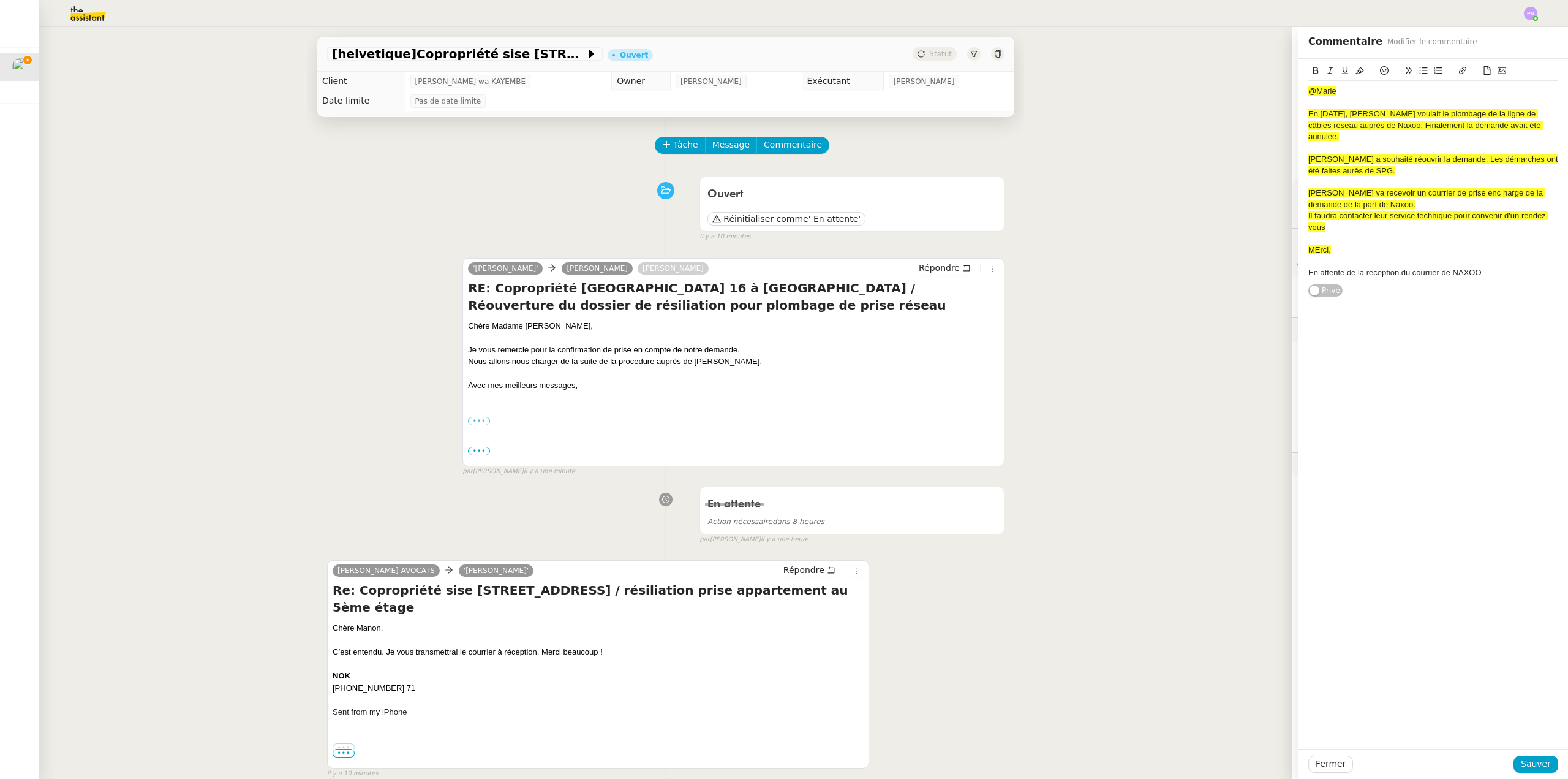
click at [1312, 245] on span "MErci," at bounding box center [1320, 250] width 23 height 9
drag, startPoint x: 1455, startPoint y: 260, endPoint x: 1270, endPoint y: 259, distance: 185.0
click at [1270, 259] on app-ticket "[helvetique]Copropriété sise [STREET_ADDRESS] / résiliation prise appartement a…" at bounding box center [804, 403] width 1529 height 752
drag, startPoint x: 1342, startPoint y: 243, endPoint x: 1295, endPoint y: 139, distance: 114.1
click at [1298, 141] on div "@Marie En [DATE], [PERSON_NAME] voulait le plombage de la ligne de câbles résea…" at bounding box center [1433, 178] width 270 height 238
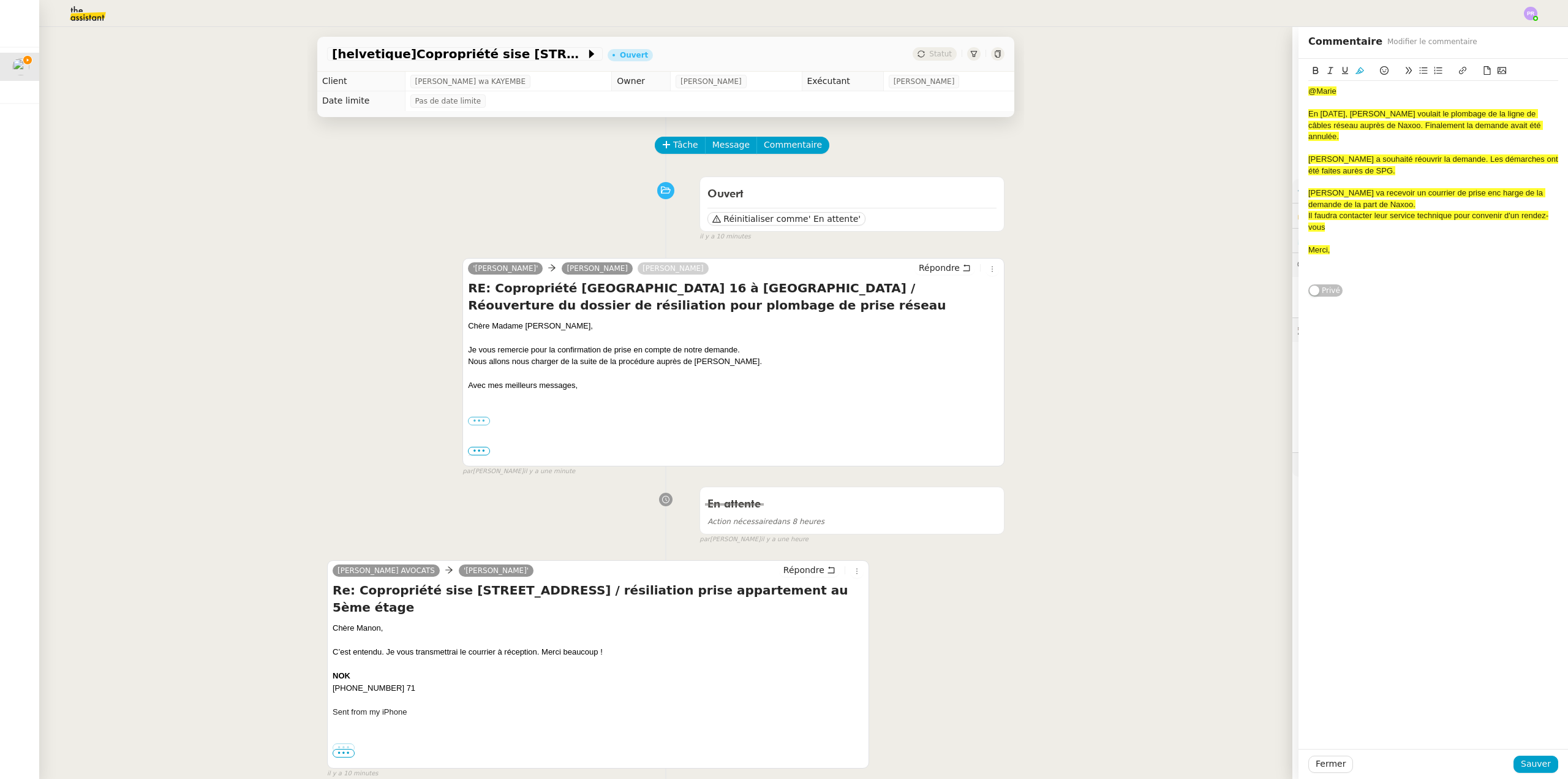
click at [1298, 133] on div "@Marie En [DATE], [PERSON_NAME] voulait le plombage de la ligne de câbles résea…" at bounding box center [1433, 178] width 270 height 238
drag, startPoint x: 1338, startPoint y: 242, endPoint x: 1277, endPoint y: 111, distance: 144.5
click at [1277, 111] on app-ticket "[helvetique]Copropriété sise [STREET_ADDRESS] / résiliation prise appartement a…" at bounding box center [804, 403] width 1529 height 752
click at [1356, 68] on icon at bounding box center [1360, 71] width 9 height 9
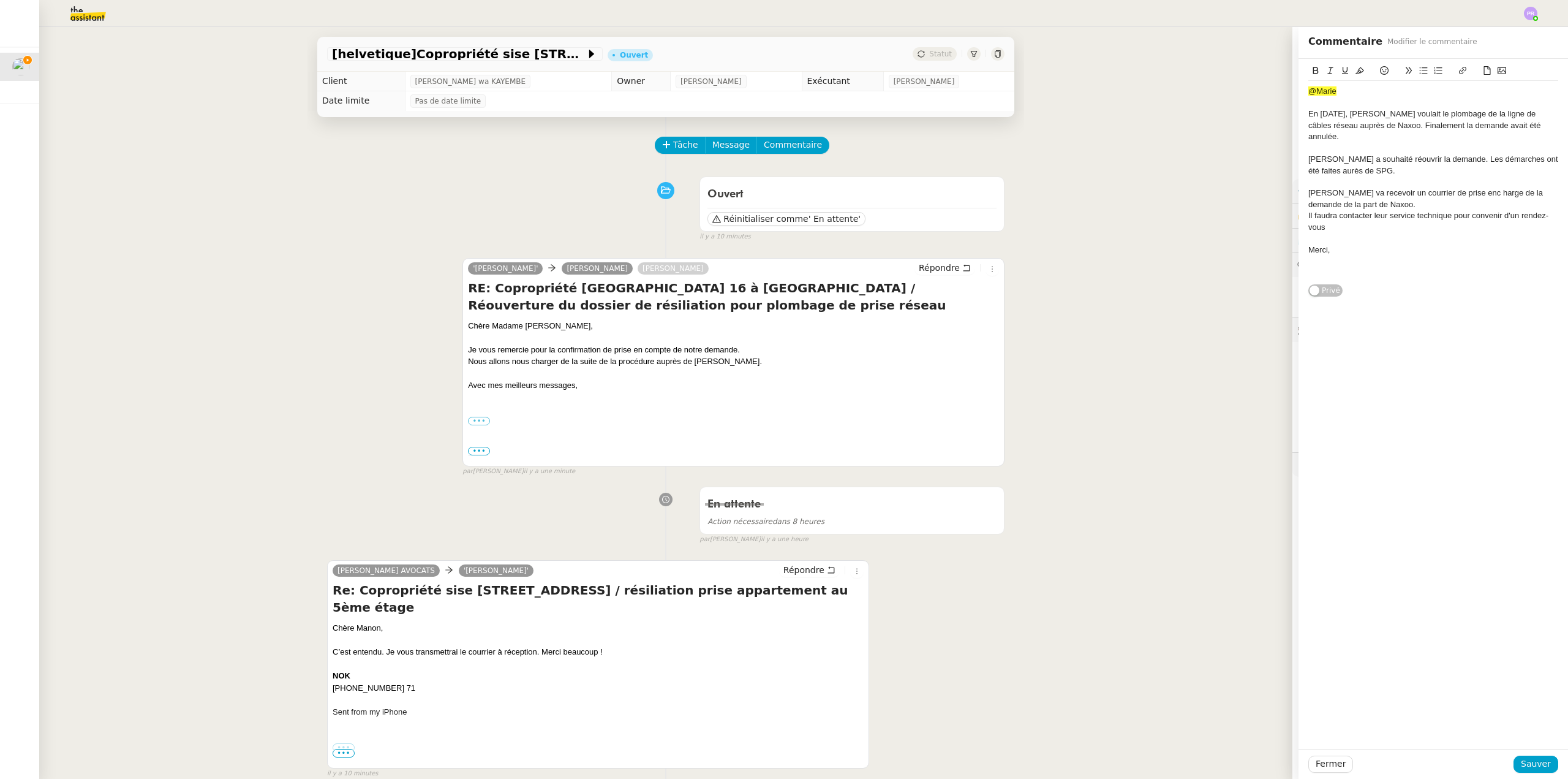
click at [1354, 88] on div "@Marie" at bounding box center [1433, 91] width 250 height 11
click at [1365, 143] on div at bounding box center [1433, 148] width 250 height 11
click at [1380, 154] on div "[PERSON_NAME] a souhaité réouvrir la demande. Les démarches ont été faites aurè…" at bounding box center [1433, 166] width 250 height 23
click at [1361, 158] on div "[PERSON_NAME] a souhaité réouvrir la demande. Les démarches ont été faites aurè…" at bounding box center [1433, 166] width 250 height 23
click at [1308, 158] on div "[PERSON_NAME] a souhaité réouvrir la demande. Les démarches ont été faites aurè…" at bounding box center [1433, 166] width 250 height 23
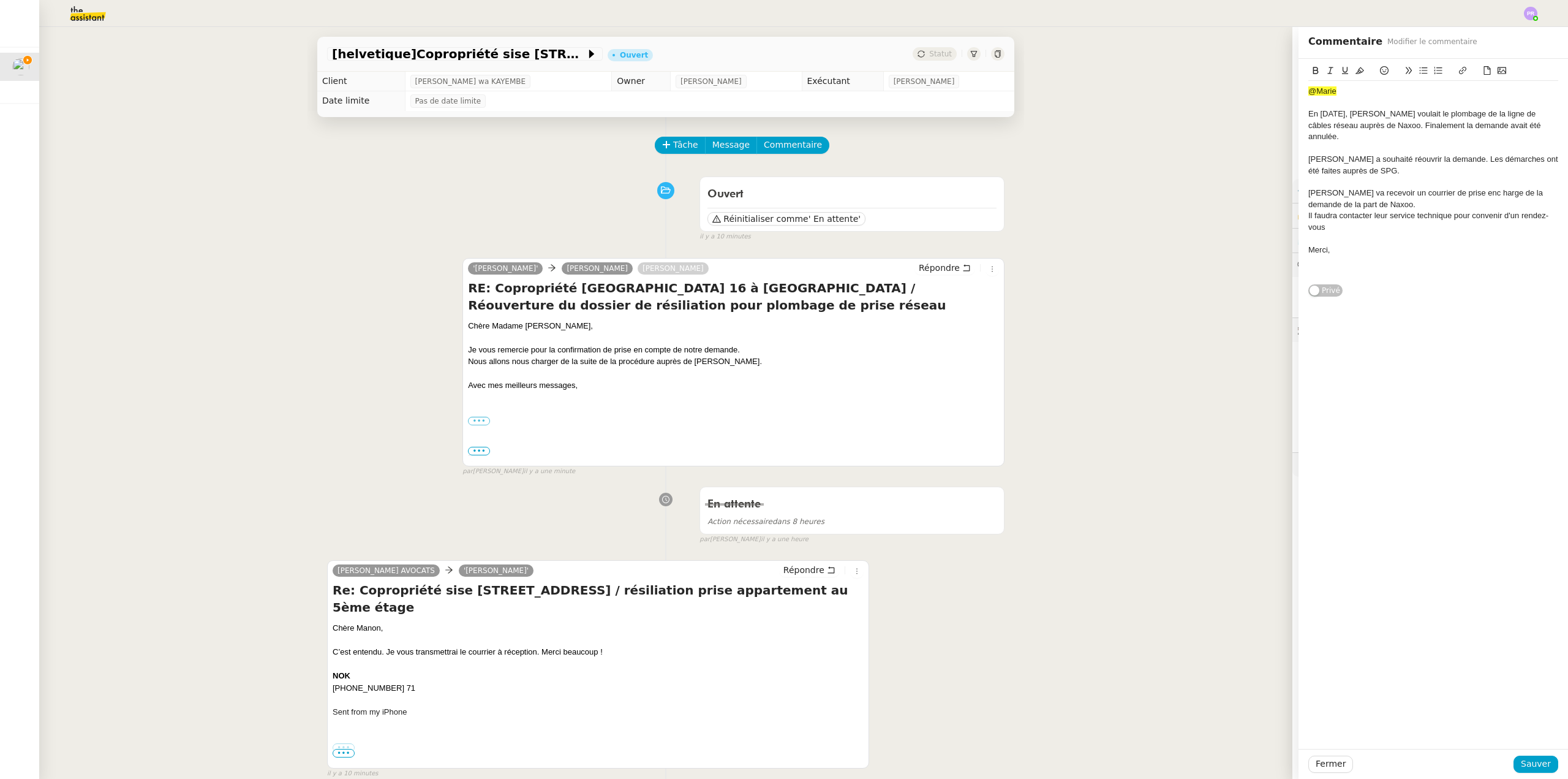
click at [1308, 188] on div "[PERSON_NAME] va recevoir un courrier de prise enc harge de la demande de la pa…" at bounding box center [1433, 199] width 250 height 23
click at [1446, 188] on div "[PERSON_NAME] va recevoir un courrier de prise enc harge de la demande de la pa…" at bounding box center [1433, 199] width 250 height 23
click at [1455, 188] on div "[PERSON_NAME] va recevoir un courrier de prise en c harge de la demande de la p…" at bounding box center [1433, 199] width 250 height 23
click at [1393, 191] on div "[PERSON_NAME] va recevoir un courrier de prise en charge de la demande de la pa…" at bounding box center [1433, 199] width 250 height 23
click at [1373, 213] on div "Il faudra contacter leur service technique pour convenir d'un rendez-vous" at bounding box center [1433, 222] width 250 height 23
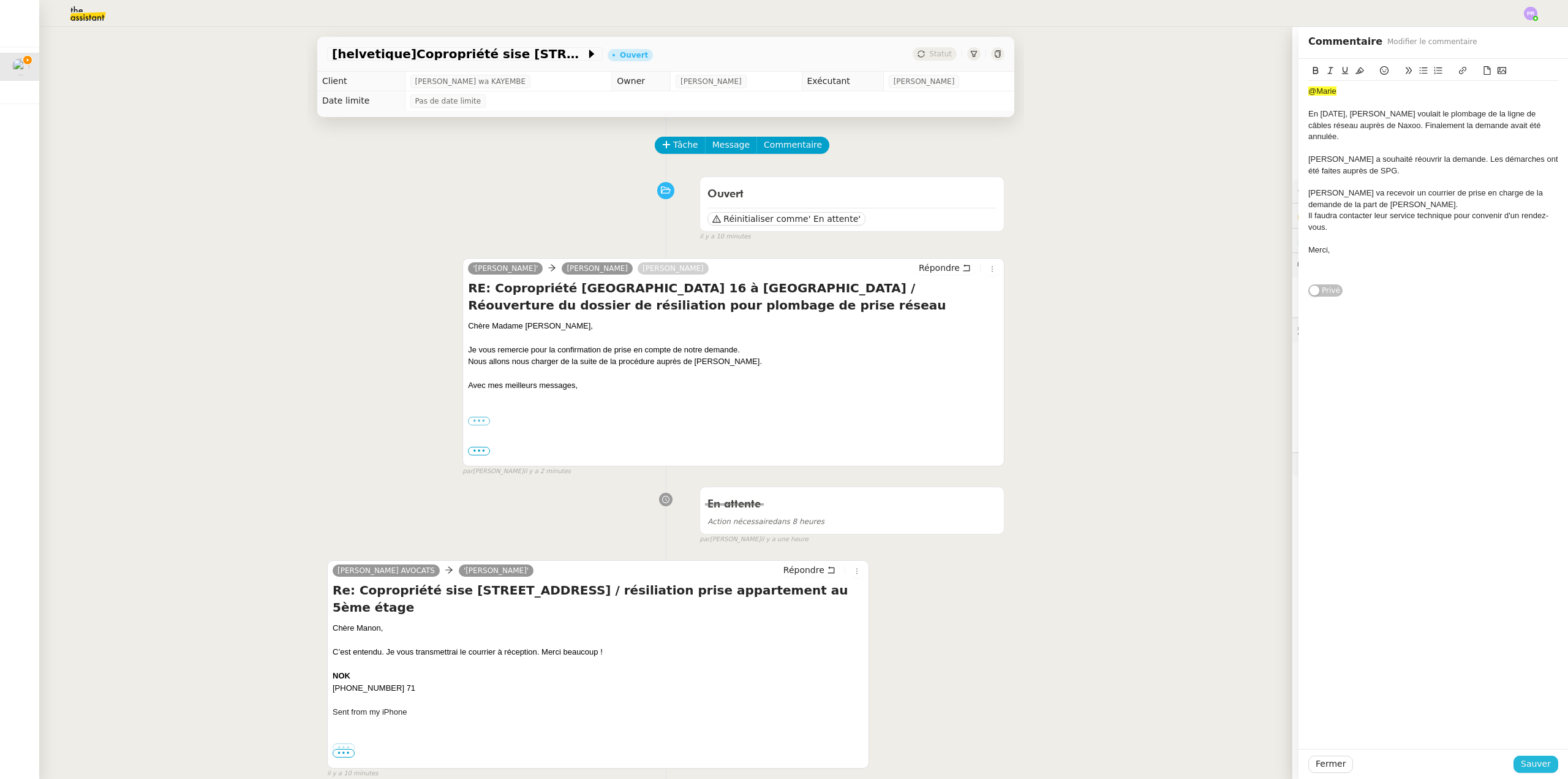
click at [1521, 757] on span "Sauver" at bounding box center [1536, 764] width 30 height 14
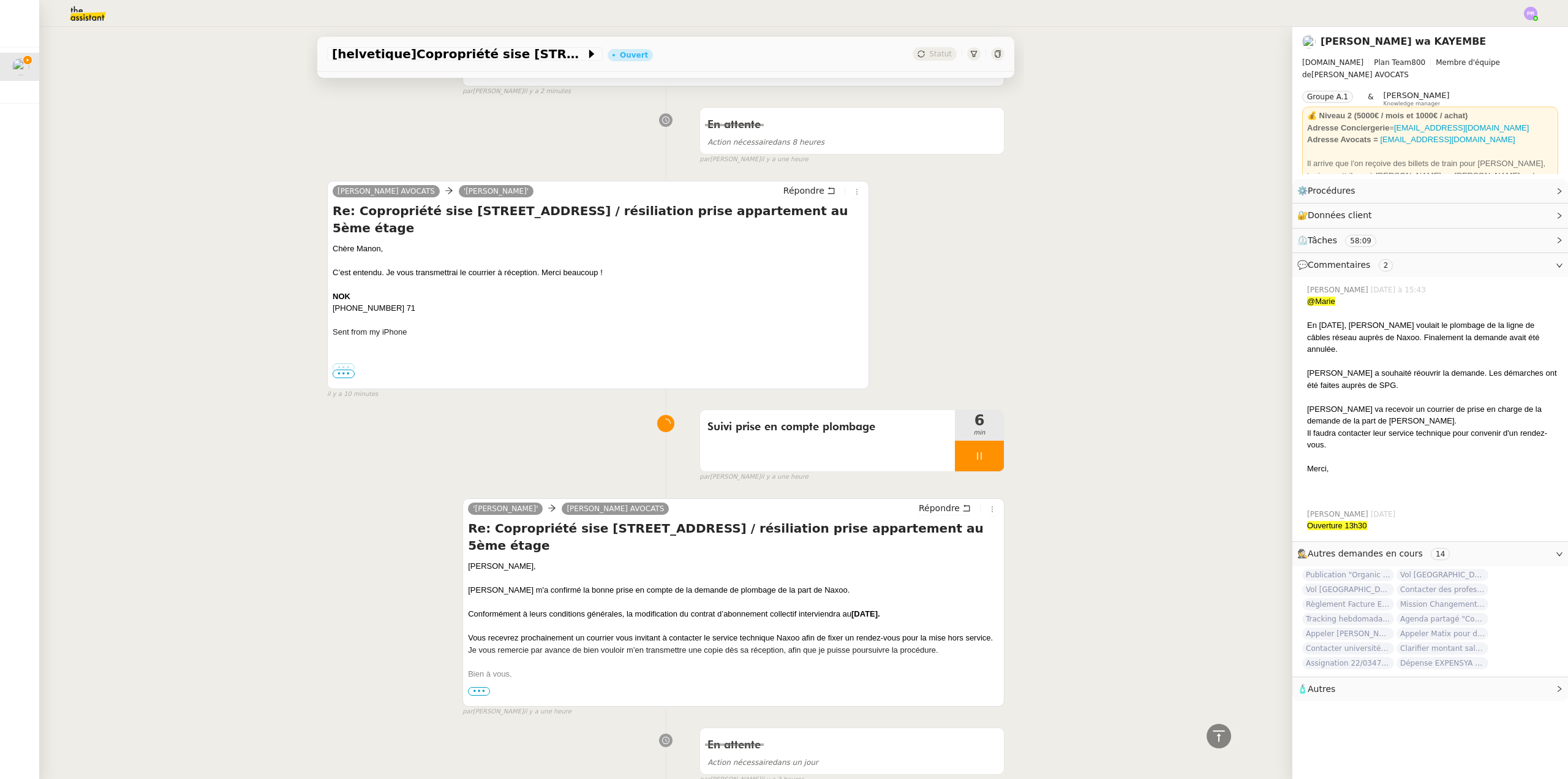
scroll to position [674, 0]
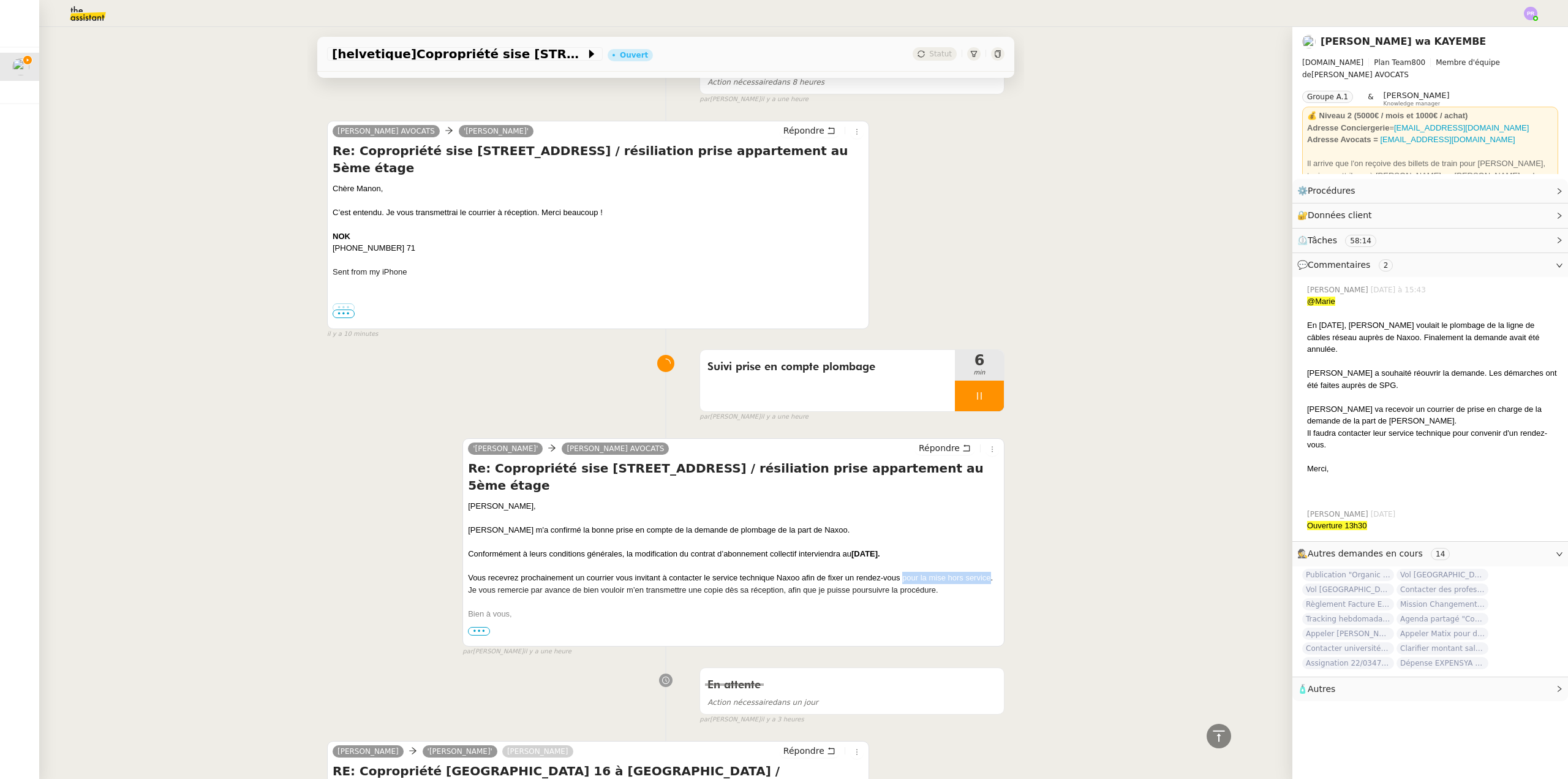
drag, startPoint x: 897, startPoint y: 581, endPoint x: 985, endPoint y: 581, distance: 88.0
click at [985, 581] on div "Vous recevrez prochainement un courrier vous invitant à contacter le service te…" at bounding box center [733, 578] width 531 height 12
copy div "pour la mise hors service"
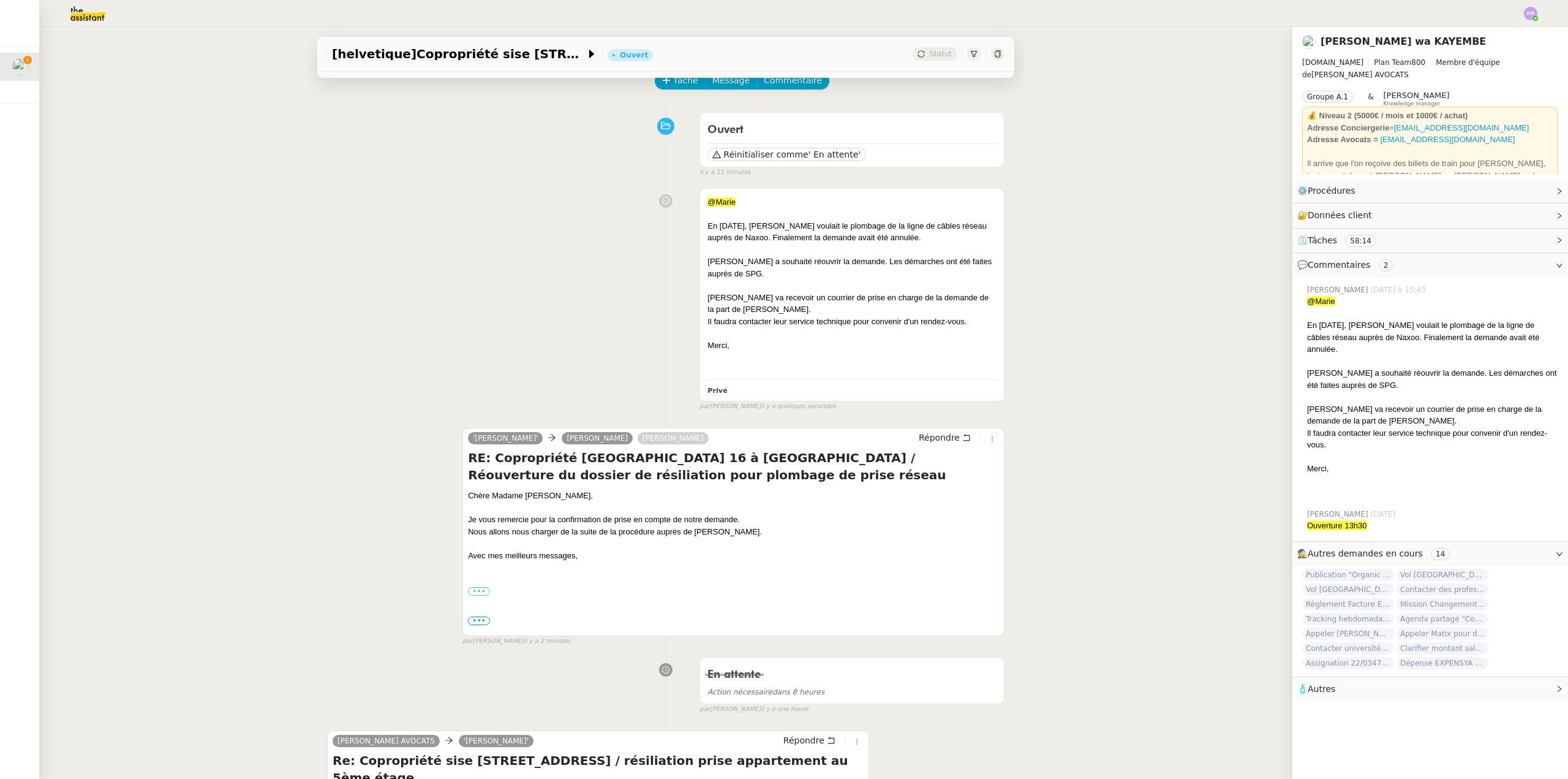
scroll to position [0, 0]
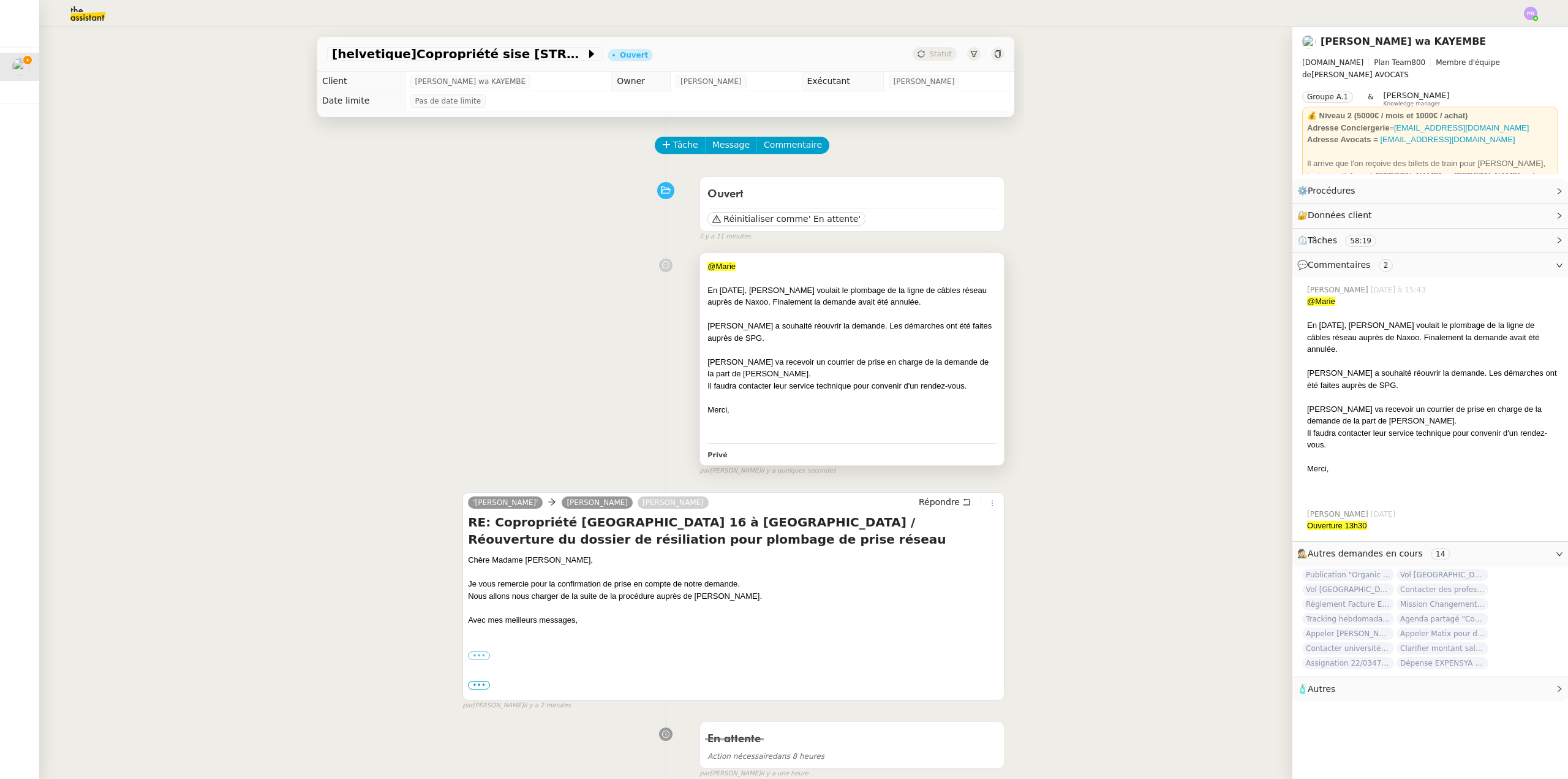
click at [863, 330] on div "[PERSON_NAME] a souhaité réouvrir la demande. Les démarches ont été faites aupr…" at bounding box center [852, 332] width 289 height 24
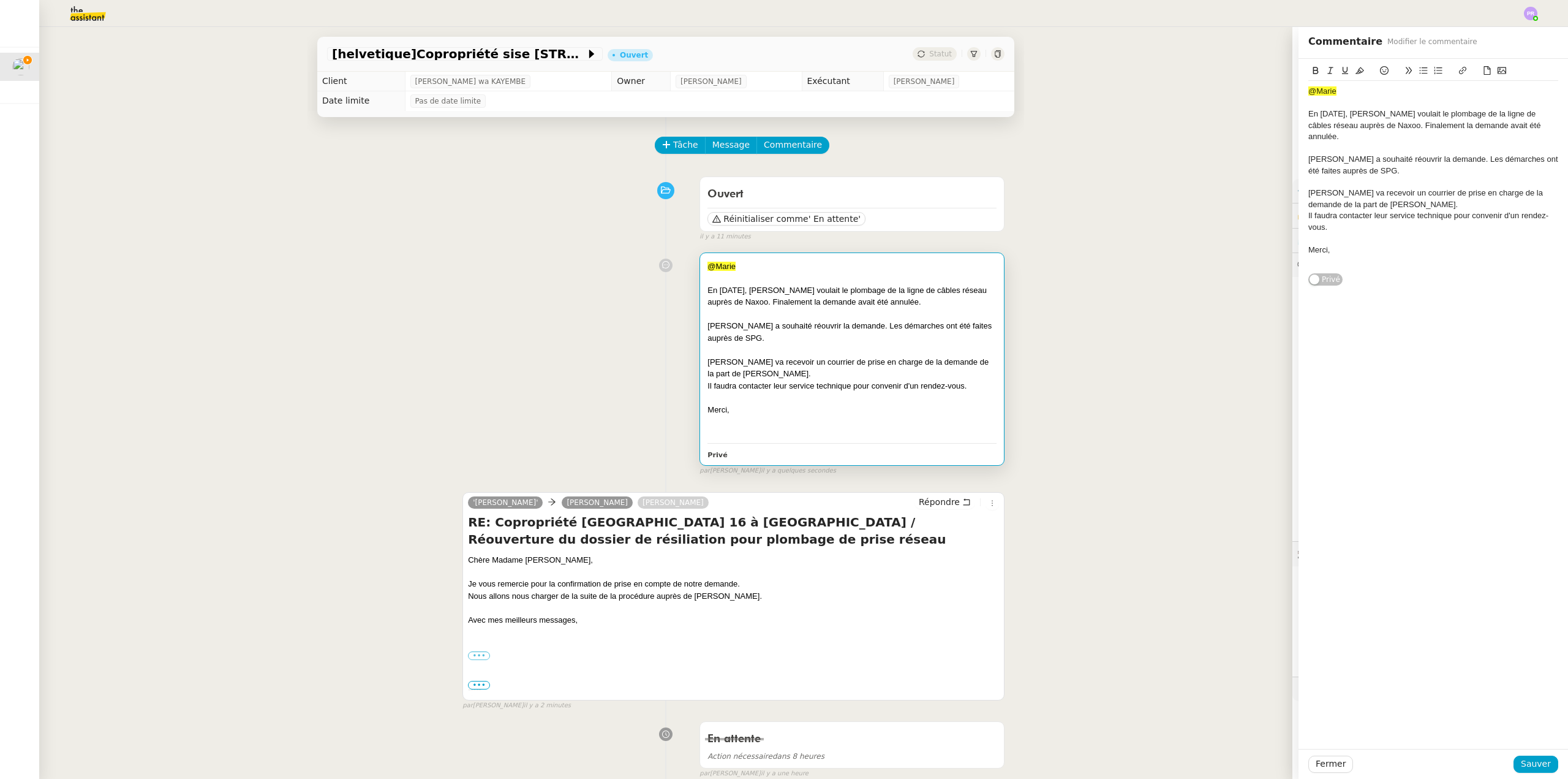
click at [1316, 216] on div "Il faudra contacter leur service technique pour convenir d'un rendez-vous." at bounding box center [1433, 222] width 250 height 23
click at [1430, 219] on div "Il faudra contacter leur service technique pour convenir d'un rendez-vous pour …" at bounding box center [1433, 222] width 250 height 23
click at [1406, 127] on div "En [DATE], [PERSON_NAME] voulait le plombage de la ligne de câbles réseau auprè…" at bounding box center [1433, 125] width 250 height 34
click at [0, 0] on lt-span "Finalement ," at bounding box center [0, 0] width 0 height 0
click at [1422, 111] on div "En [DATE], [PERSON_NAME] voulait le plombage de la ligne de câbles réseau auprè…" at bounding box center [1433, 125] width 250 height 34
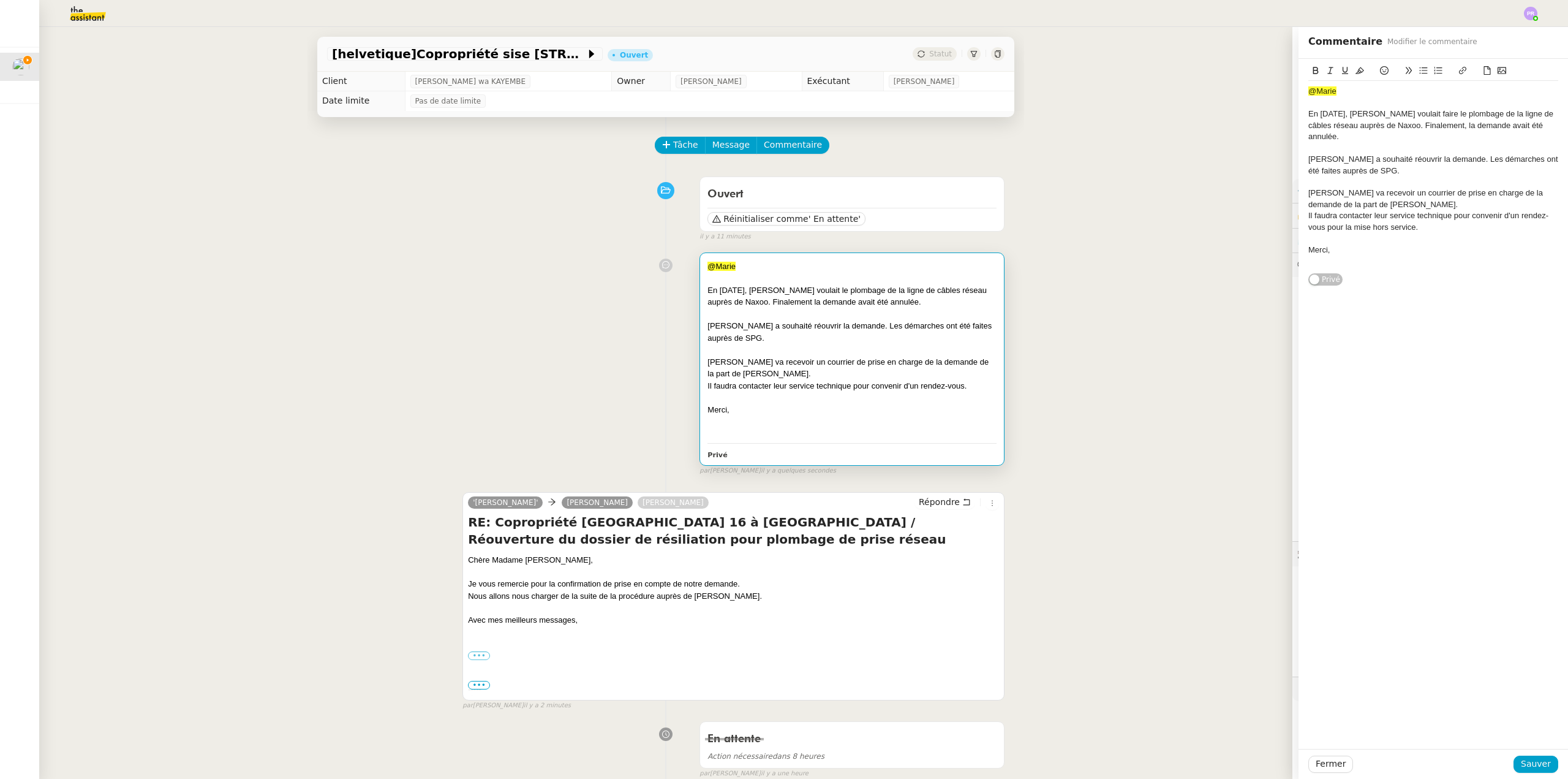
drag, startPoint x: 1433, startPoint y: 159, endPoint x: 1442, endPoint y: 155, distance: 9.8
click at [1434, 159] on div "[PERSON_NAME] a souhaité réouvrir la demande. Les démarches ont été faites aupr…" at bounding box center [1433, 166] width 250 height 23
click at [1419, 170] on div "[PERSON_NAME] a souhaité réouvrir la demande ce mois-ci. Les démarches ont été …" at bounding box center [1433, 166] width 250 height 23
click at [1390, 198] on div "[PERSON_NAME] va recevoir un courrier de prise en charge de la demande de la pa…" at bounding box center [1433, 199] width 250 height 23
click at [1450, 172] on div "[PERSON_NAME] a souhaité réouvrir la demande ce mois-ci. Les démarches ont été …" at bounding box center [1433, 166] width 250 height 23
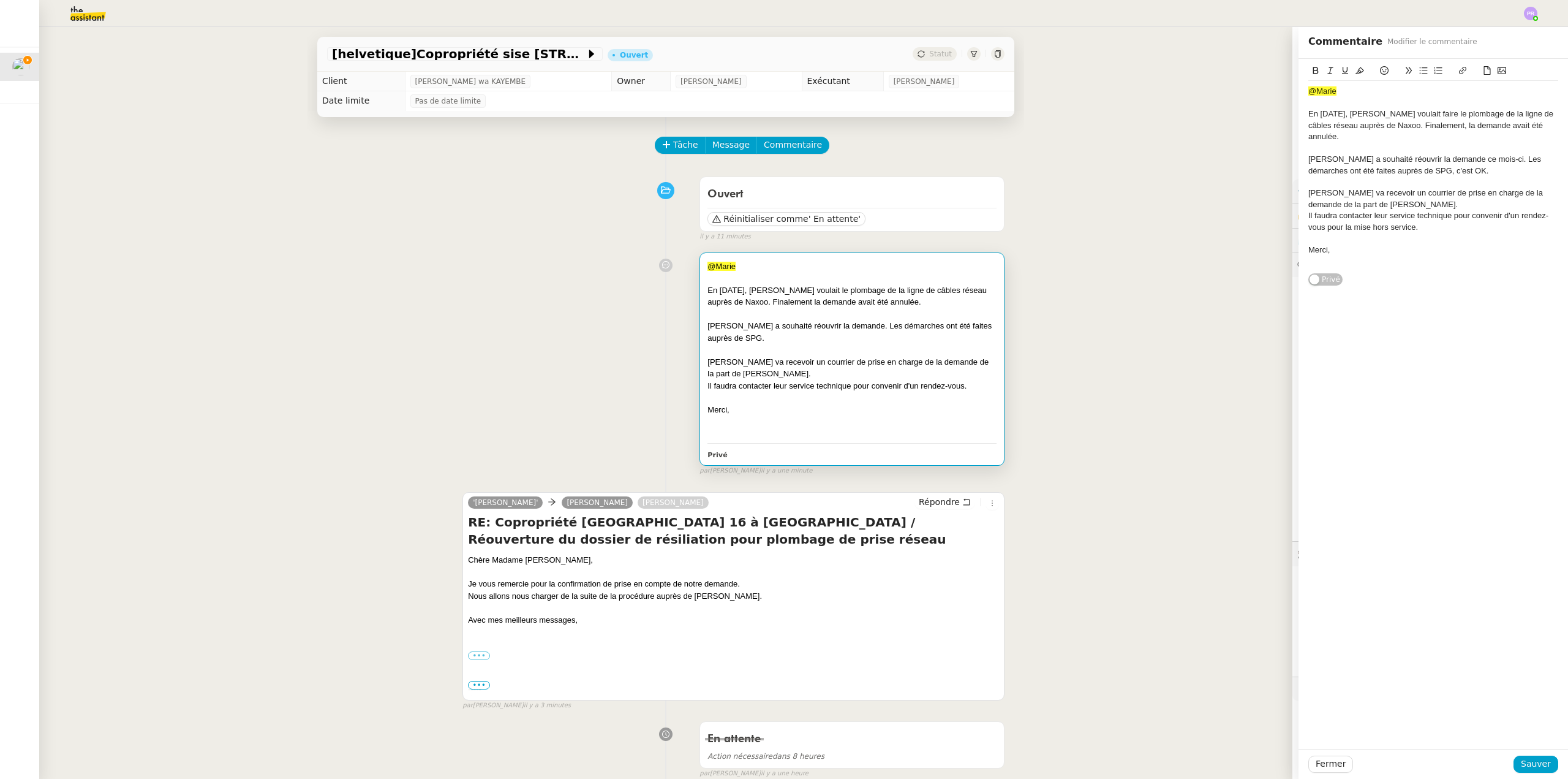
click at [1419, 205] on div "[PERSON_NAME] va recevoir un courrier de prise en charge de la demande de la pa…" at bounding box center [1433, 199] width 250 height 23
click at [1420, 231] on div "Il faudra contacter leur service technique pour convenir d'un rendez-vous pour …" at bounding box center [1433, 222] width 250 height 23
click at [1534, 765] on span "Sauver" at bounding box center [1536, 764] width 30 height 14
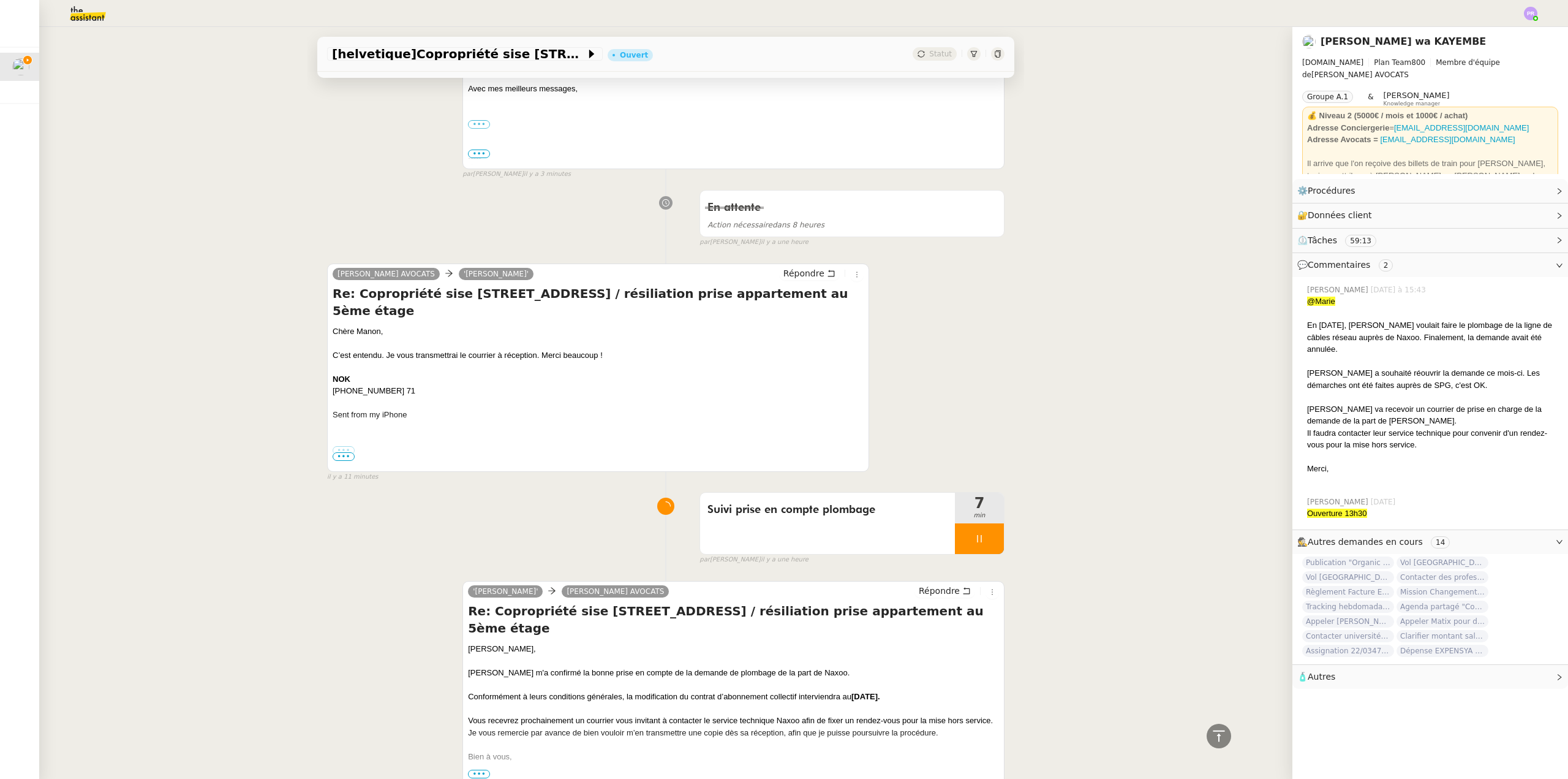
scroll to position [551, 0]
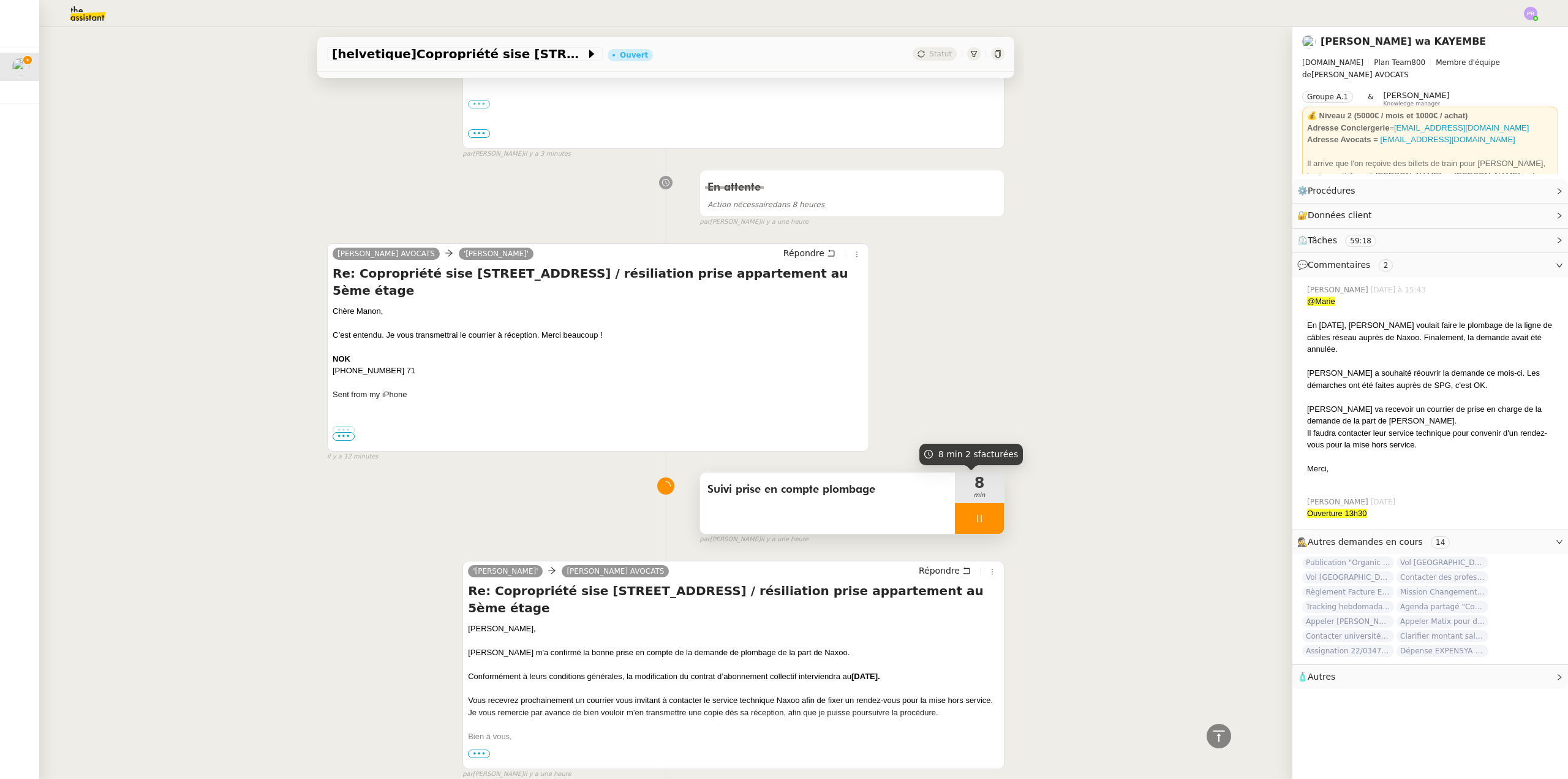
click at [978, 524] on div at bounding box center [979, 518] width 49 height 31
click at [987, 524] on icon at bounding box center [992, 519] width 10 height 10
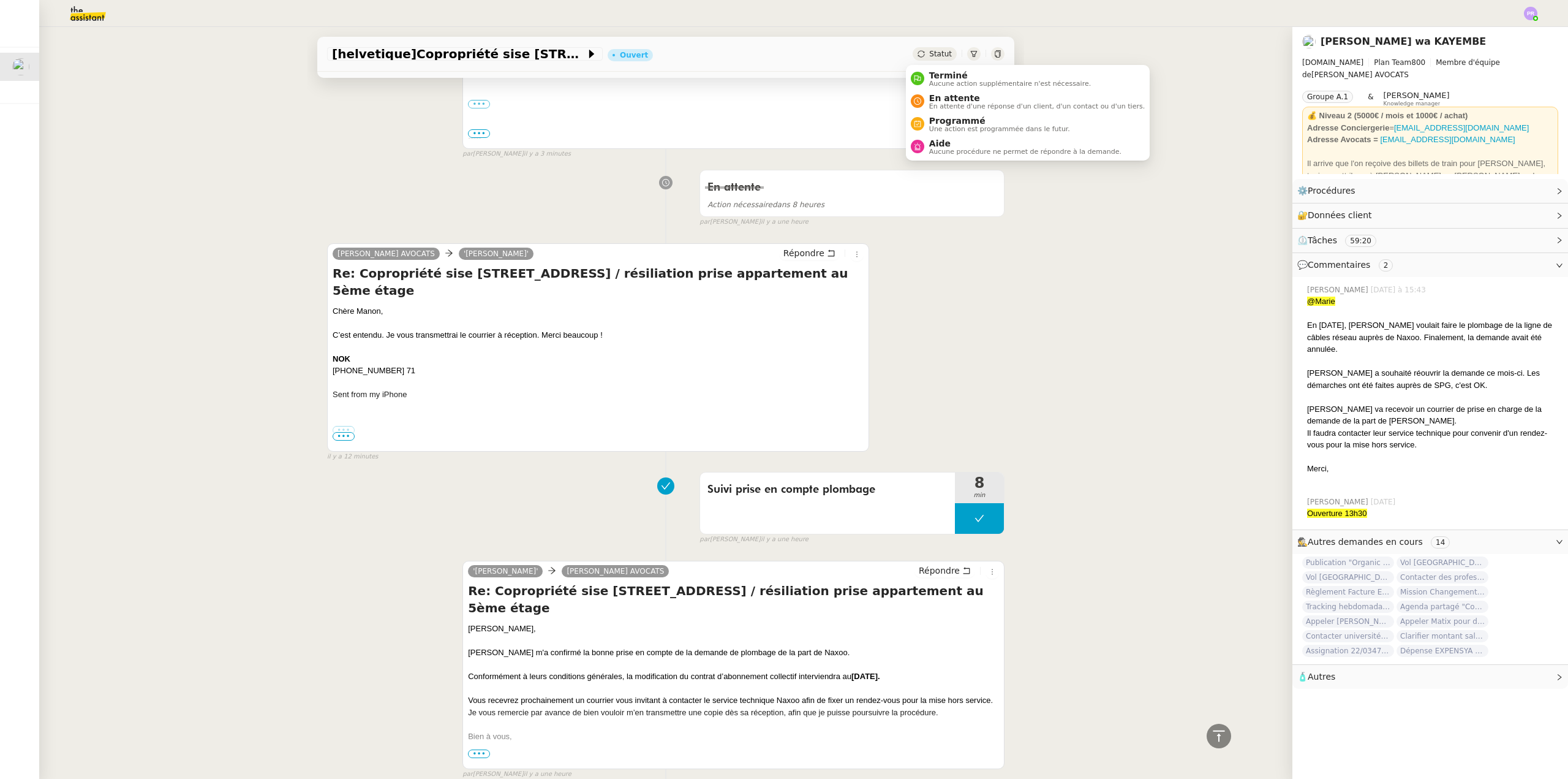
click at [955, 100] on span "En attente" at bounding box center [1037, 98] width 215 height 10
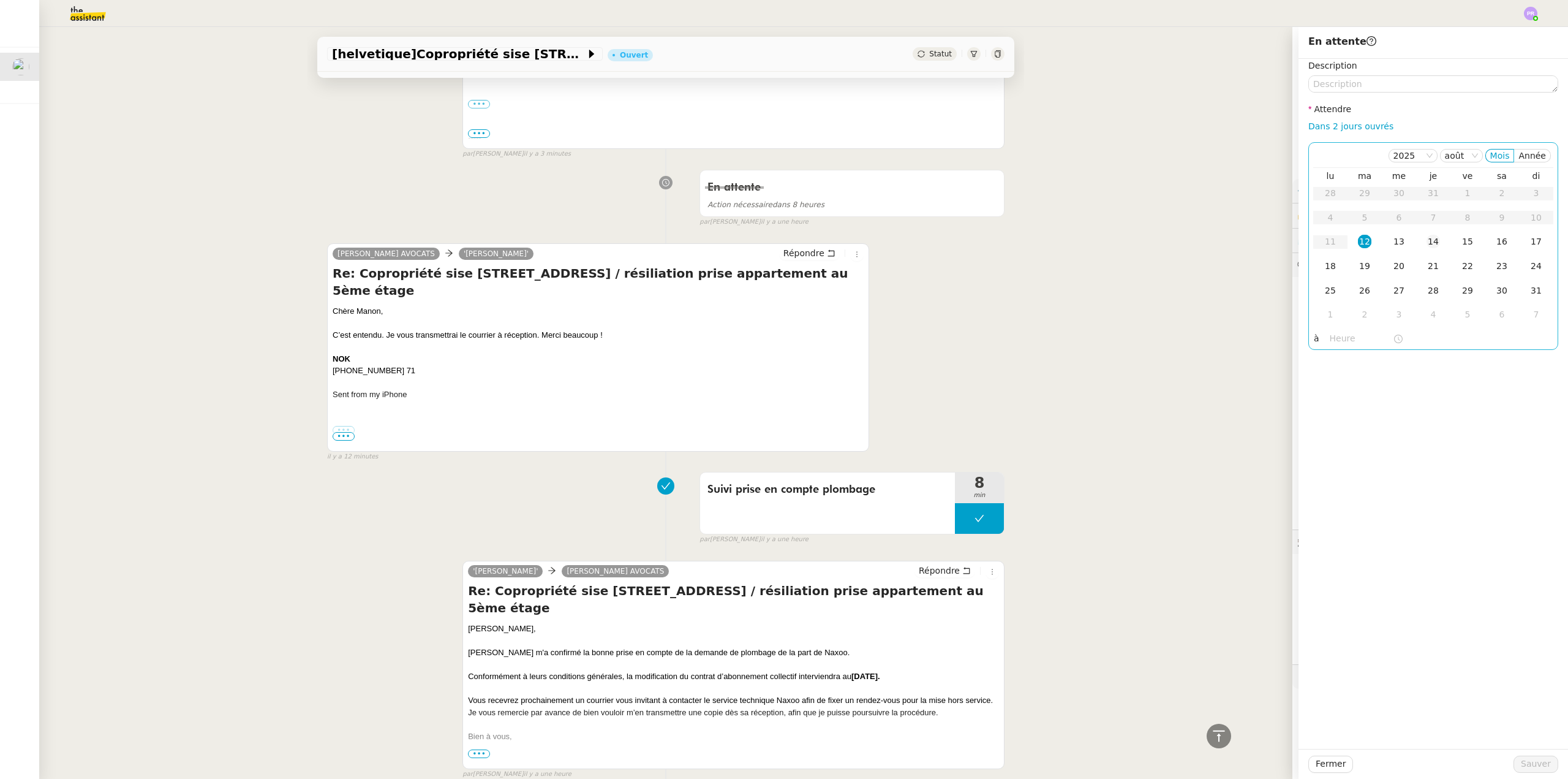
click at [1427, 238] on div "14" at bounding box center [1433, 241] width 14 height 14
click at [1337, 342] on input "text" at bounding box center [1361, 339] width 63 height 14
click at [1331, 455] on div "15" at bounding box center [1331, 456] width 34 height 15
click at [1358, 445] on div "30" at bounding box center [1365, 446] width 34 height 15
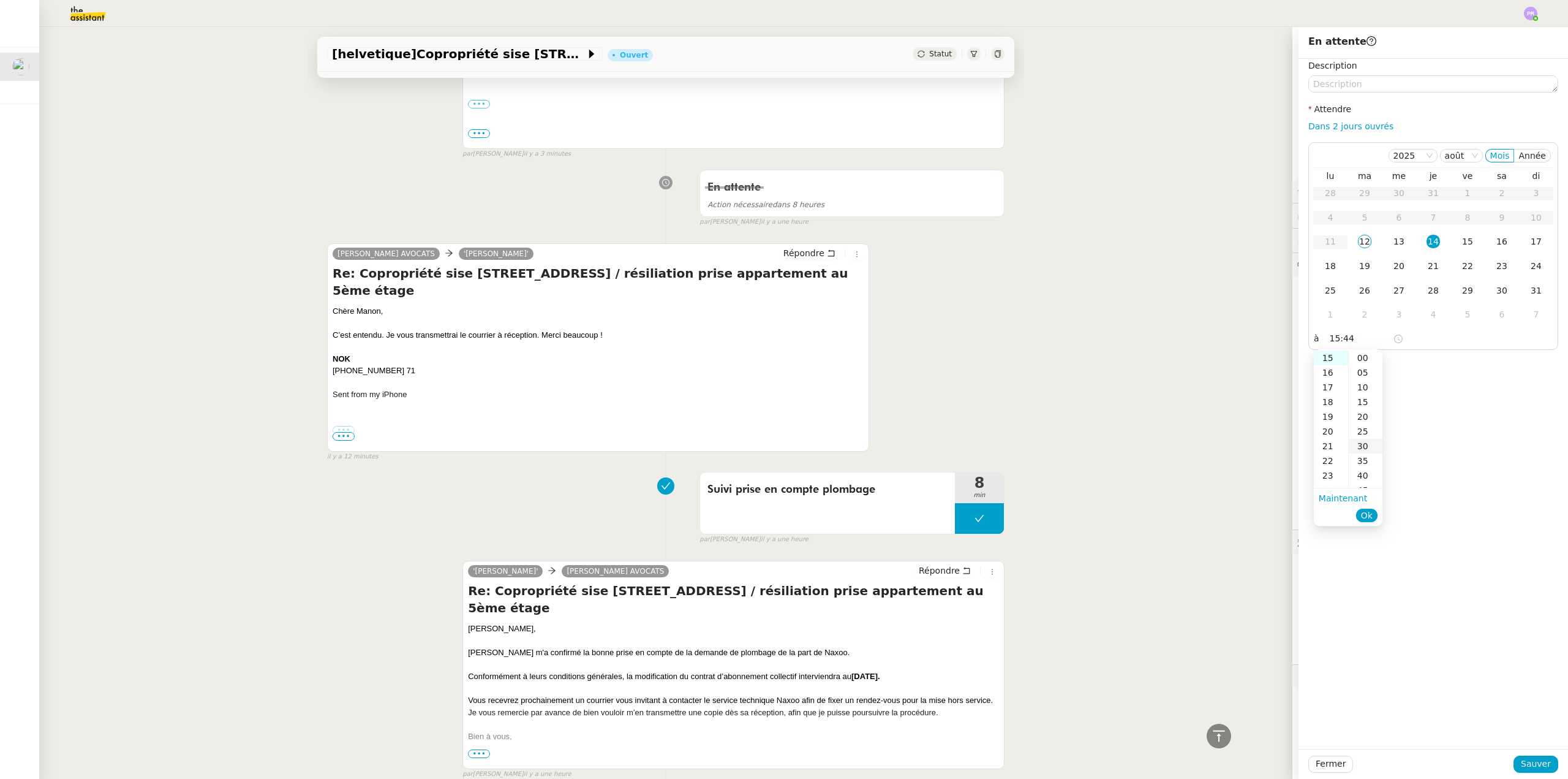
type input "15:30"
click at [1374, 512] on button "Ok" at bounding box center [1367, 515] width 21 height 14
click at [1524, 764] on span "Sauver" at bounding box center [1536, 764] width 30 height 14
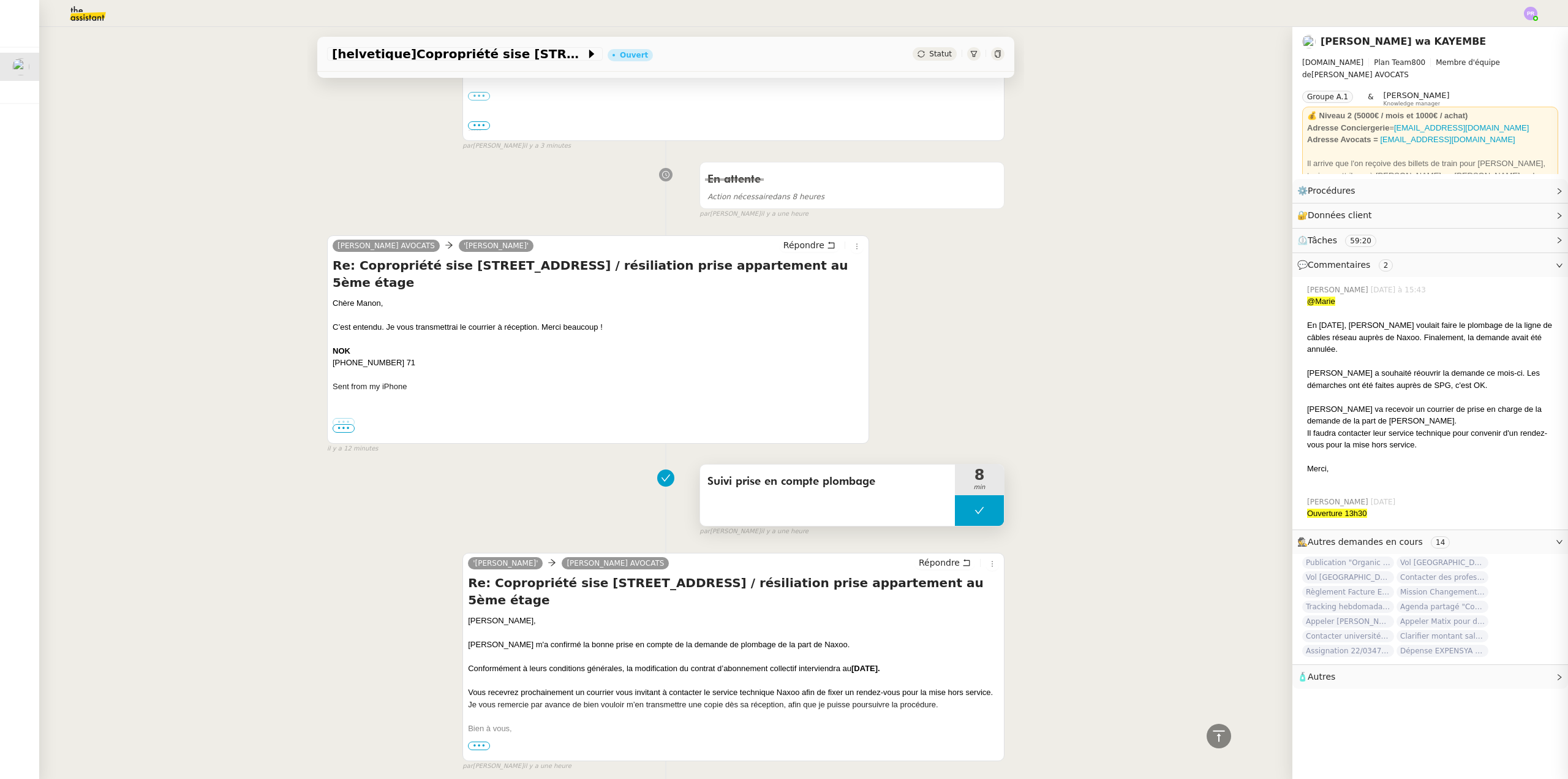
scroll to position [544, 0]
